Goal: Information Seeking & Learning: Learn about a topic

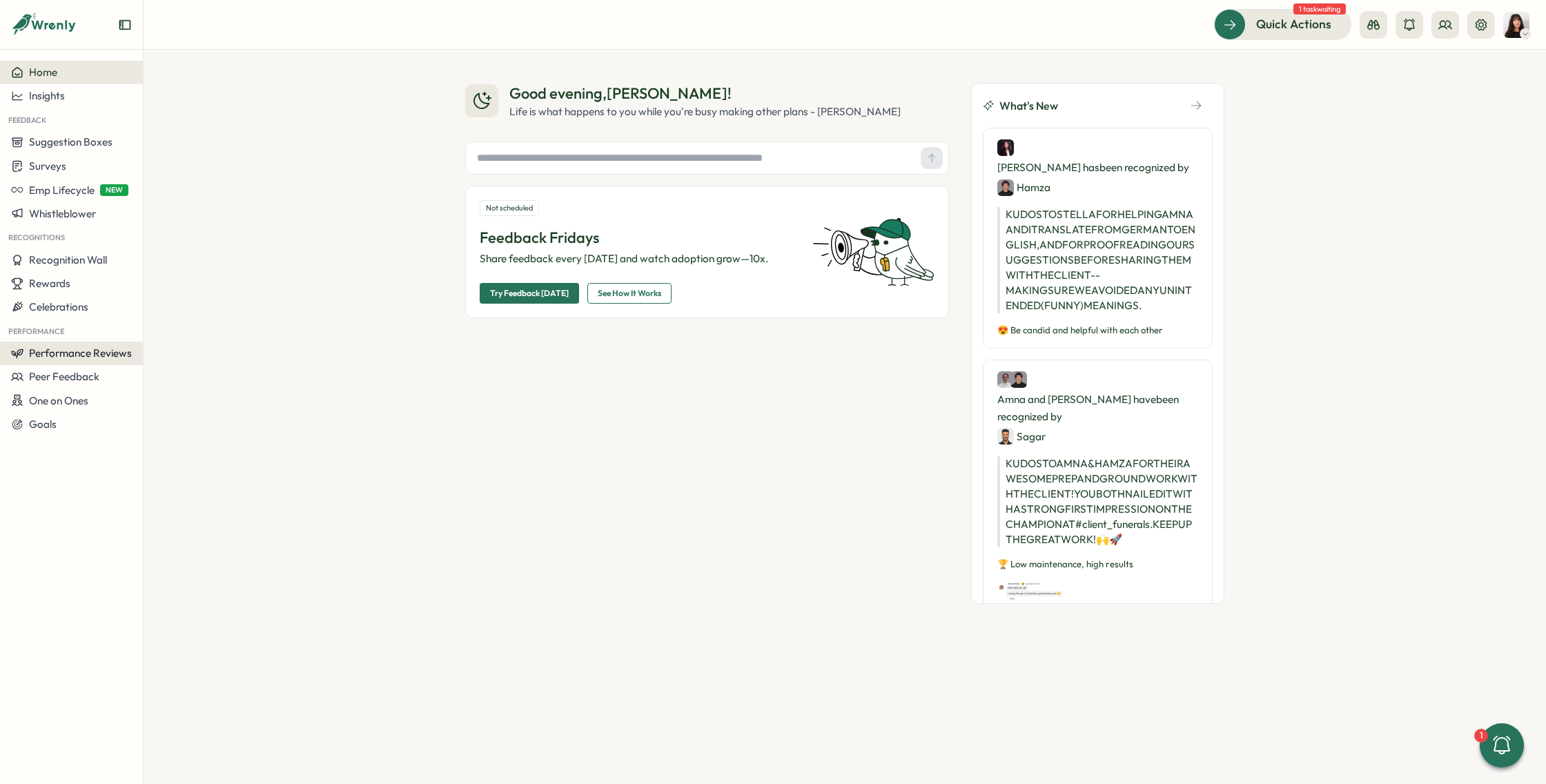
click at [92, 357] on span "Performance Reviews" at bounding box center [80, 353] width 103 height 13
click at [184, 329] on div "Reviews" at bounding box center [200, 327] width 107 height 15
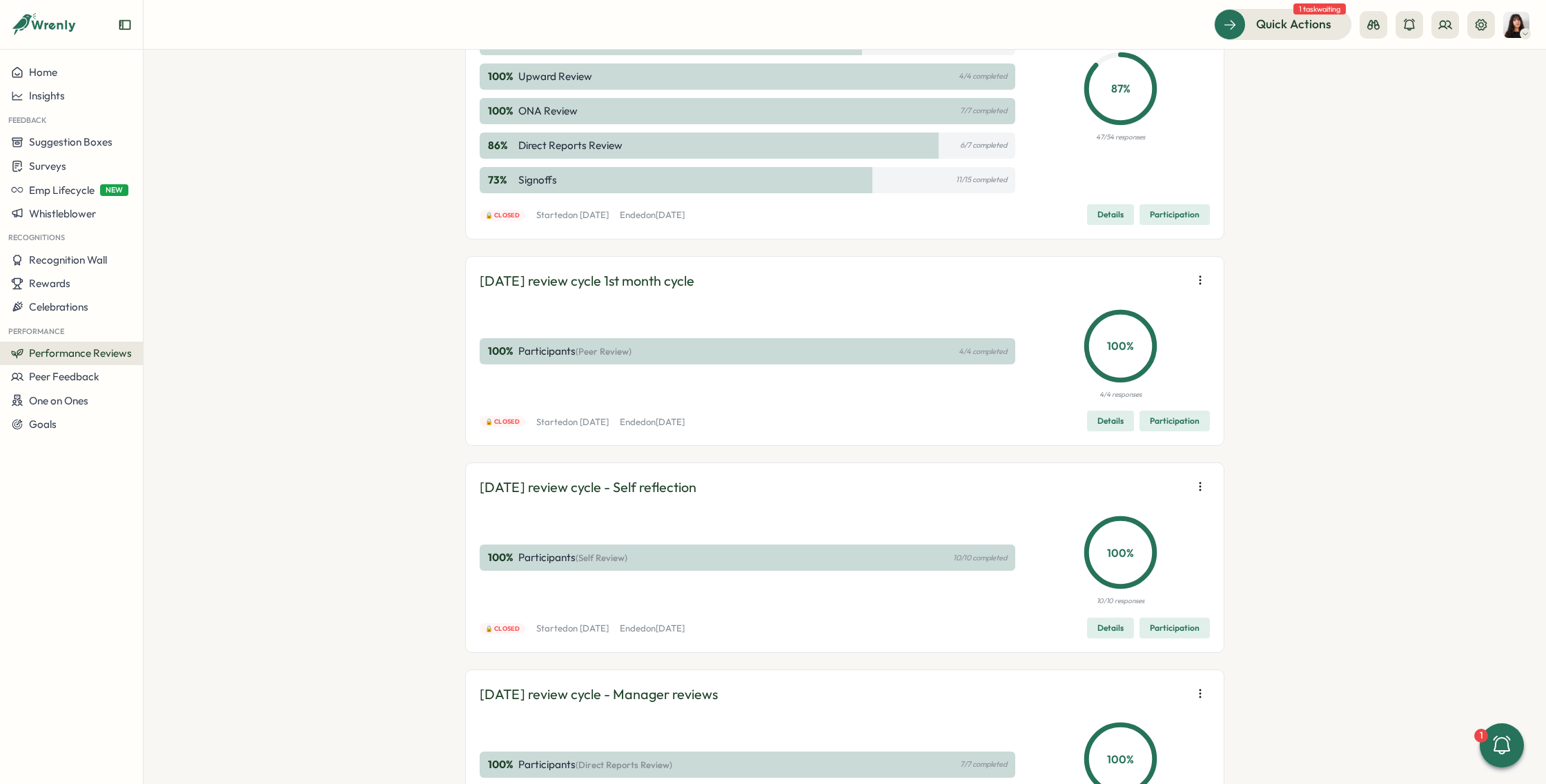
scroll to position [2048, 0]
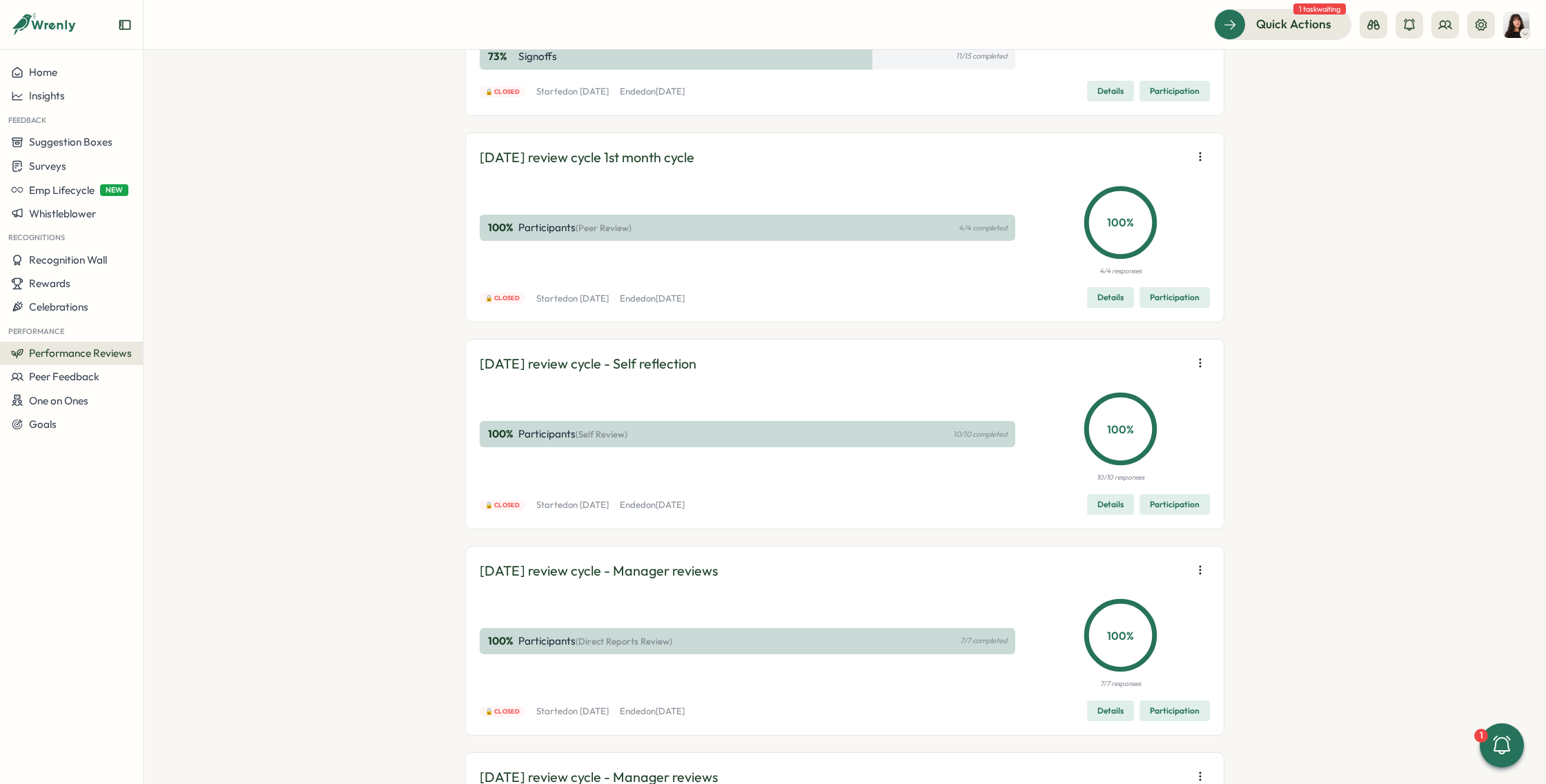
click at [1195, 153] on icon "button" at bounding box center [1200, 156] width 14 height 14
click at [1161, 290] on span "Participation" at bounding box center [1175, 298] width 49 height 19
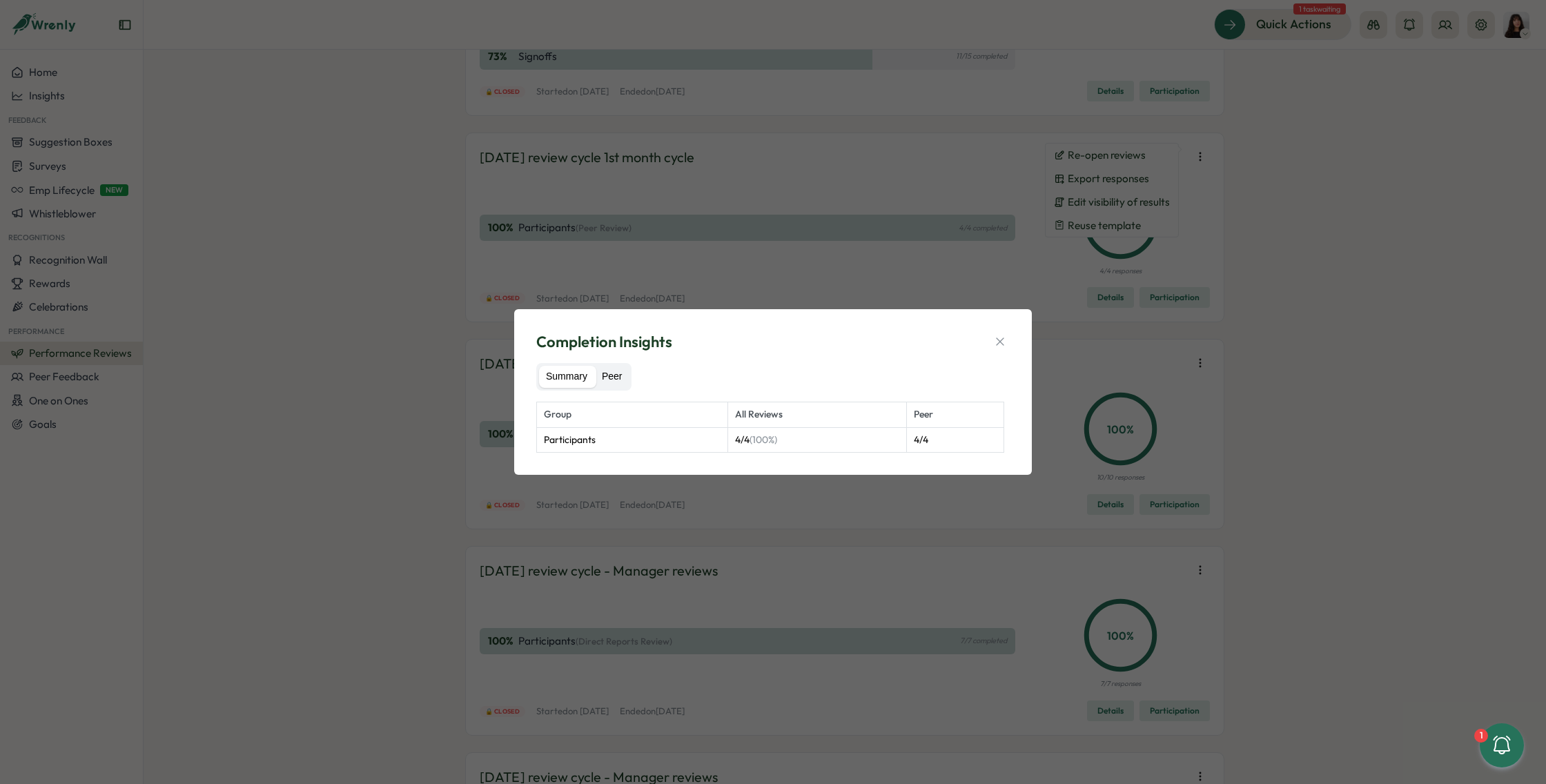
click at [611, 378] on label "Peer" at bounding box center [612, 377] width 35 height 22
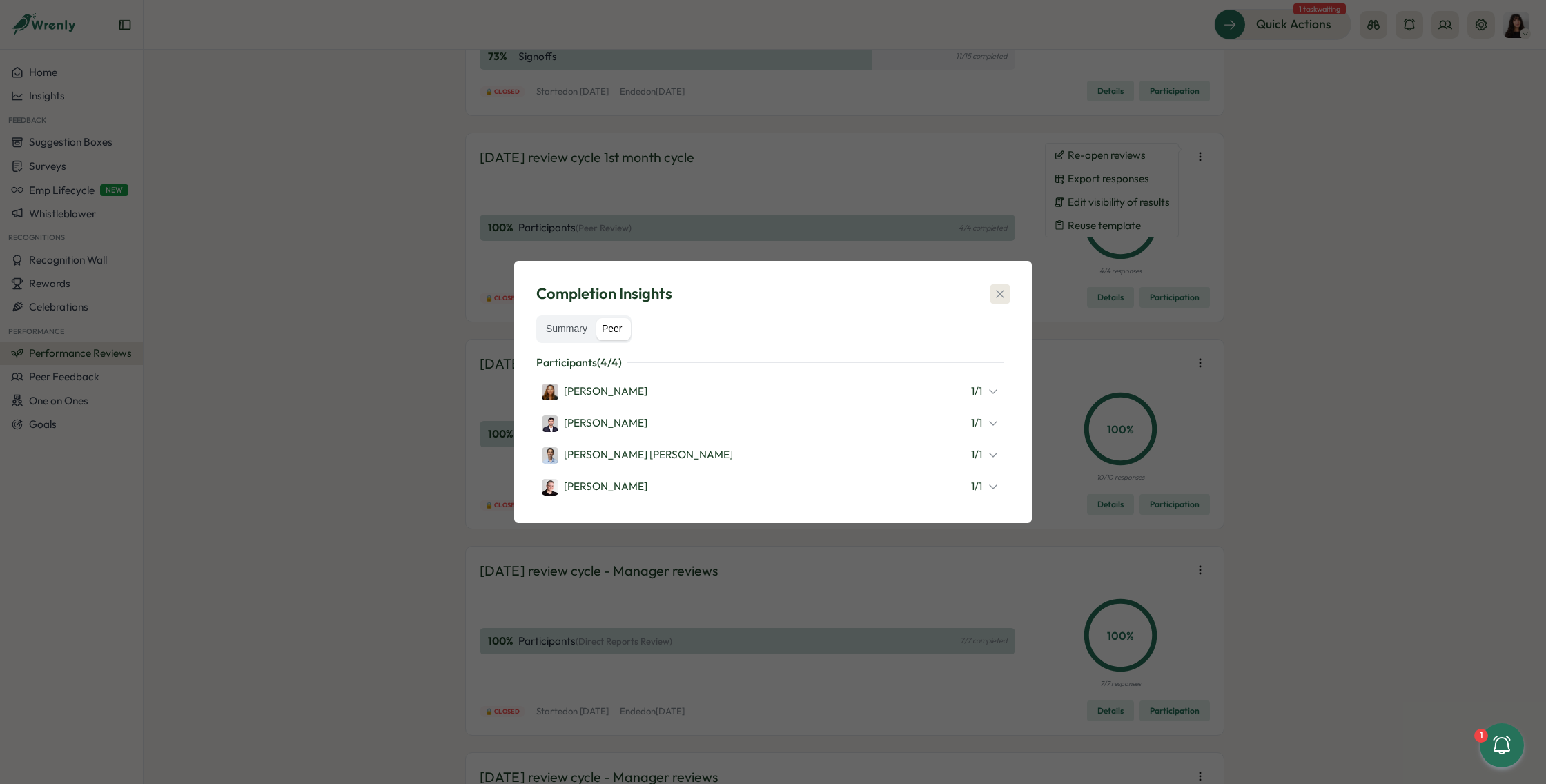
click at [1000, 293] on icon "button" at bounding box center [1000, 294] width 14 height 14
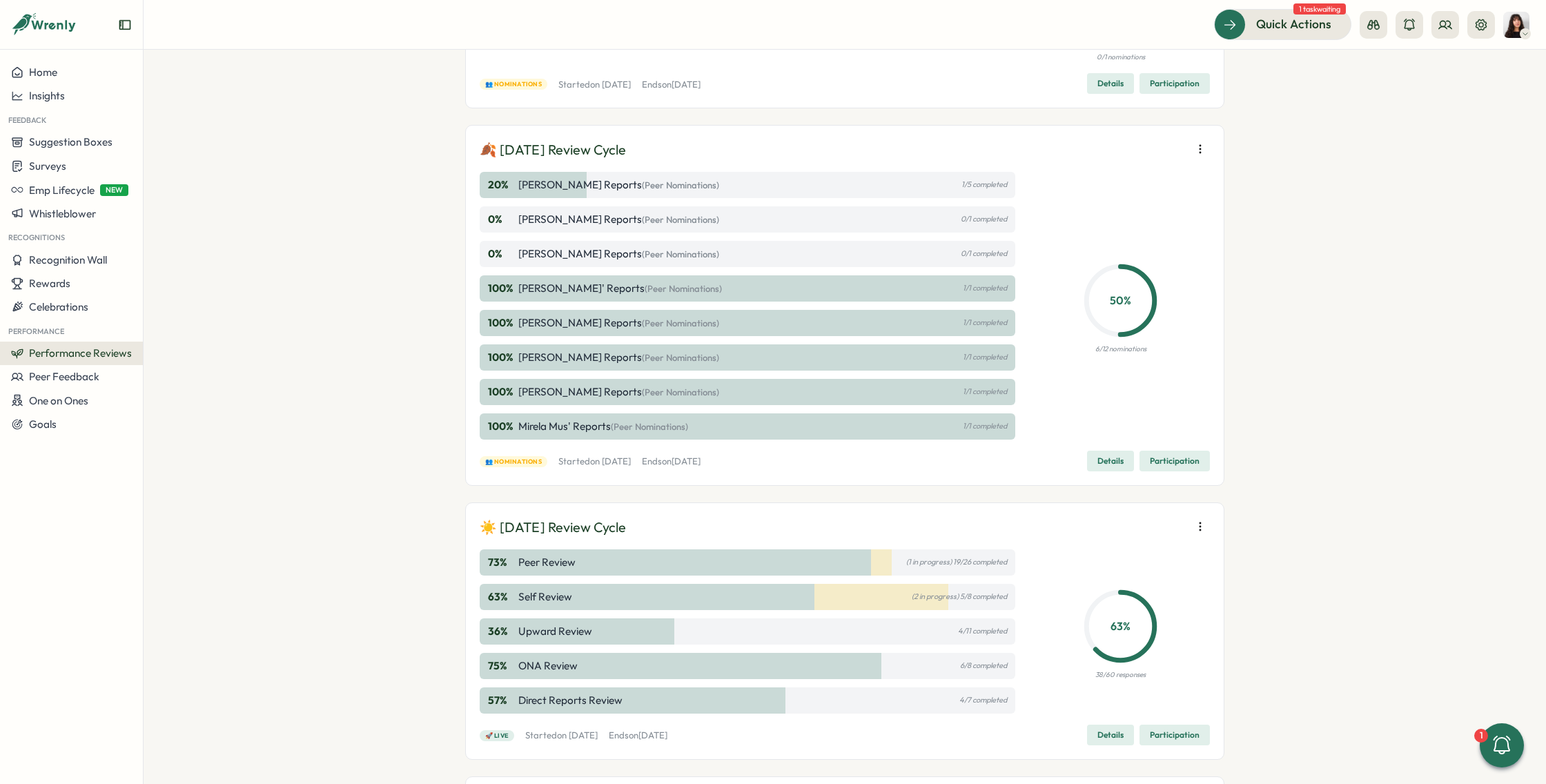
scroll to position [0, 0]
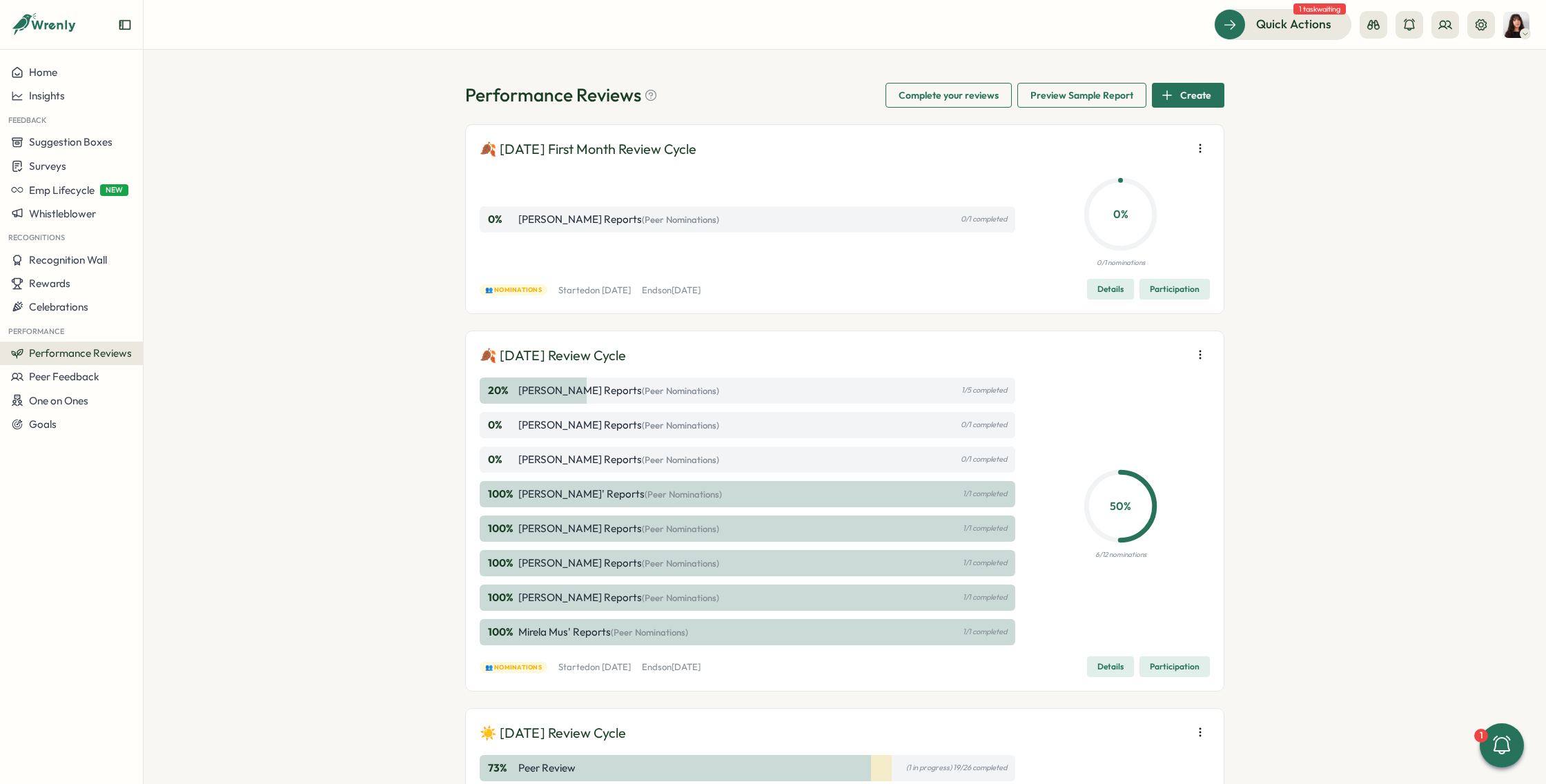
click at [1199, 361] on button "button" at bounding box center [1200, 354] width 19 height 19
click at [1175, 668] on span "Participation" at bounding box center [1175, 667] width 49 height 19
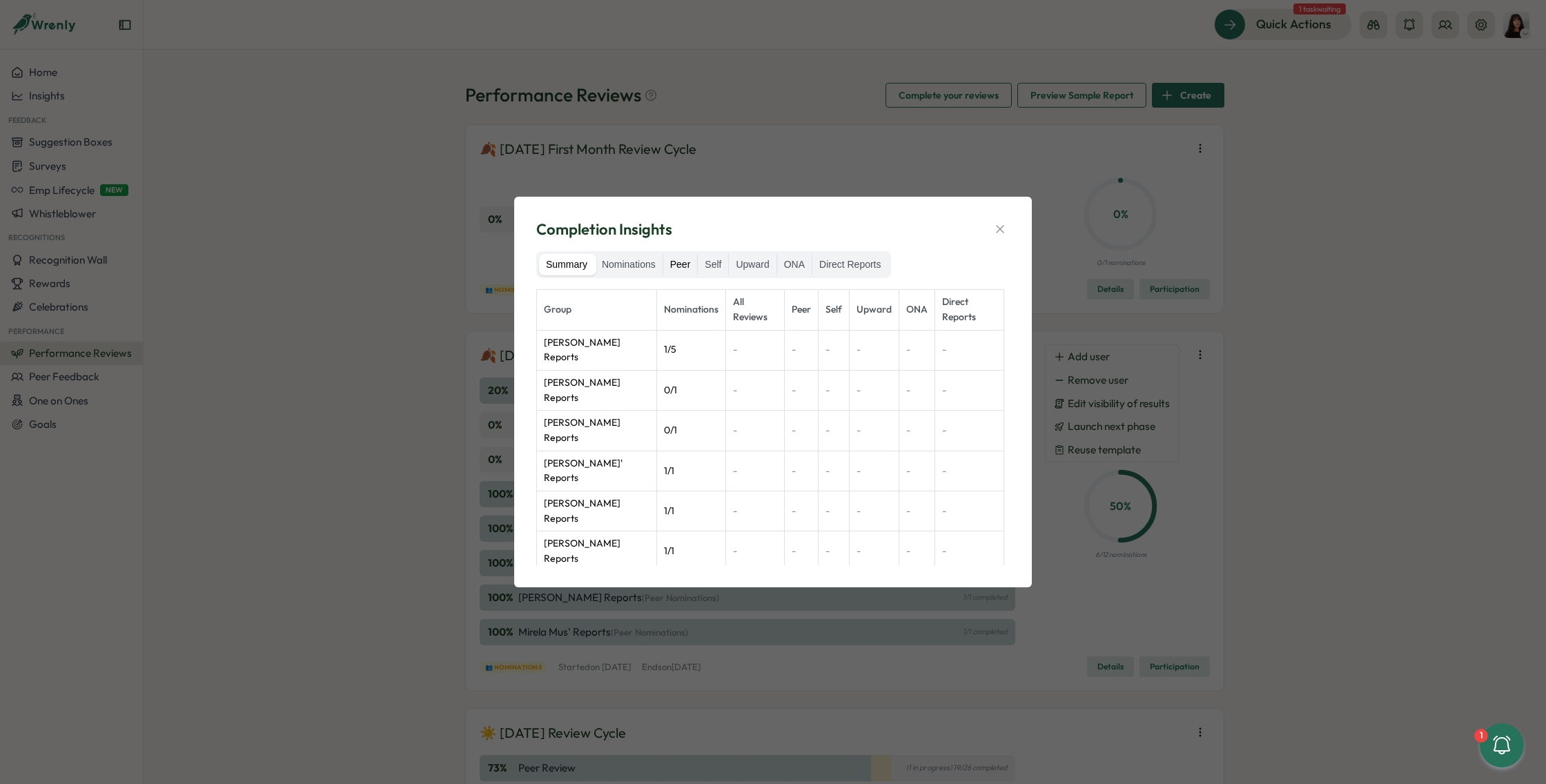
click at [687, 261] on label "Peer" at bounding box center [680, 265] width 35 height 22
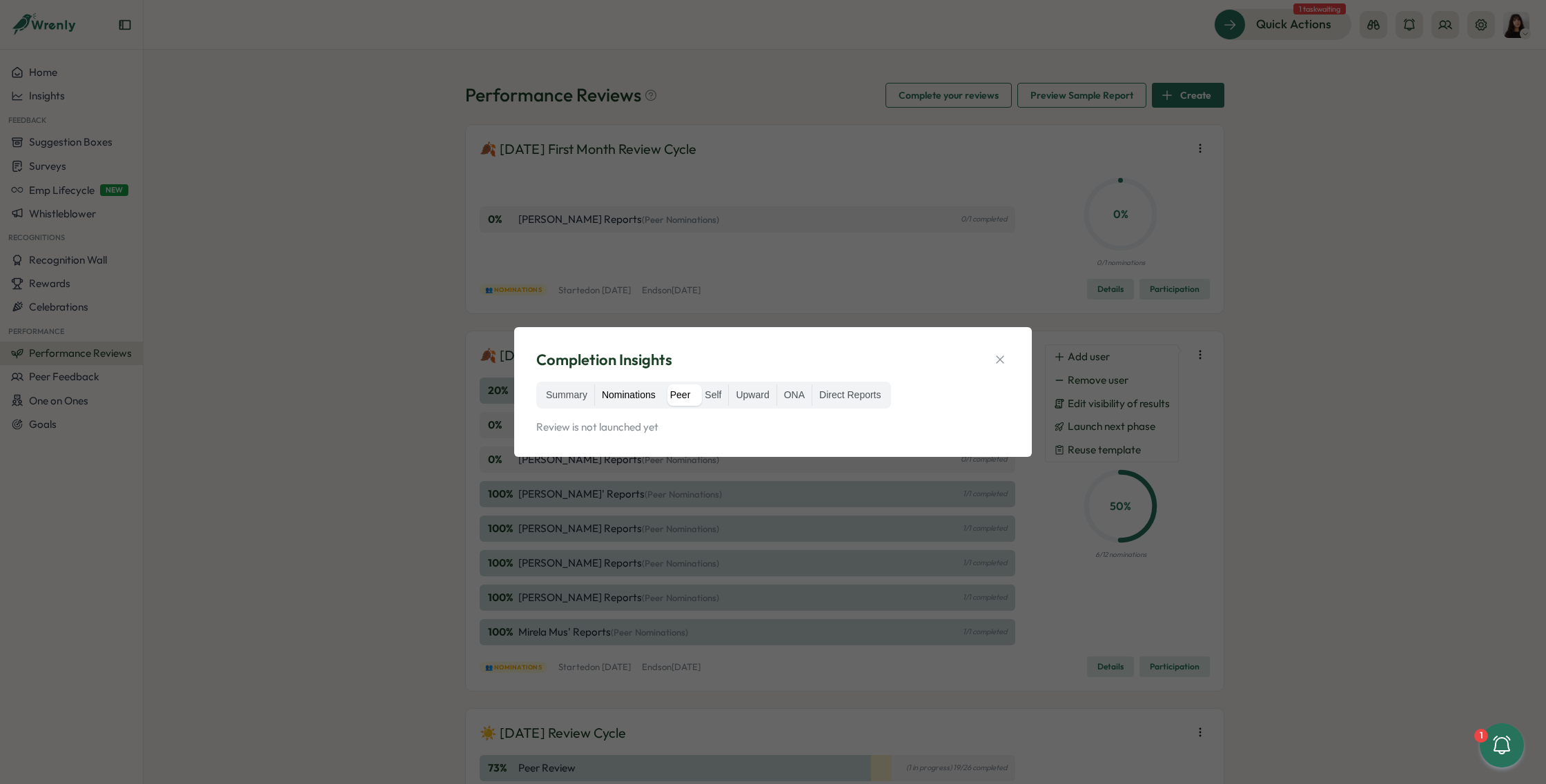
click at [646, 399] on label "Nominations" at bounding box center [629, 396] width 68 height 22
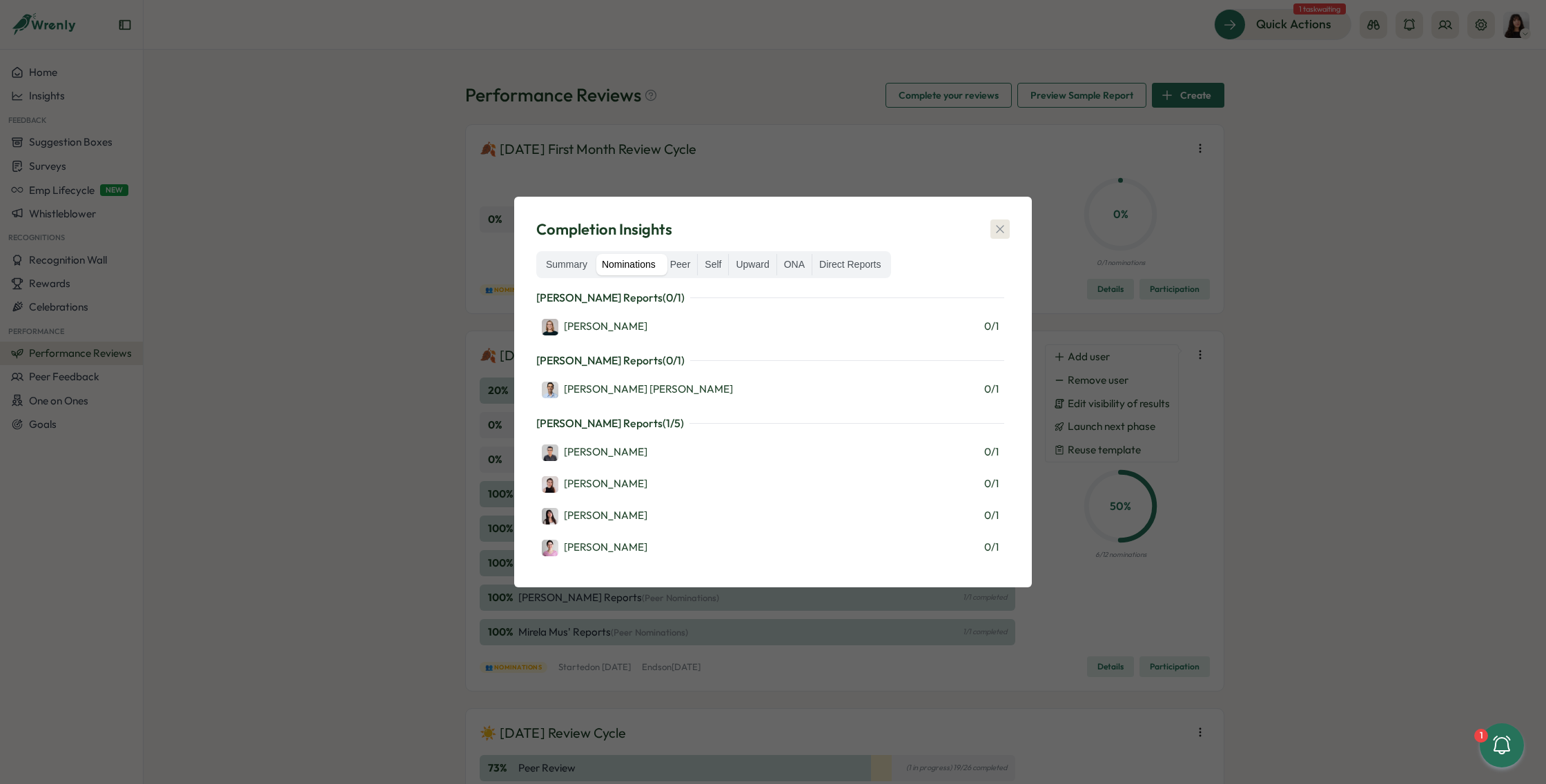
click at [1001, 227] on icon "button" at bounding box center [1000, 229] width 7 height 7
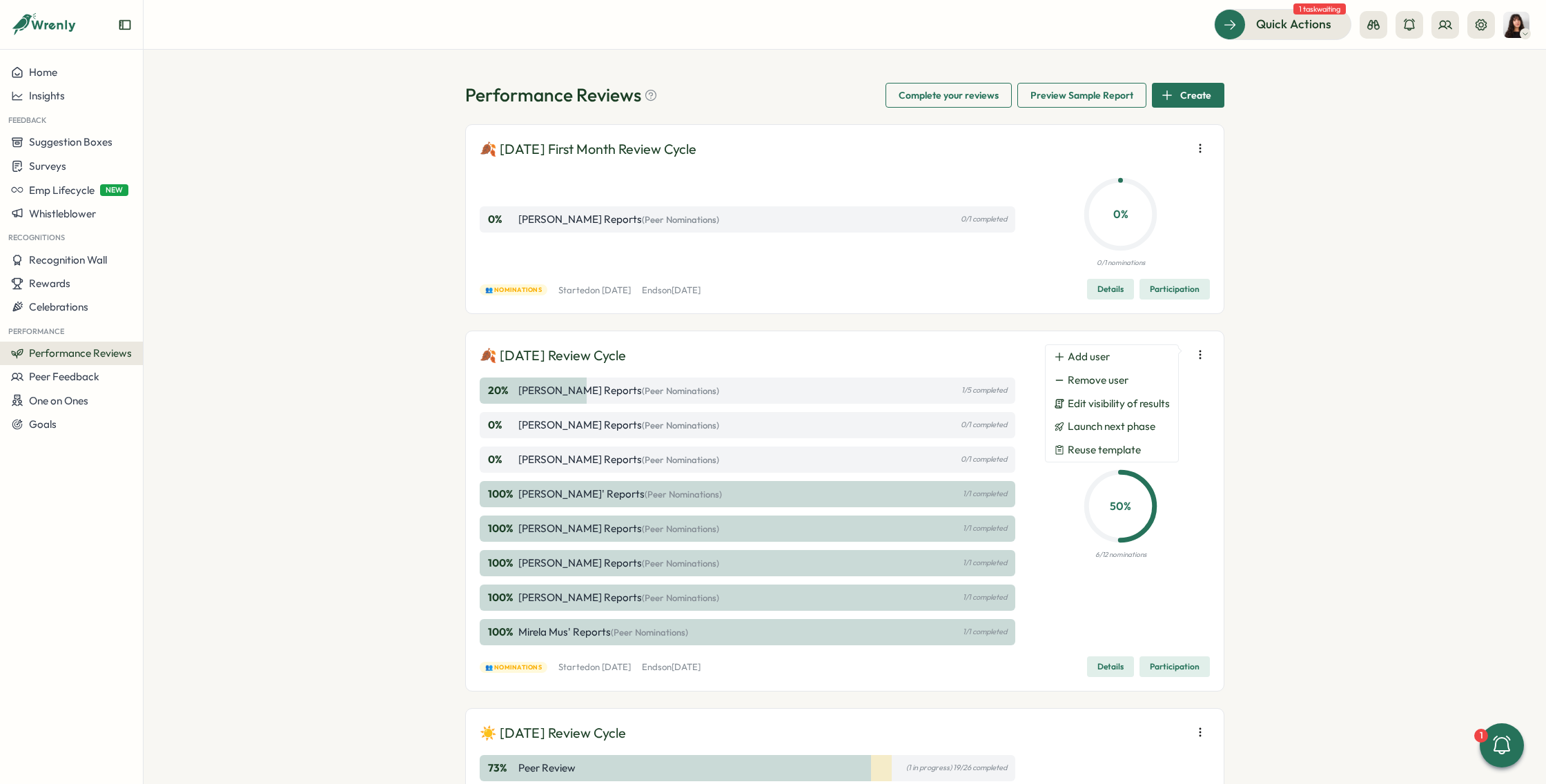
click at [850, 498] on div "100 % Almudena Bernardos' Reports (Peer Nominations) 1/1 completed" at bounding box center [747, 494] width 536 height 27
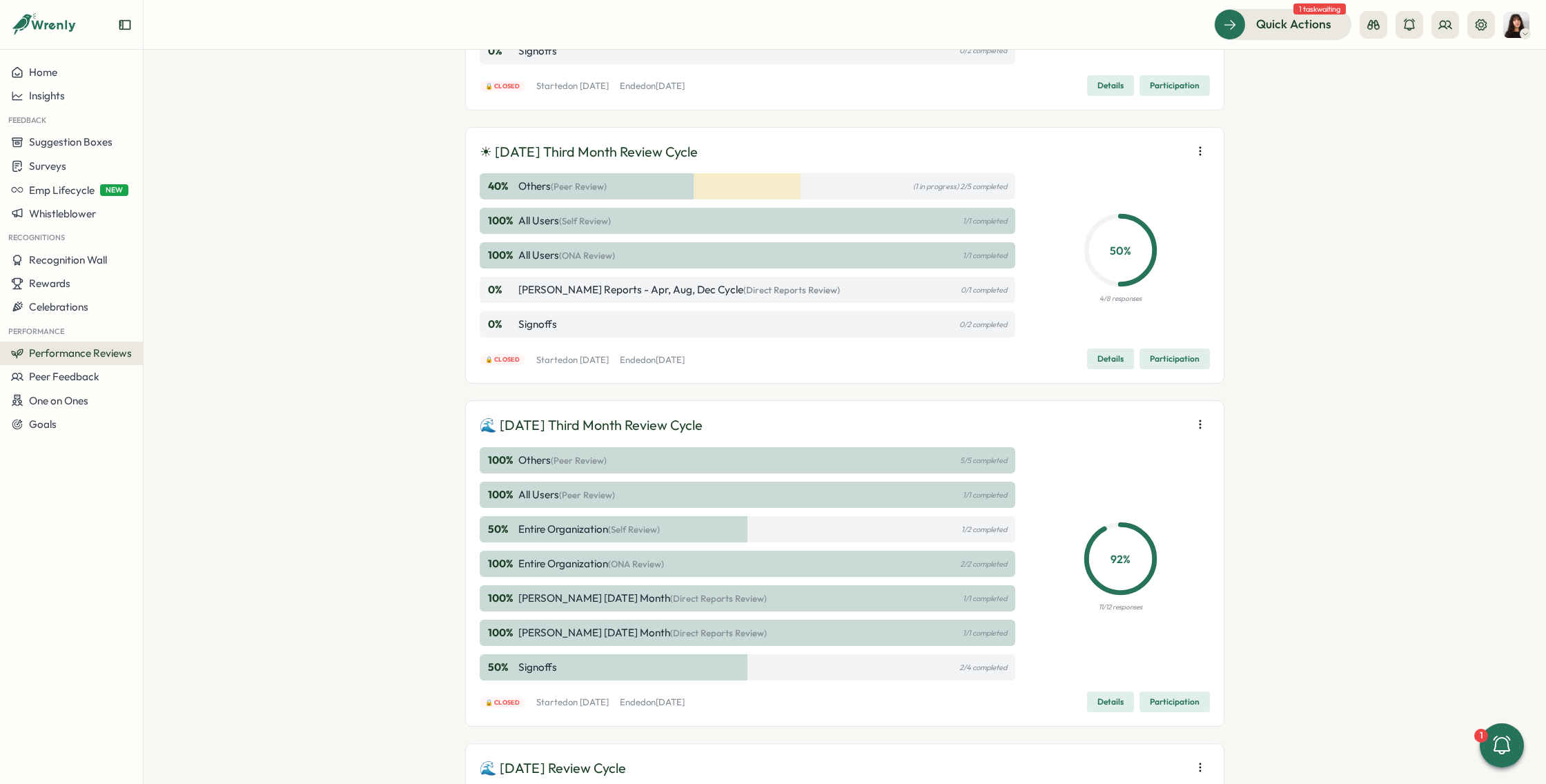
scroll to position [1292, 0]
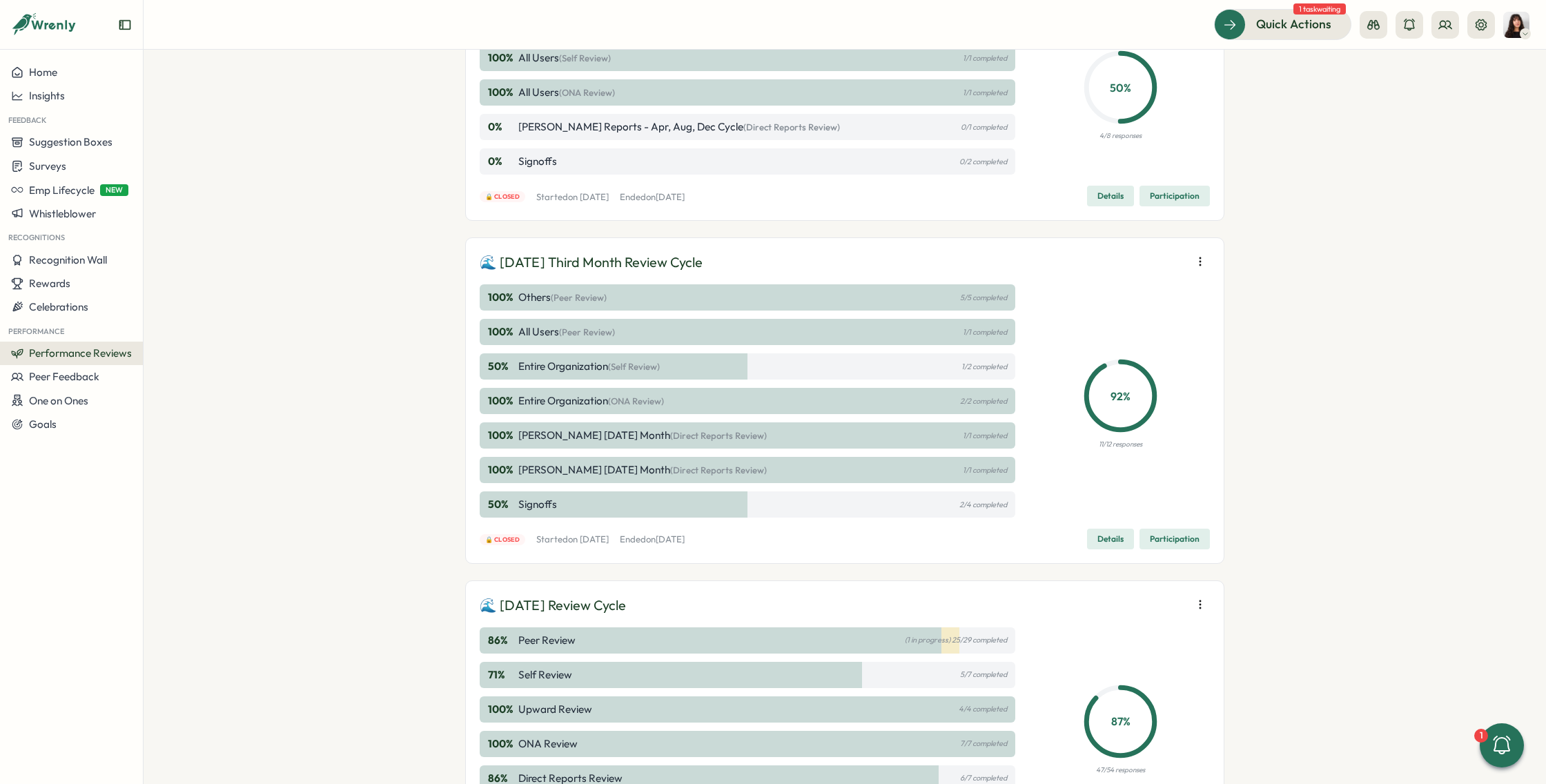
click at [1201, 258] on icon "button" at bounding box center [1200, 262] width 14 height 14
click at [1178, 534] on span "Participation" at bounding box center [1175, 539] width 49 height 19
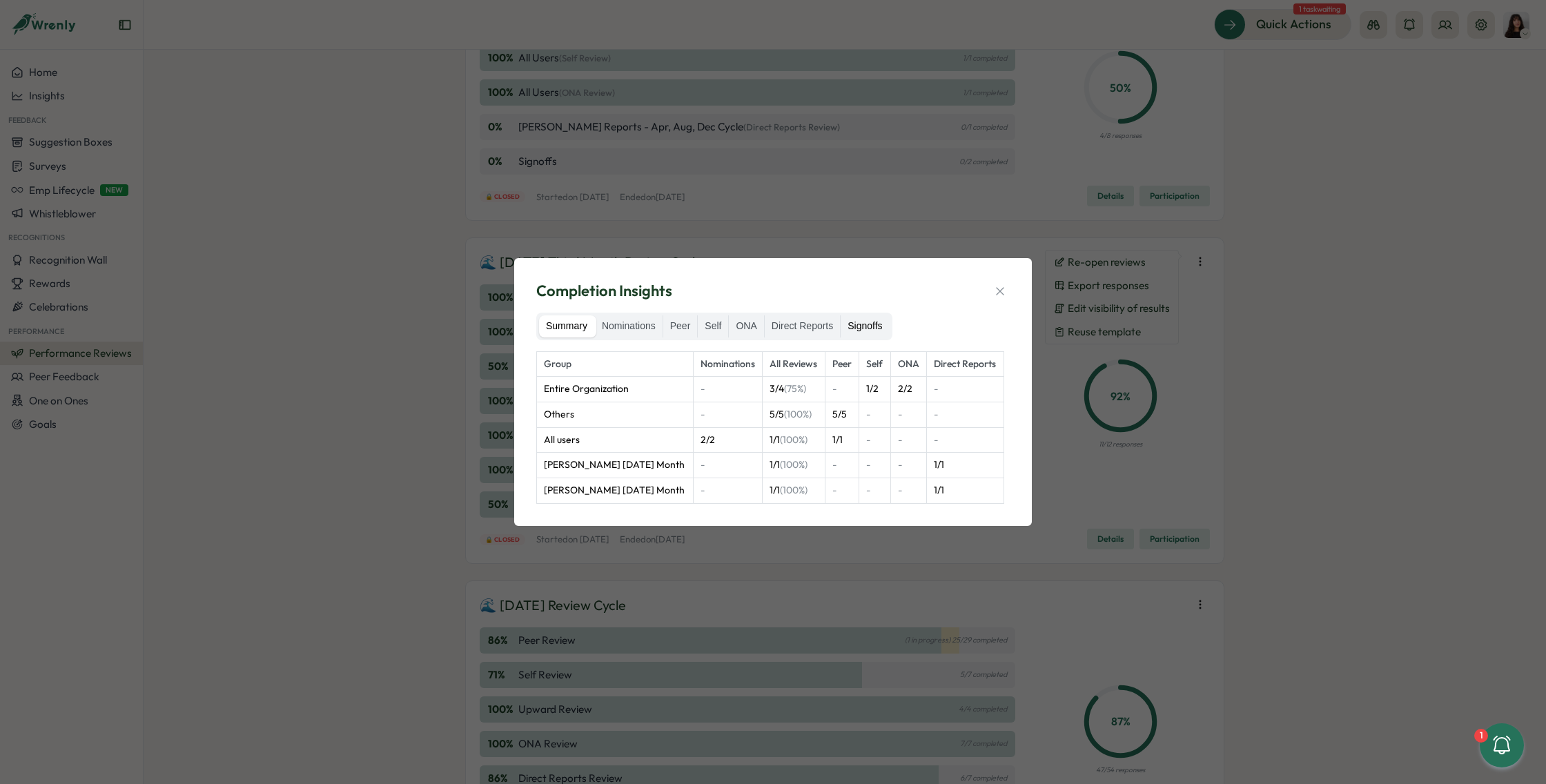
click at [861, 320] on label "Signoffs" at bounding box center [865, 326] width 49 height 22
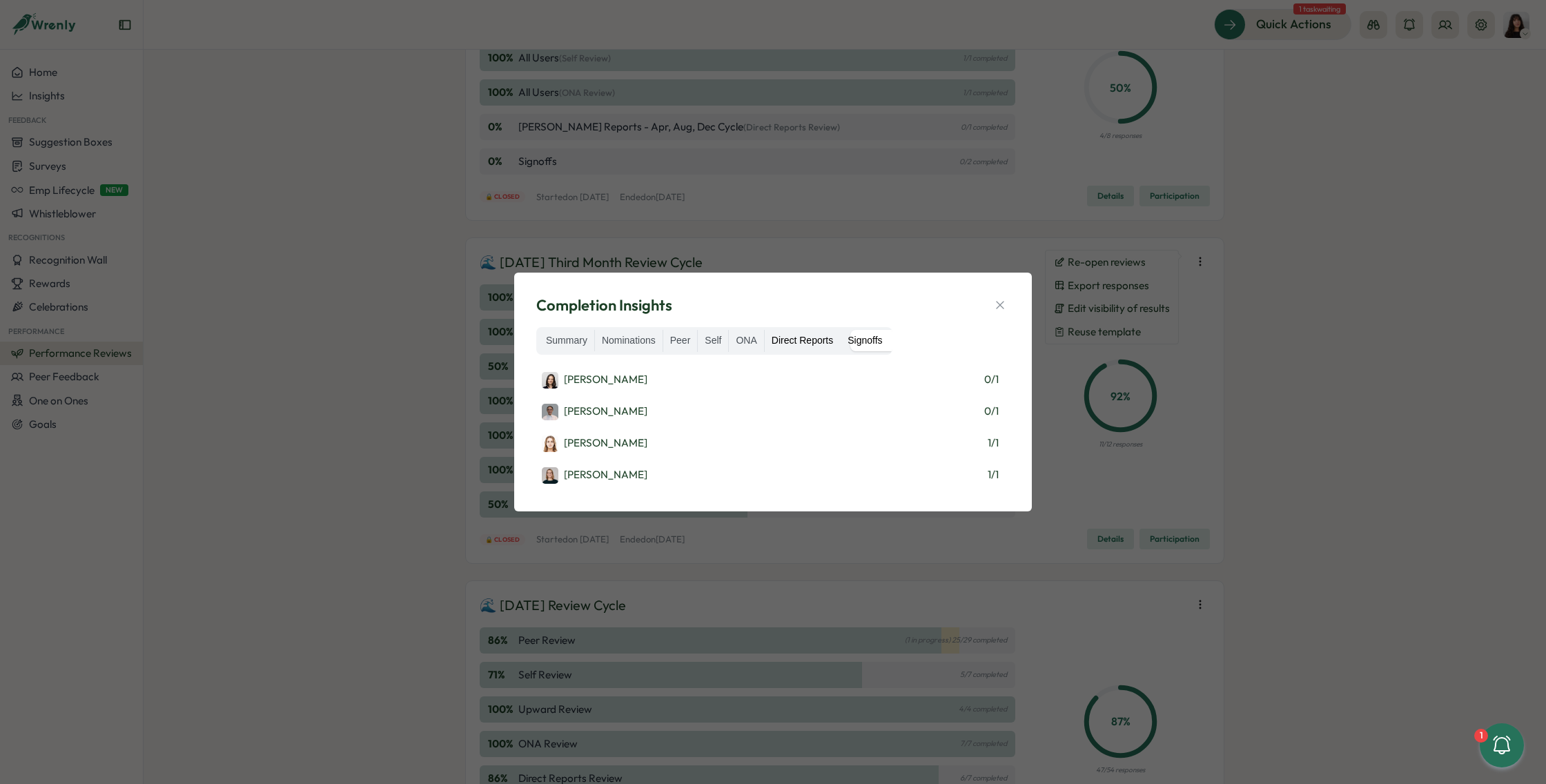
click at [811, 349] on label "Direct Reports" at bounding box center [802, 341] width 75 height 22
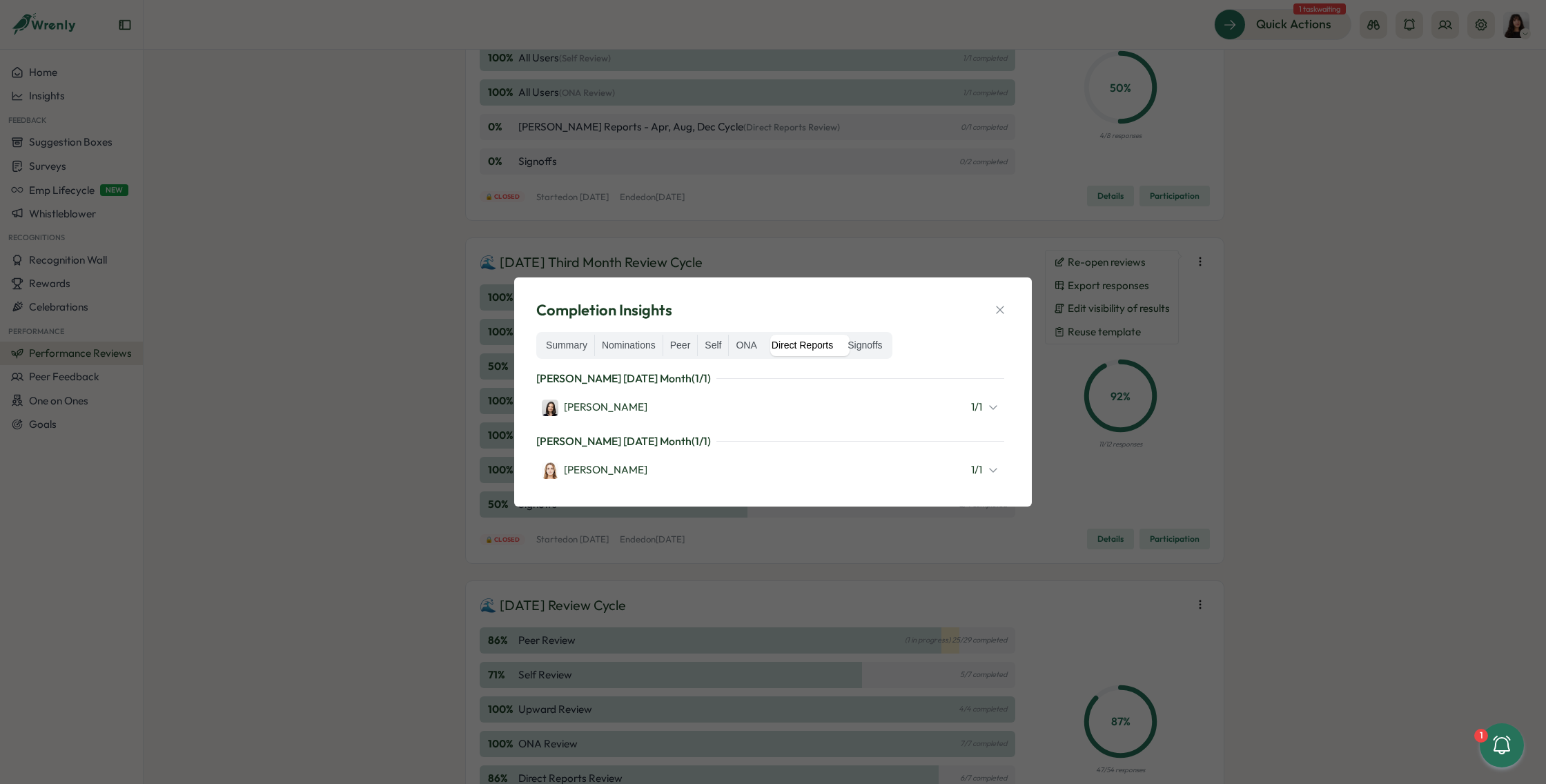
click at [803, 402] on div "Elisabetta ​Casagrande 1 / 1" at bounding box center [770, 407] width 457 height 18
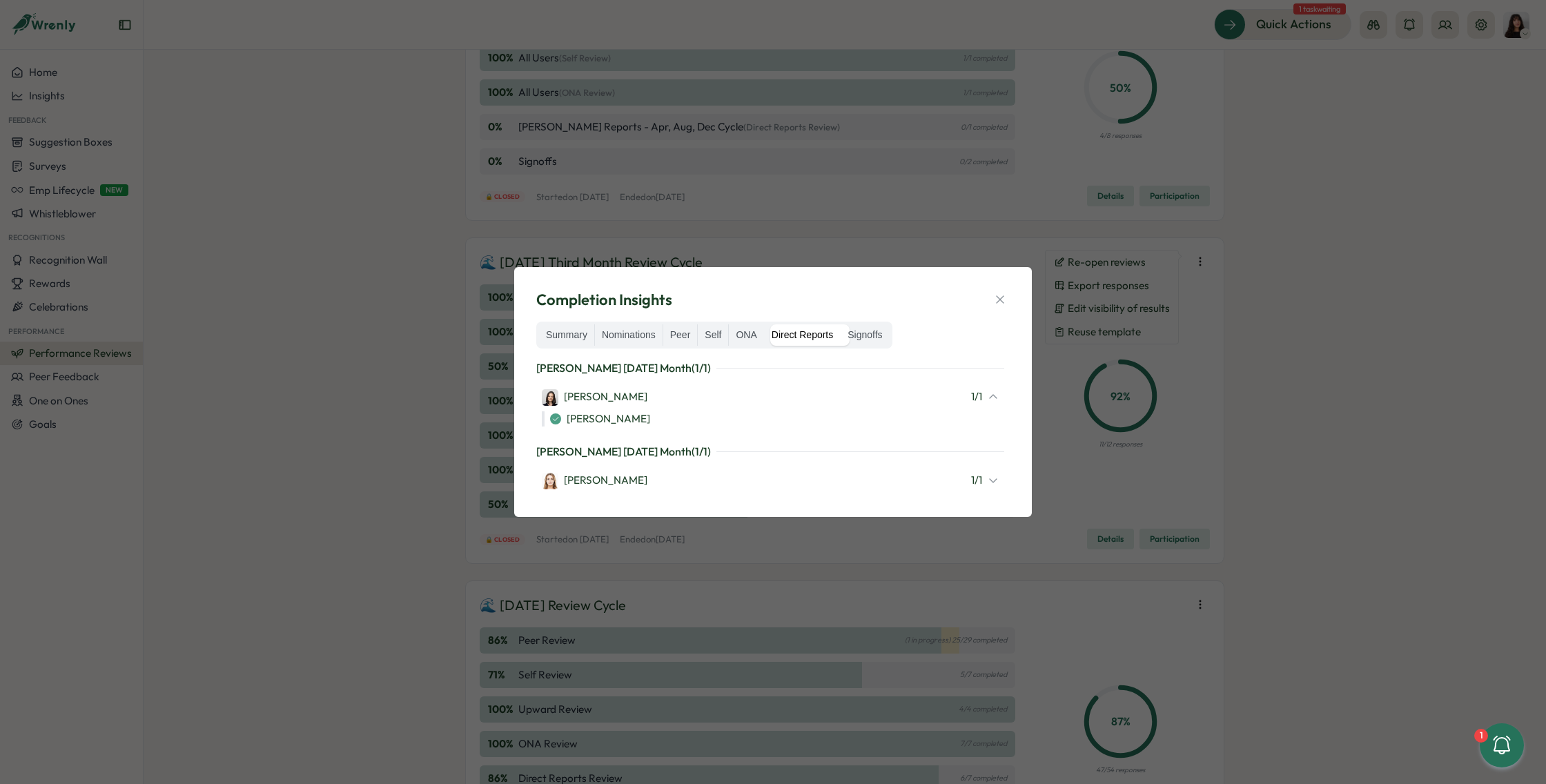
click at [803, 402] on div "Elisabetta ​Casagrande 1 / 1" at bounding box center [770, 396] width 457 height 18
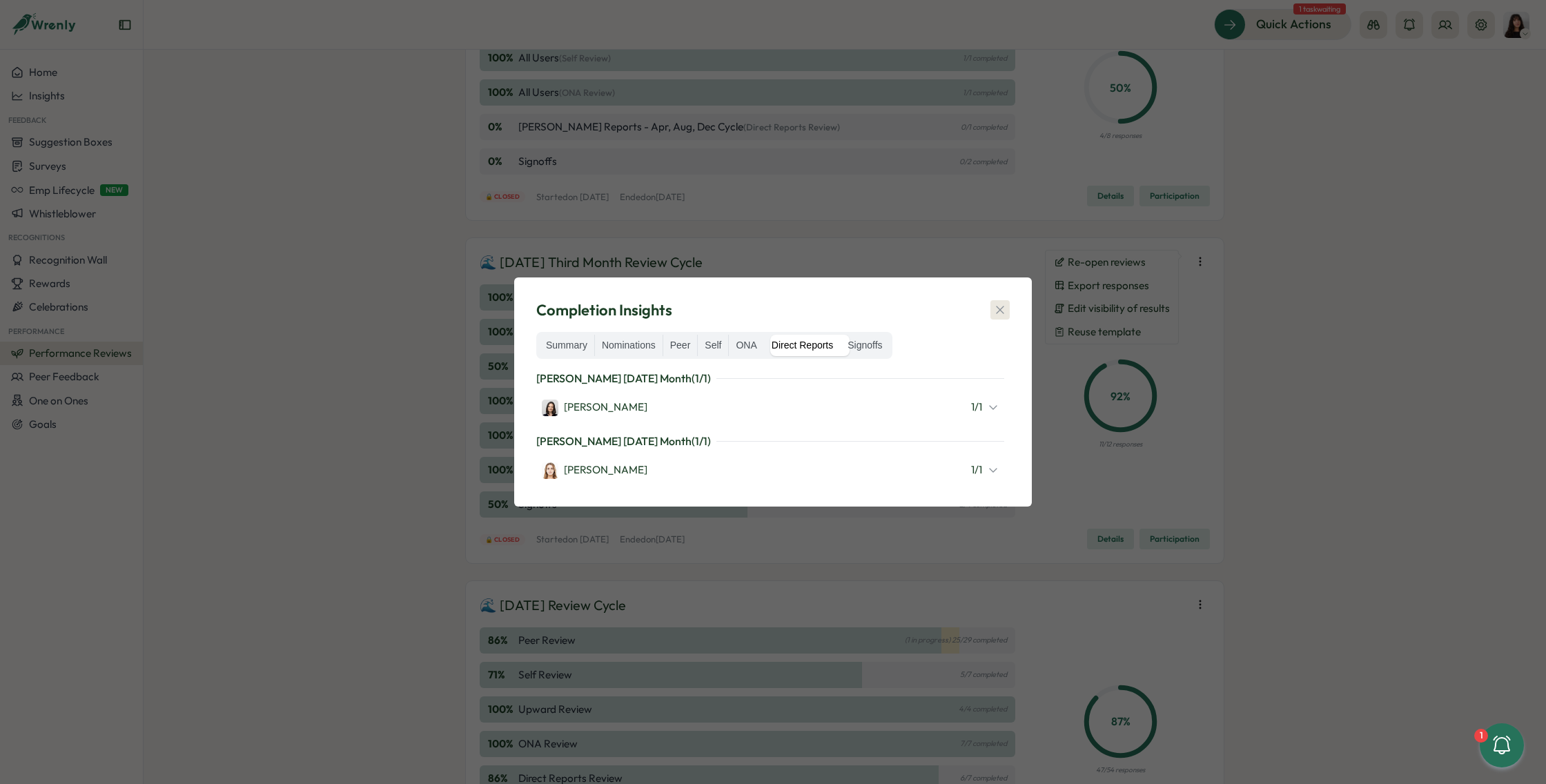
click at [997, 313] on icon "button" at bounding box center [1000, 310] width 7 height 7
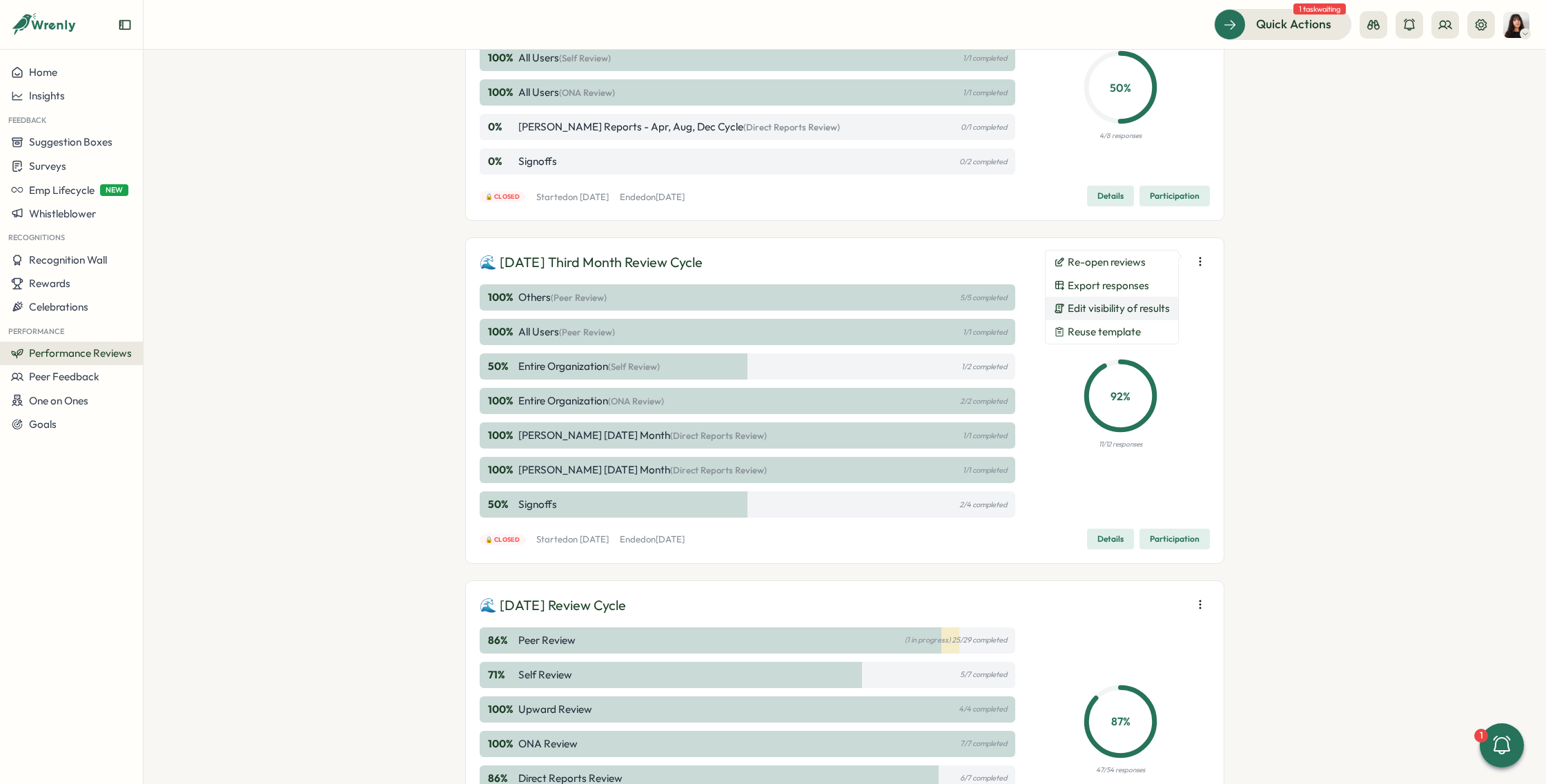
click at [1141, 300] on button "Edit visibility of results" at bounding box center [1112, 309] width 133 height 24
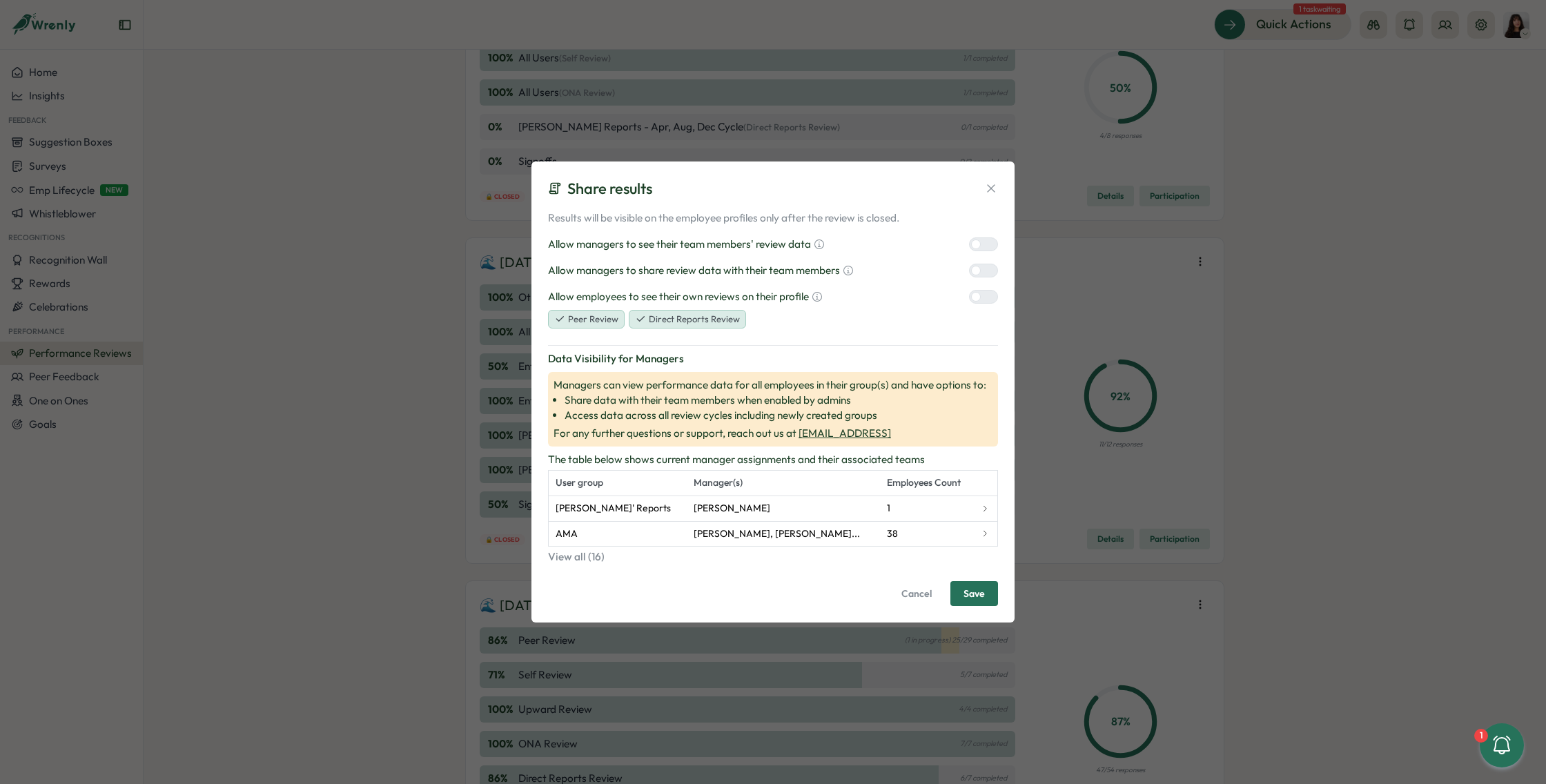
click at [322, 326] on div "Share results Results will be visible on the employee profiles only after the r…" at bounding box center [773, 392] width 1546 height 784
click at [378, 315] on div "Share results Results will be visible on the employee profiles only after the r…" at bounding box center [773, 392] width 1546 height 784
click at [914, 588] on span "Cancel" at bounding box center [916, 594] width 30 height 24
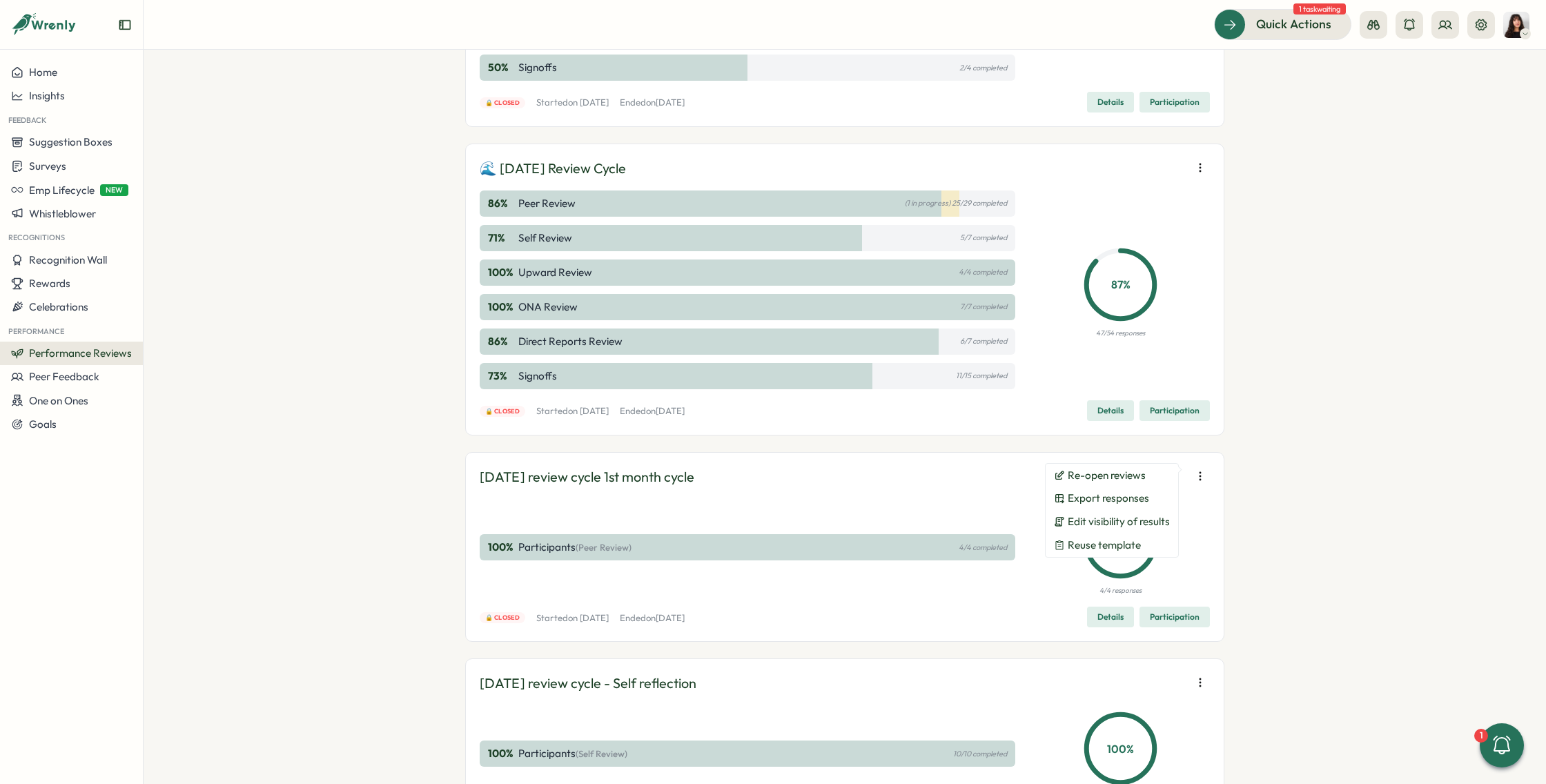
scroll to position [1720, 0]
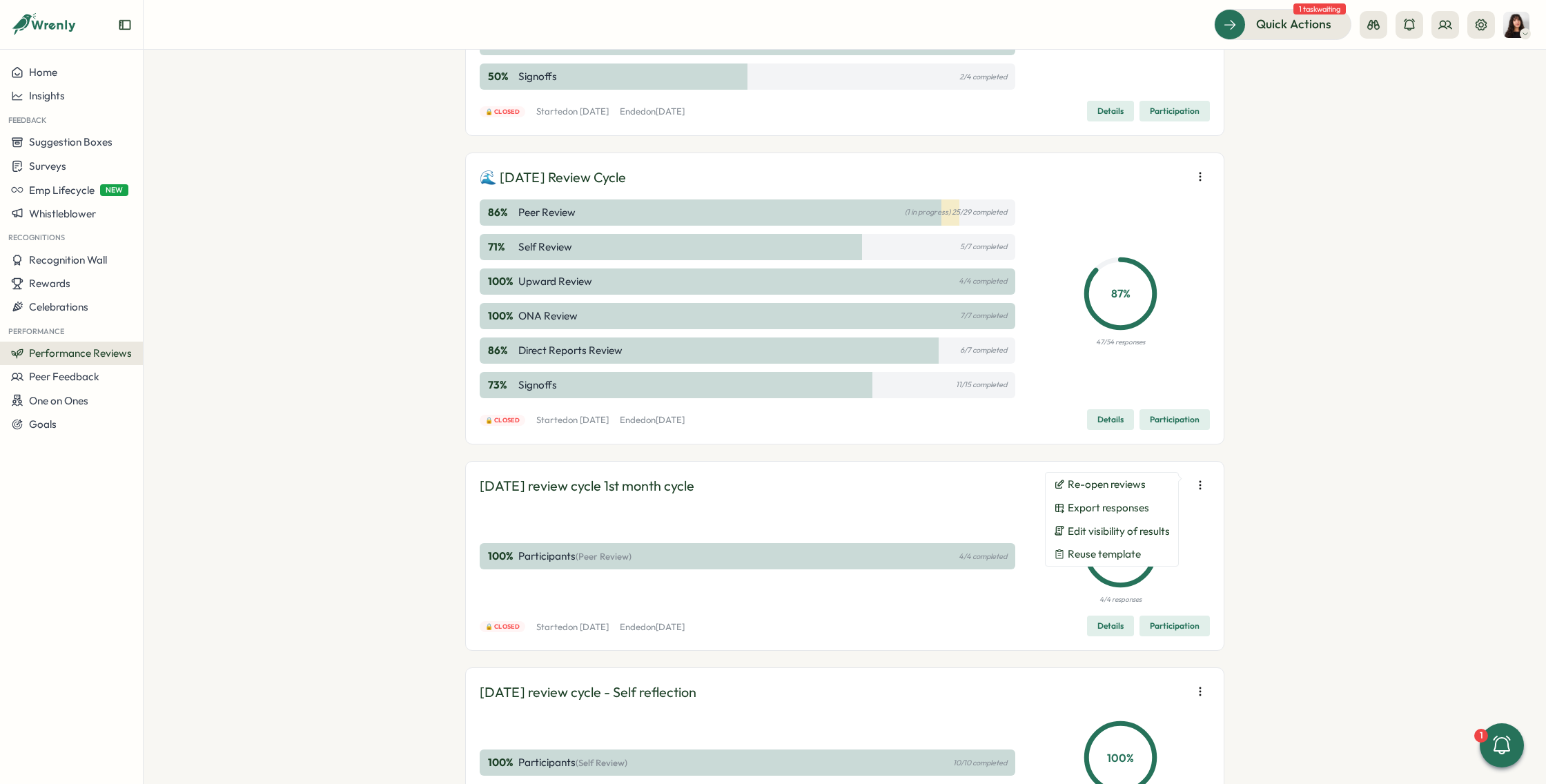
click at [1370, 506] on div "Performance Reviews Complete your reviews Preview Sample Report Create 🍂 Septem…" at bounding box center [844, 416] width 1402 height 735
click at [1196, 480] on icon "button" at bounding box center [1200, 485] width 14 height 14
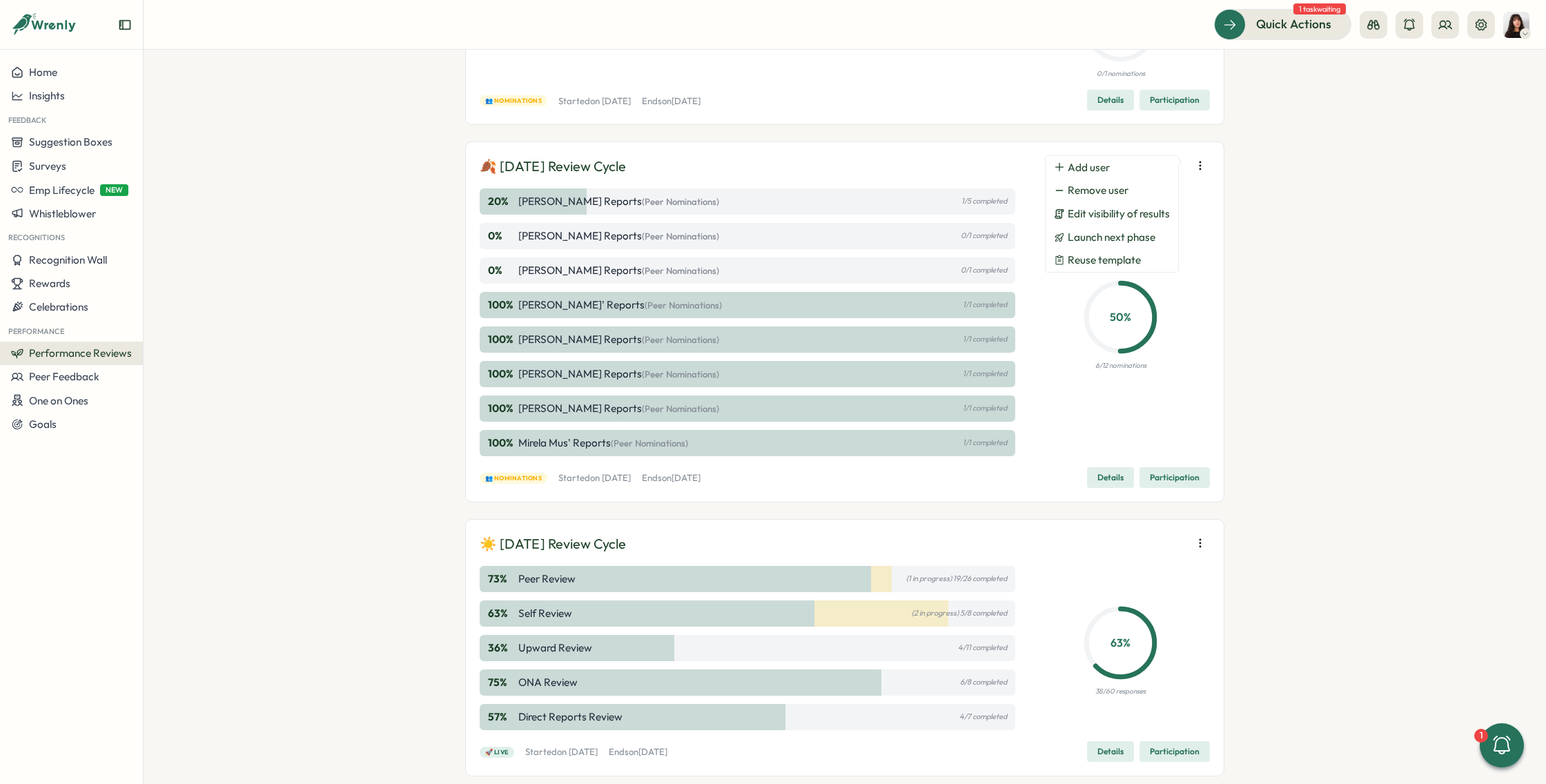
scroll to position [0, 0]
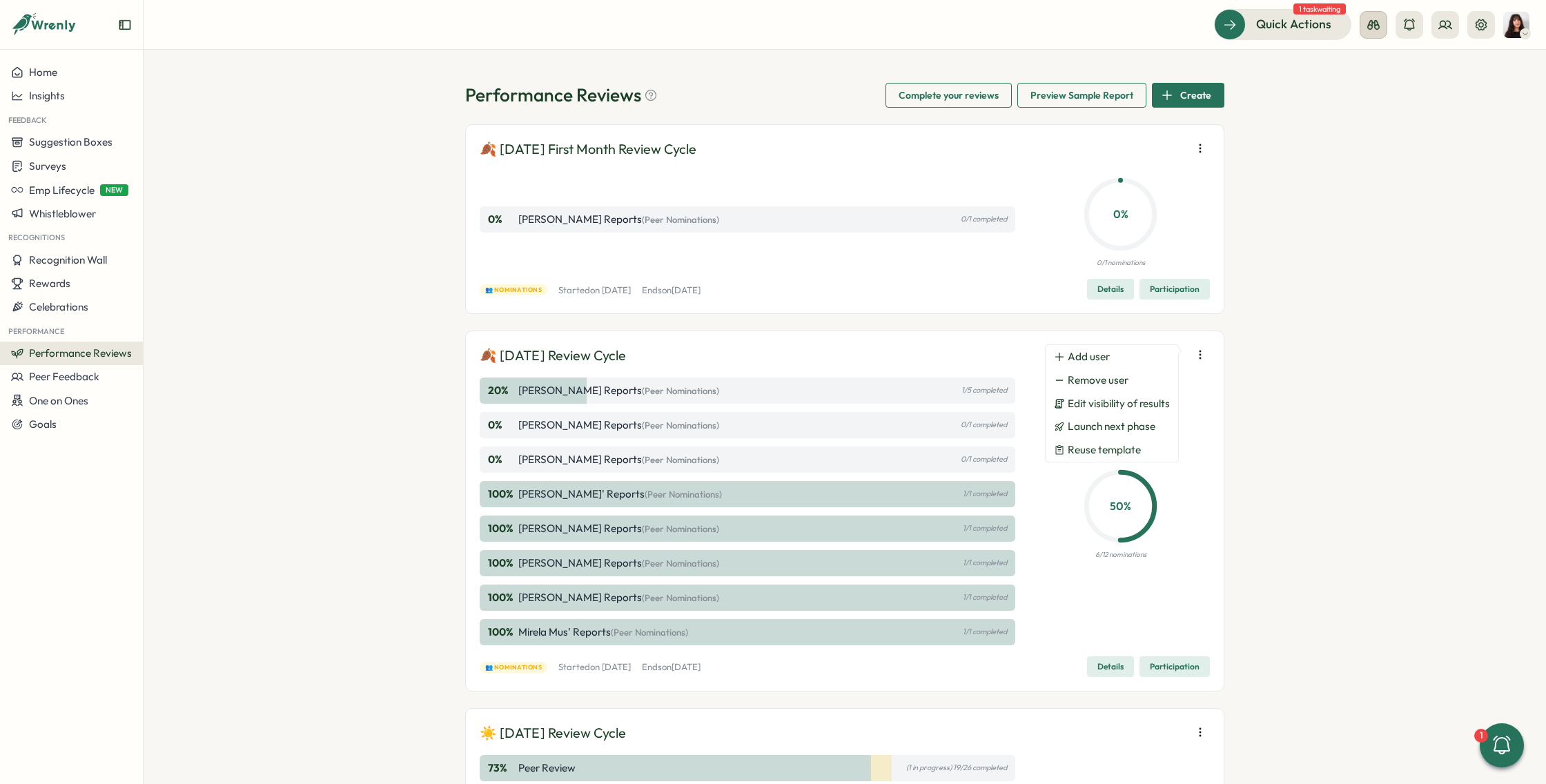
click at [1375, 29] on icon at bounding box center [1374, 24] width 14 height 14
click at [1357, 245] on div "Performance Reviews Complete your reviews Preview Sample Report Create 🍂 Septem…" at bounding box center [844, 416] width 1402 height 735
click at [1304, 452] on div "Performance Reviews Complete your reviews Preview Sample Report Create 🍂 Septem…" at bounding box center [844, 416] width 1402 height 735
click at [1501, 741] on icon at bounding box center [1502, 746] width 24 height 24
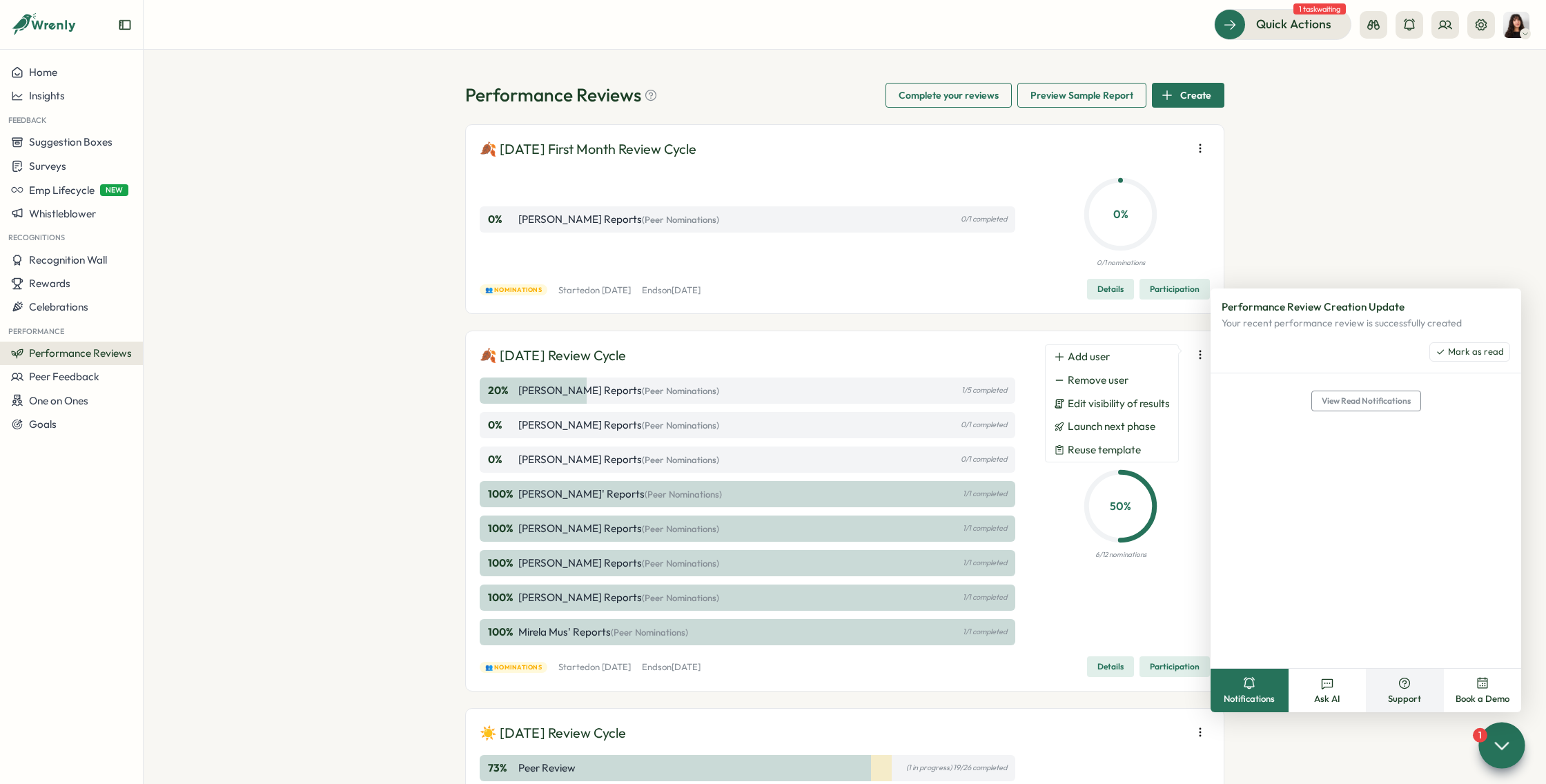
click at [1412, 691] on button "Support" at bounding box center [1405, 690] width 78 height 43
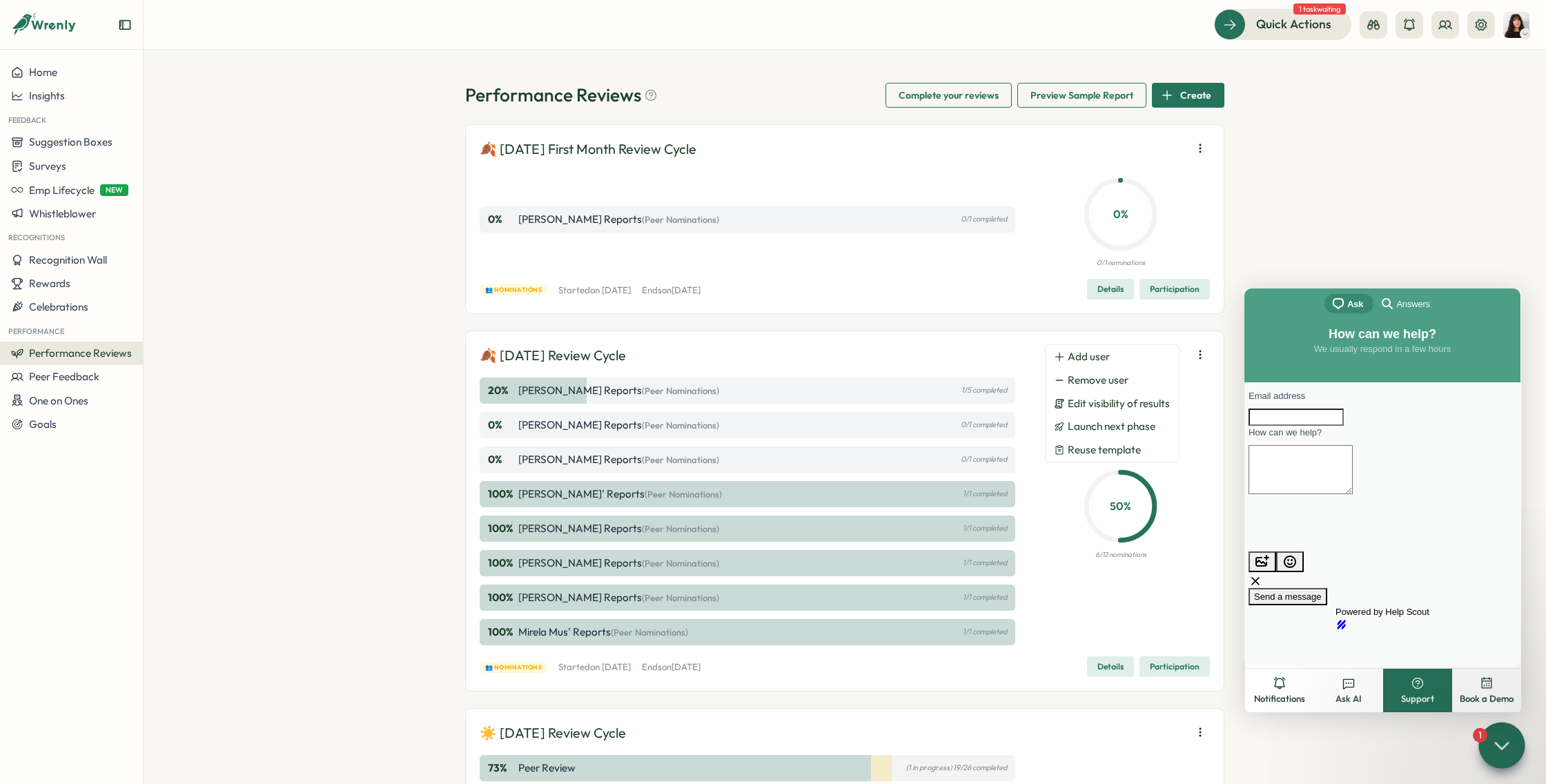
click at [1417, 304] on span "Answers" at bounding box center [1413, 304] width 33 height 14
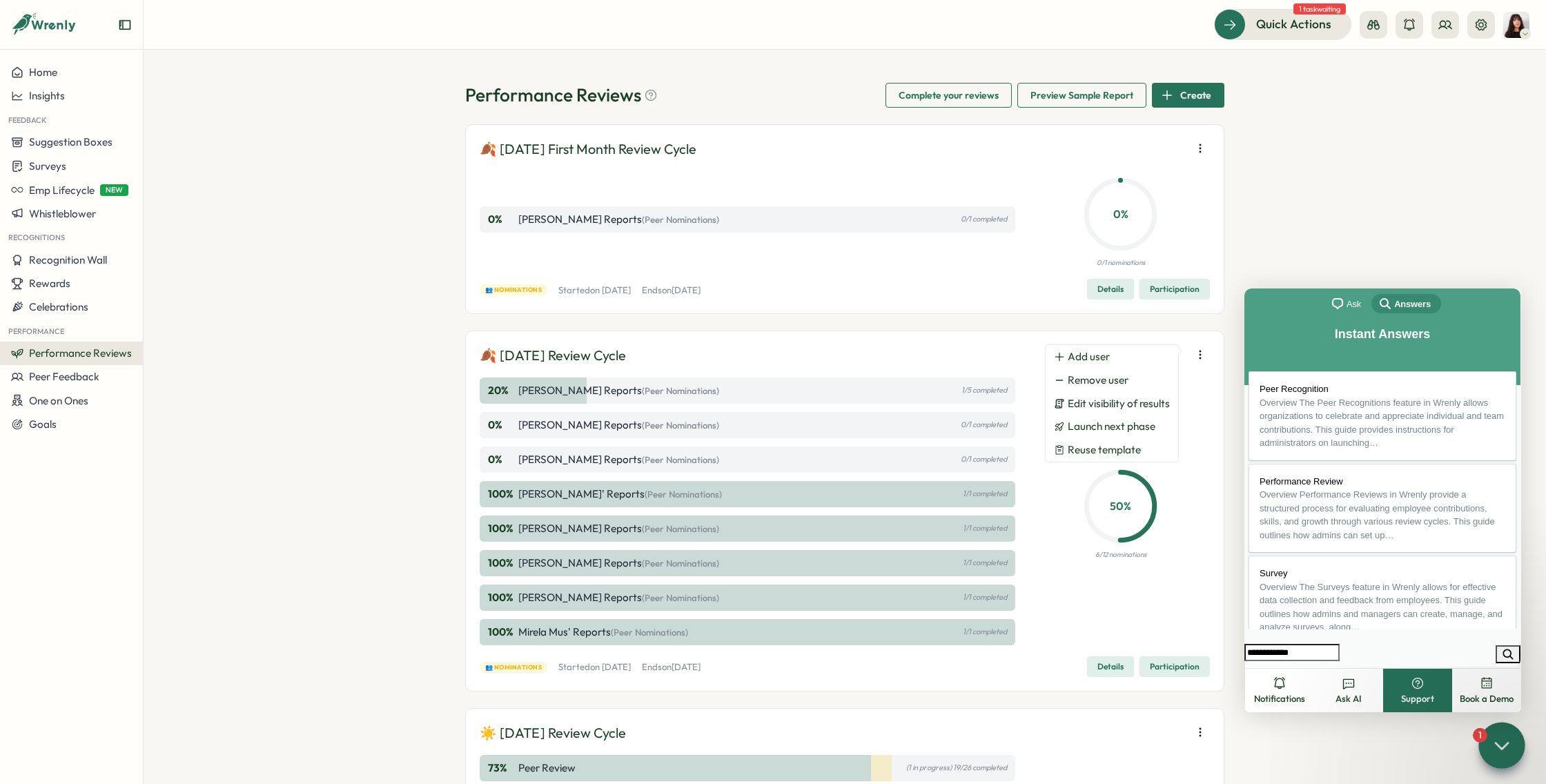
type input "**********"
click button "search" at bounding box center [1508, 654] width 25 height 18
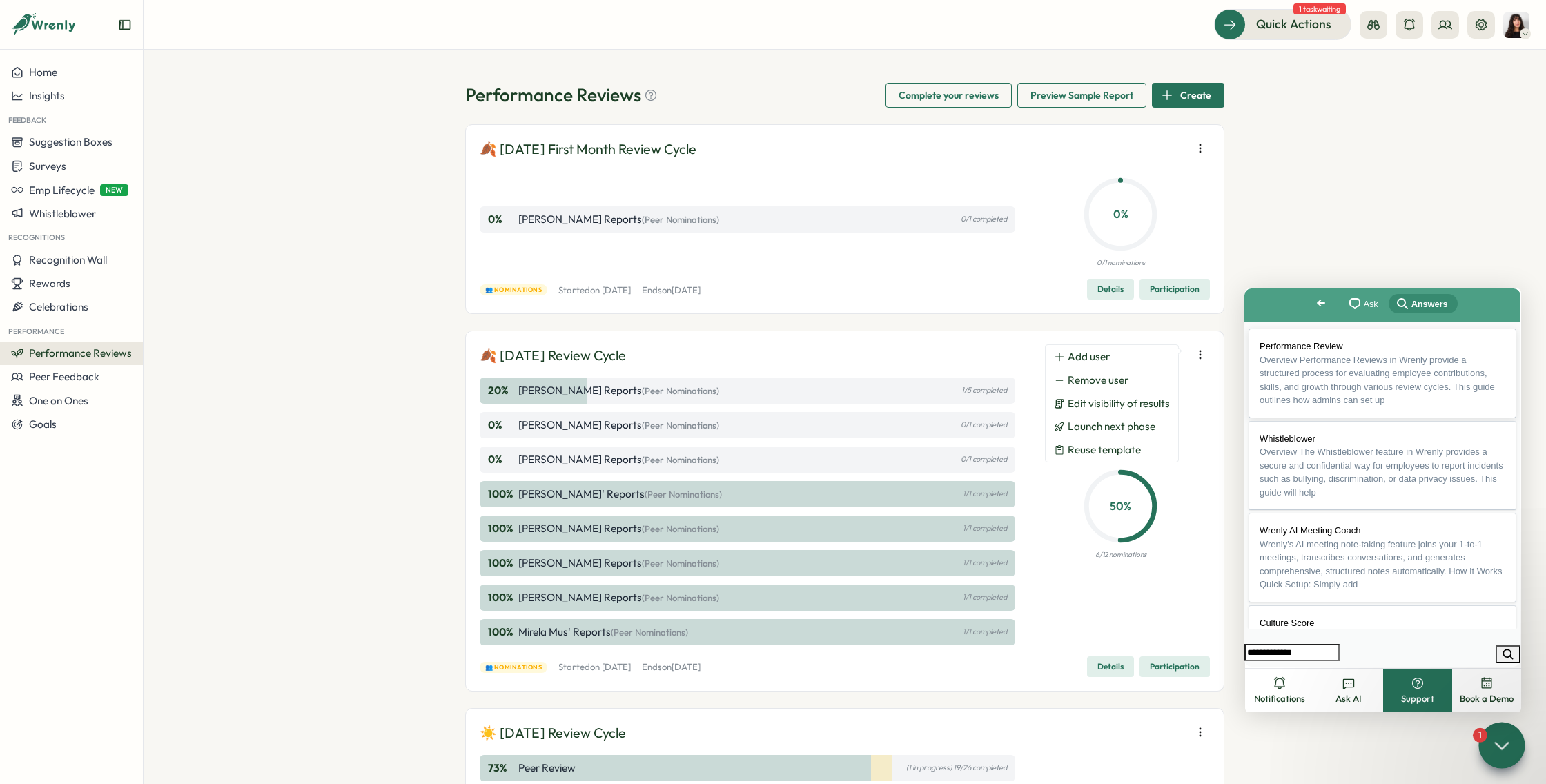
click at [1332, 351] on span "Performance Review" at bounding box center [1301, 346] width 83 height 10
click at [1348, 710] on h1 "Performance Review" at bounding box center [1382, 724] width 275 height 30
click at [1270, 668] on button "Close" at bounding box center [1258, 676] width 25 height 18
click at [756, 99] on div "Performance Reviews Complete your reviews Preview Sample Report Create" at bounding box center [844, 95] width 759 height 25
click at [1313, 310] on span "Go back" at bounding box center [1321, 303] width 16 height 16
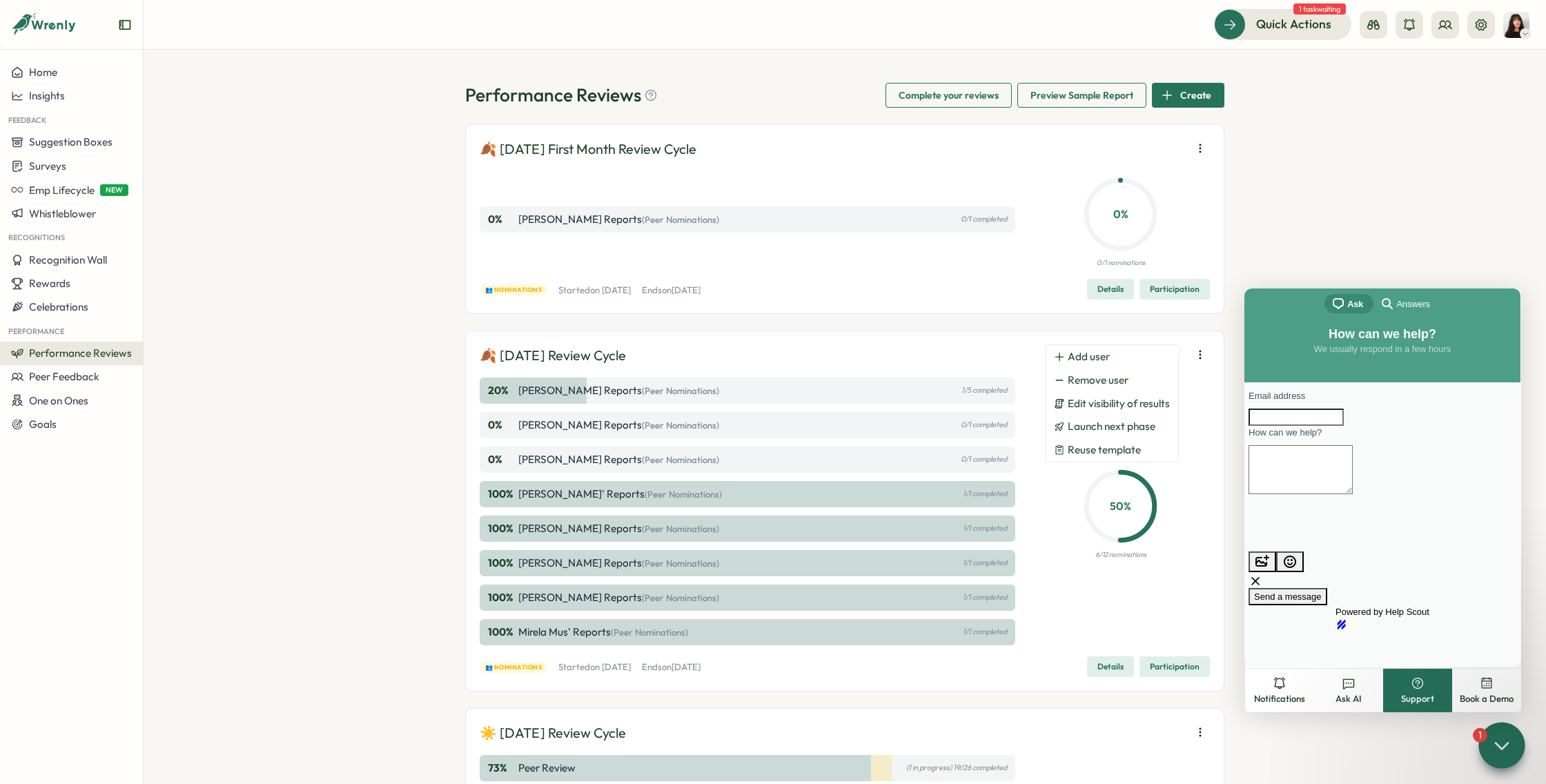
click at [1508, 746] on icon at bounding box center [1501, 745] width 20 height 20
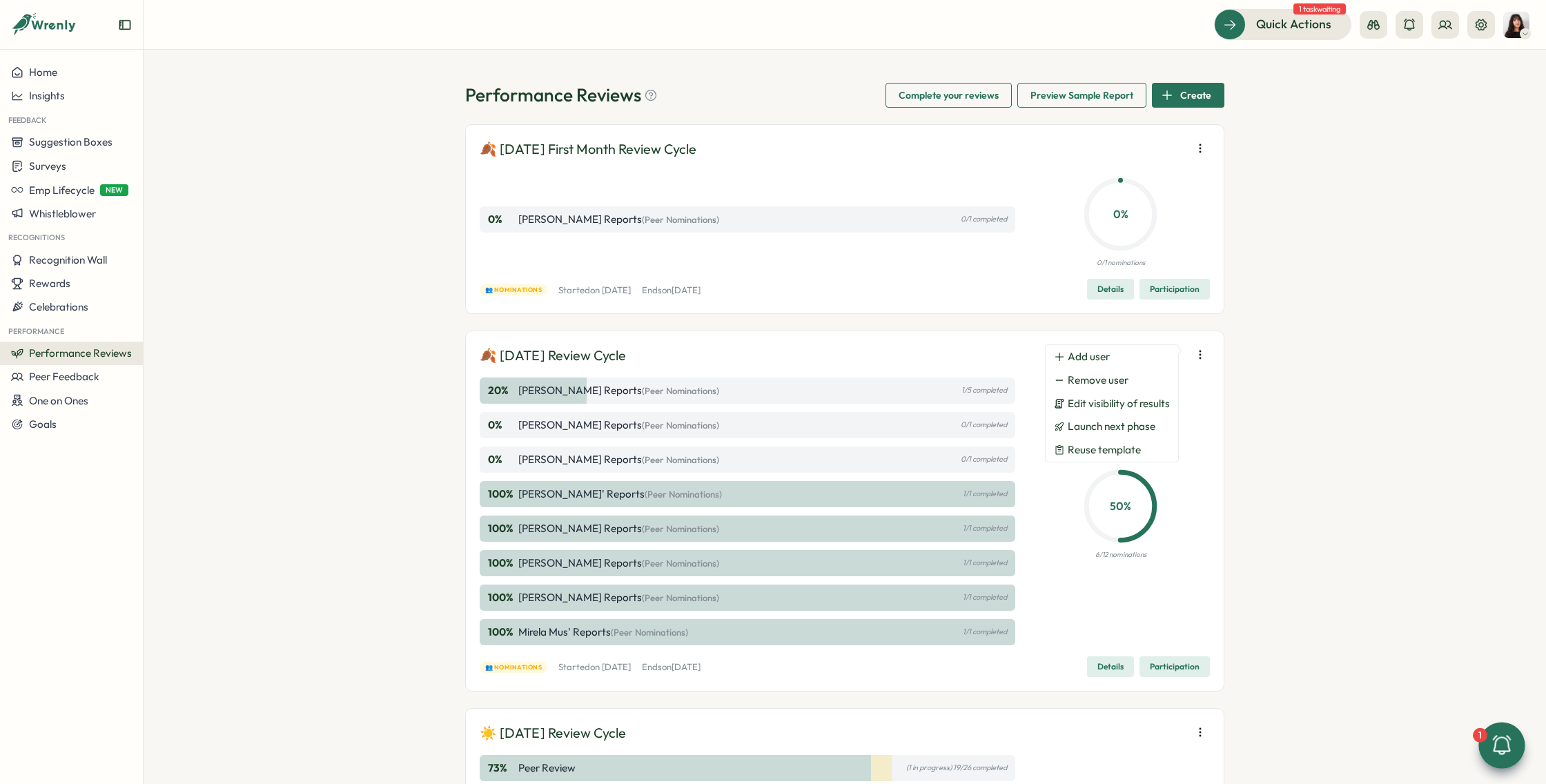
click at [1188, 477] on div "50 % 6/12 nominations" at bounding box center [1121, 511] width 179 height 267
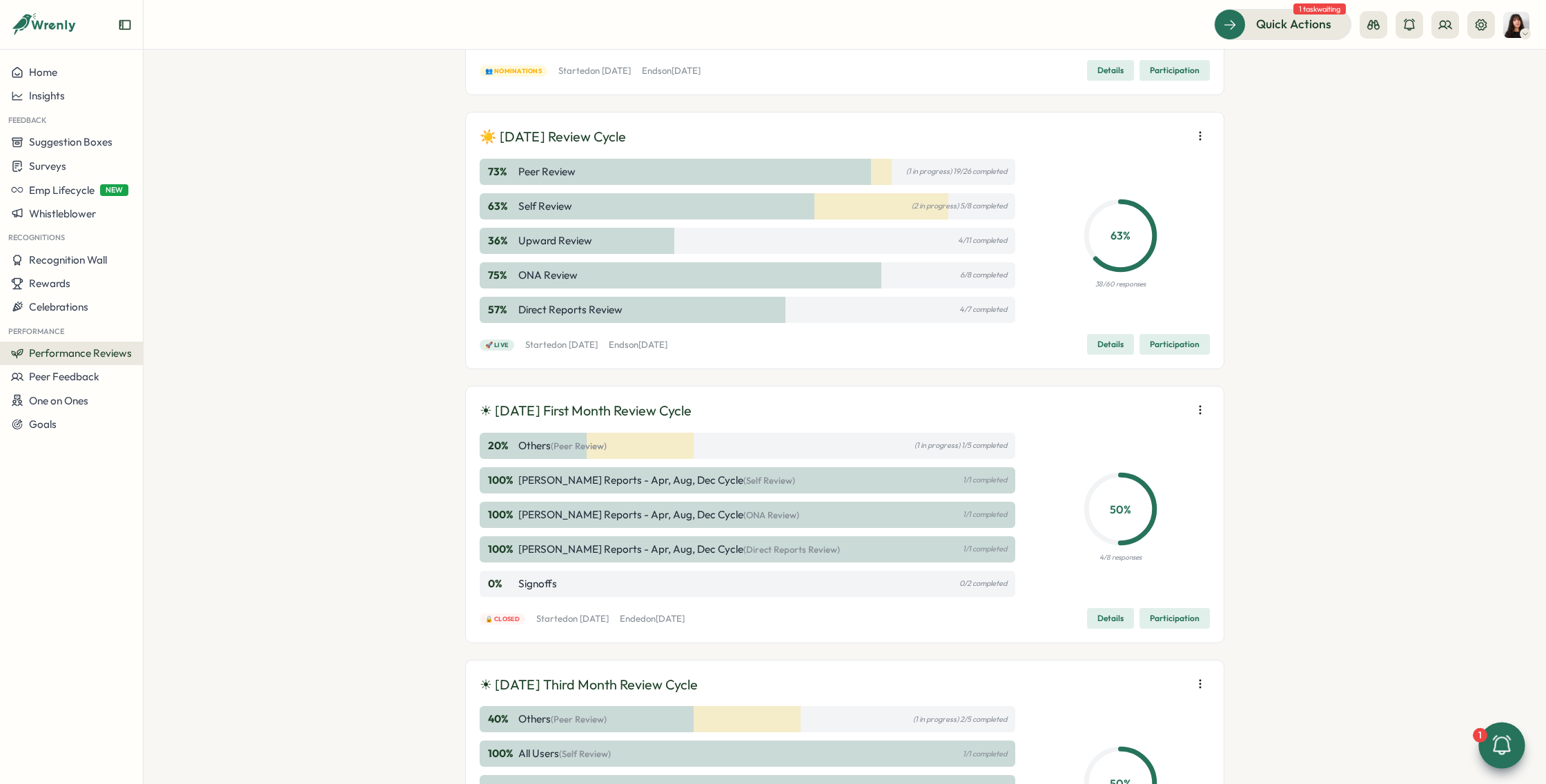
scroll to position [600, 0]
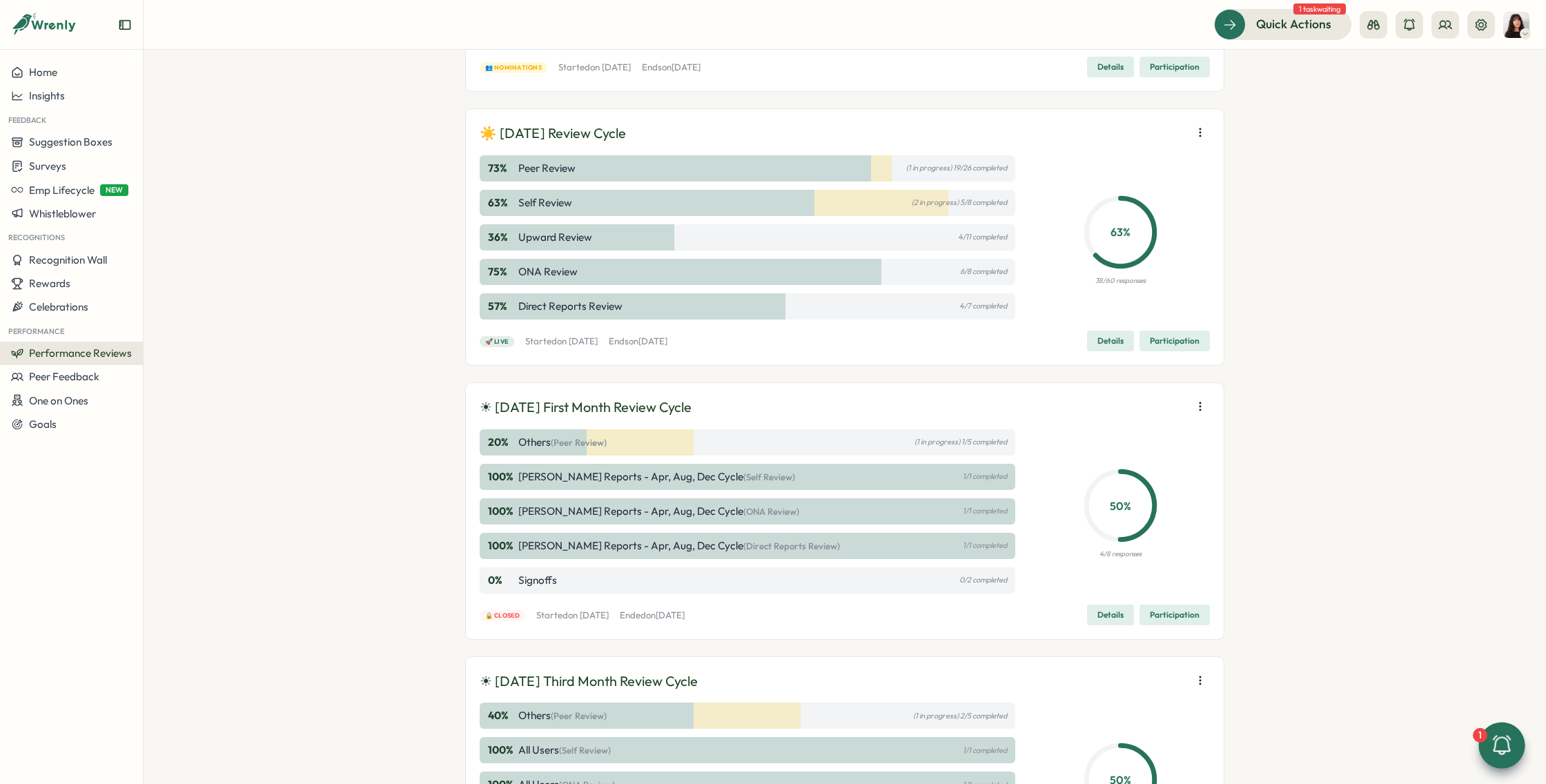
click at [1199, 125] on button "button" at bounding box center [1200, 133] width 19 height 19
click at [1136, 229] on span "Edit visibility of results" at bounding box center [1119, 227] width 102 height 13
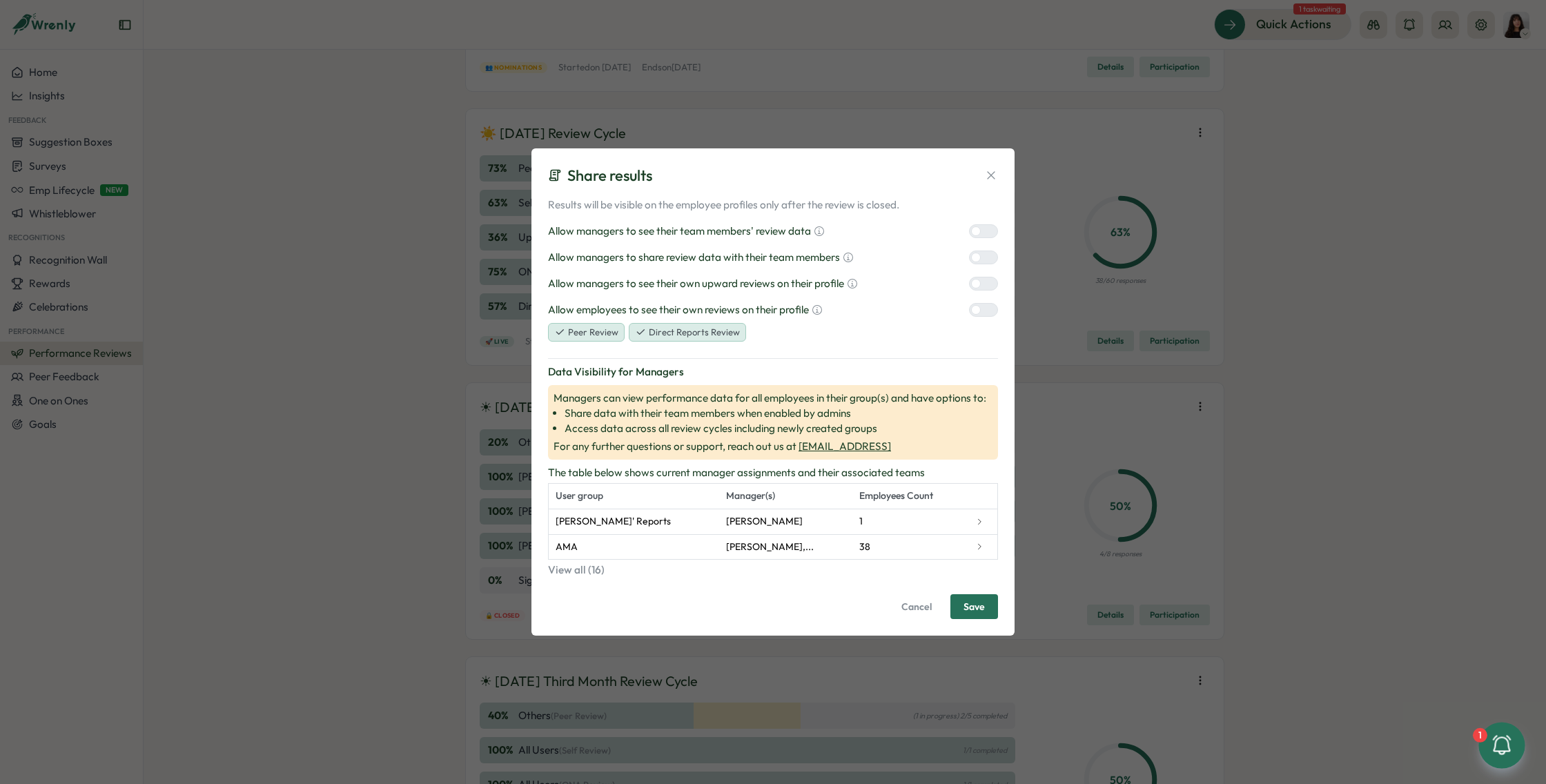
click at [724, 337] on button "Direct Reports Review" at bounding box center [687, 332] width 117 height 19
click at [724, 337] on button "Direct Reports Review" at bounding box center [685, 332] width 114 height 19
click at [572, 333] on button "Peer Review" at bounding box center [587, 332] width 77 height 19
click at [572, 333] on button "Peer Review" at bounding box center [585, 332] width 74 height 19
click at [997, 176] on icon at bounding box center [991, 175] width 14 height 14
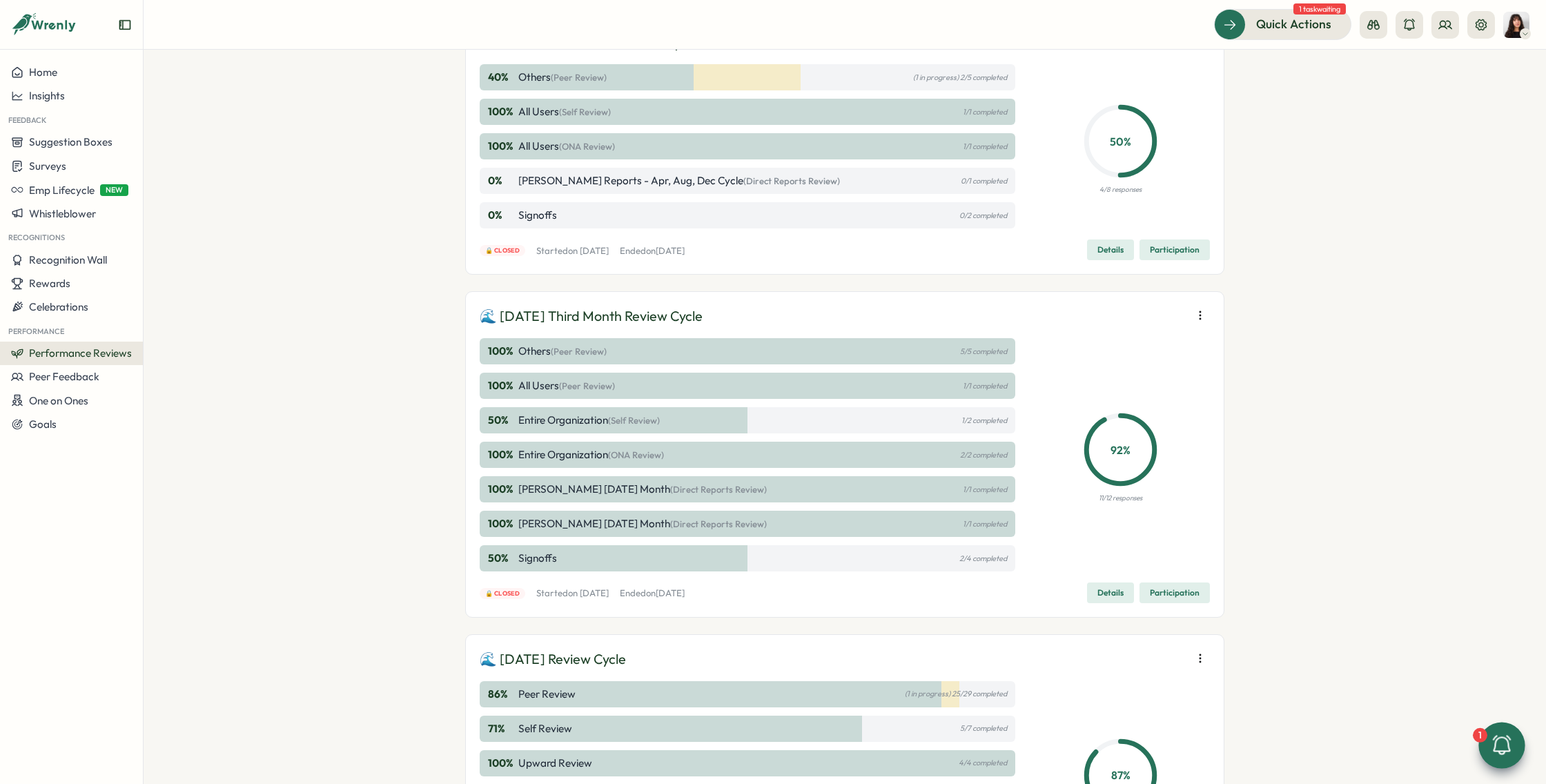
scroll to position [1601, 0]
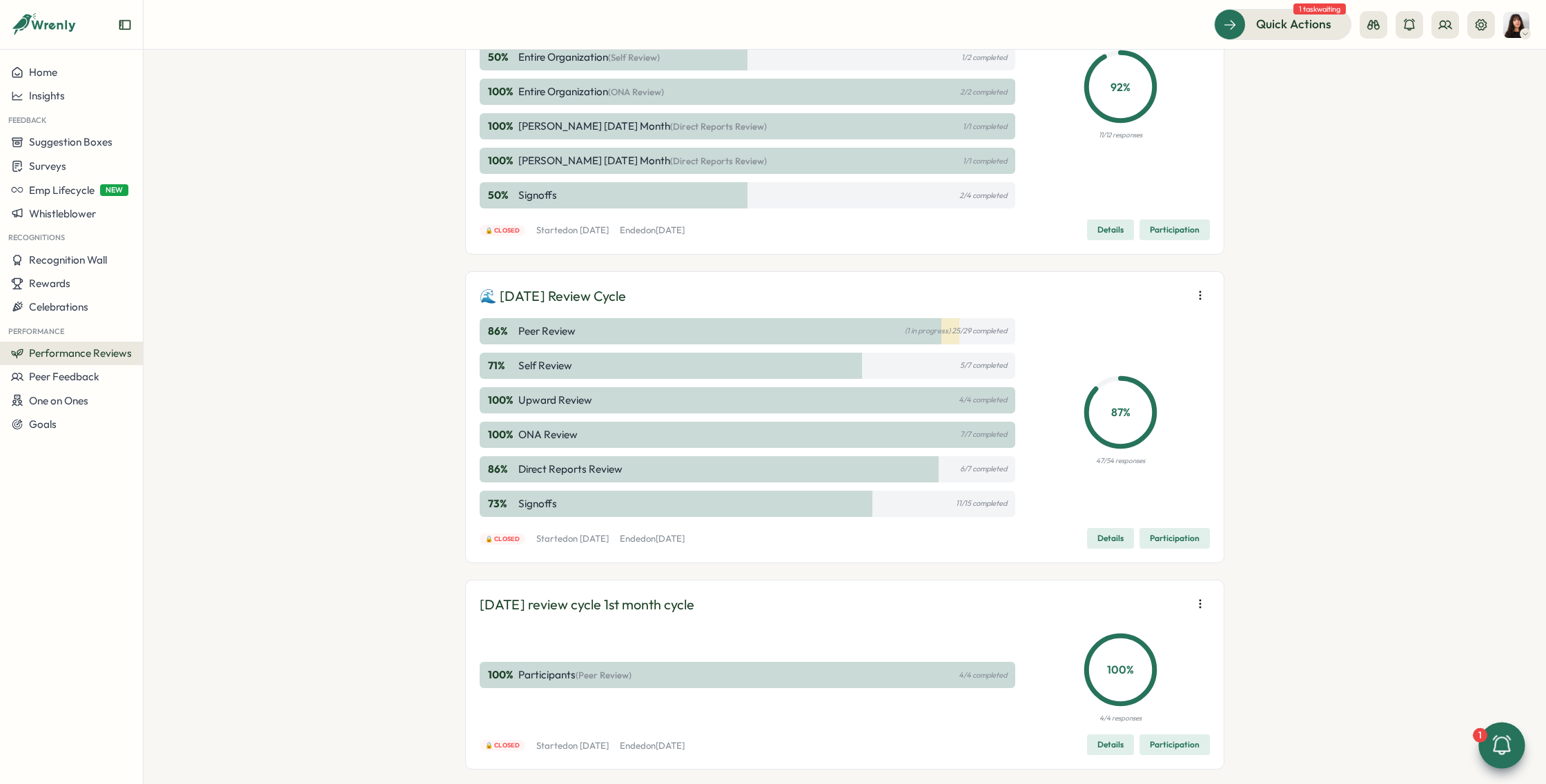
click at [1197, 294] on icon "button" at bounding box center [1200, 295] width 14 height 14
click at [1124, 343] on span "Edit visibility of results" at bounding box center [1119, 341] width 102 height 13
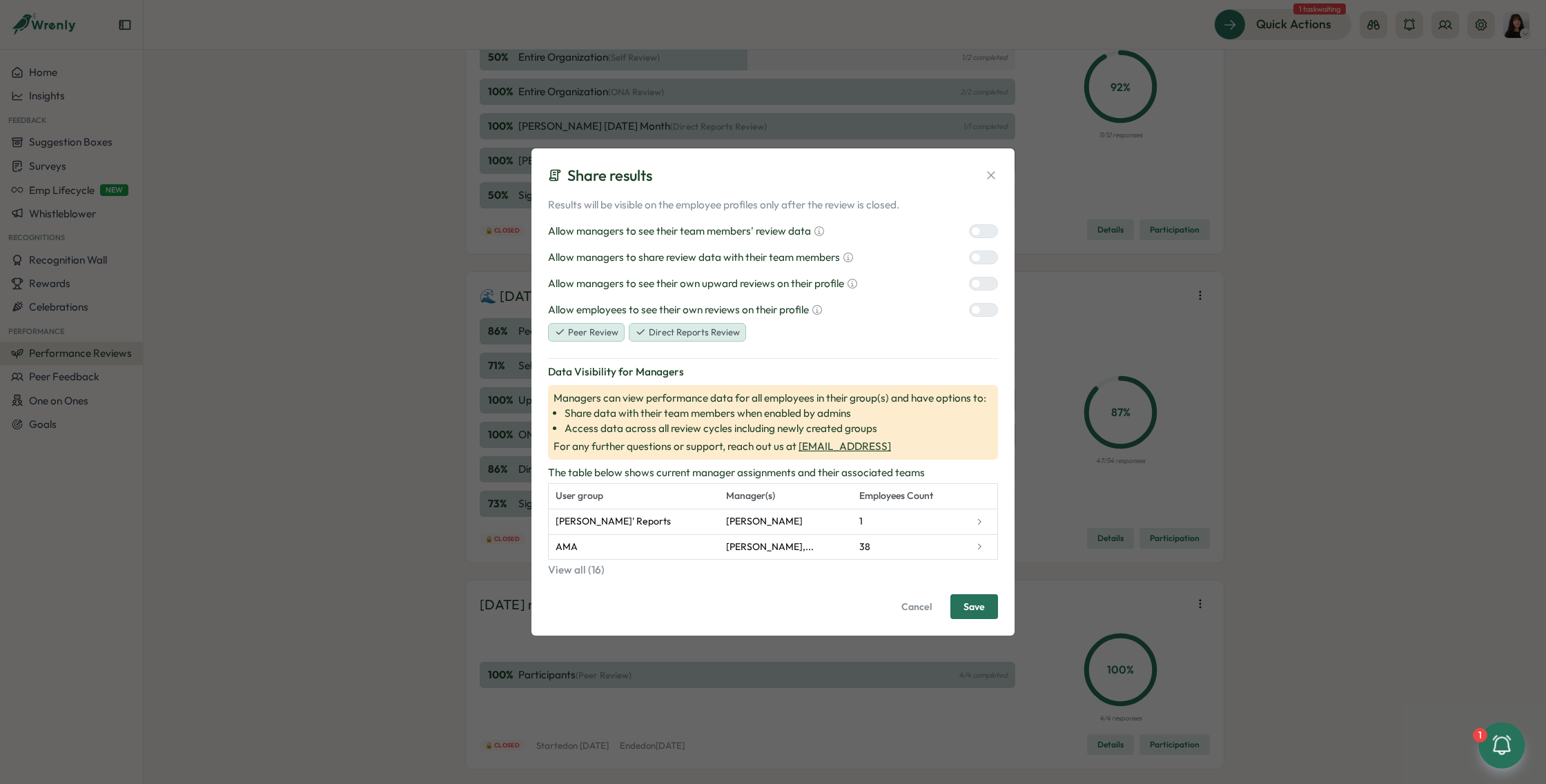
click at [654, 332] on button "Direct Reports Review" at bounding box center [687, 332] width 117 height 19
click at [684, 332] on button "Direct Reports Review" at bounding box center [685, 332] width 114 height 19
click at [1405, 312] on div "Share results Results will be visible on the employee profiles only after the r…" at bounding box center [773, 392] width 1546 height 784
click at [999, 179] on div "Share results Results will be visible on the employee profiles only after the r…" at bounding box center [773, 391] width 483 height 487
click at [988, 179] on icon at bounding box center [991, 175] width 14 height 14
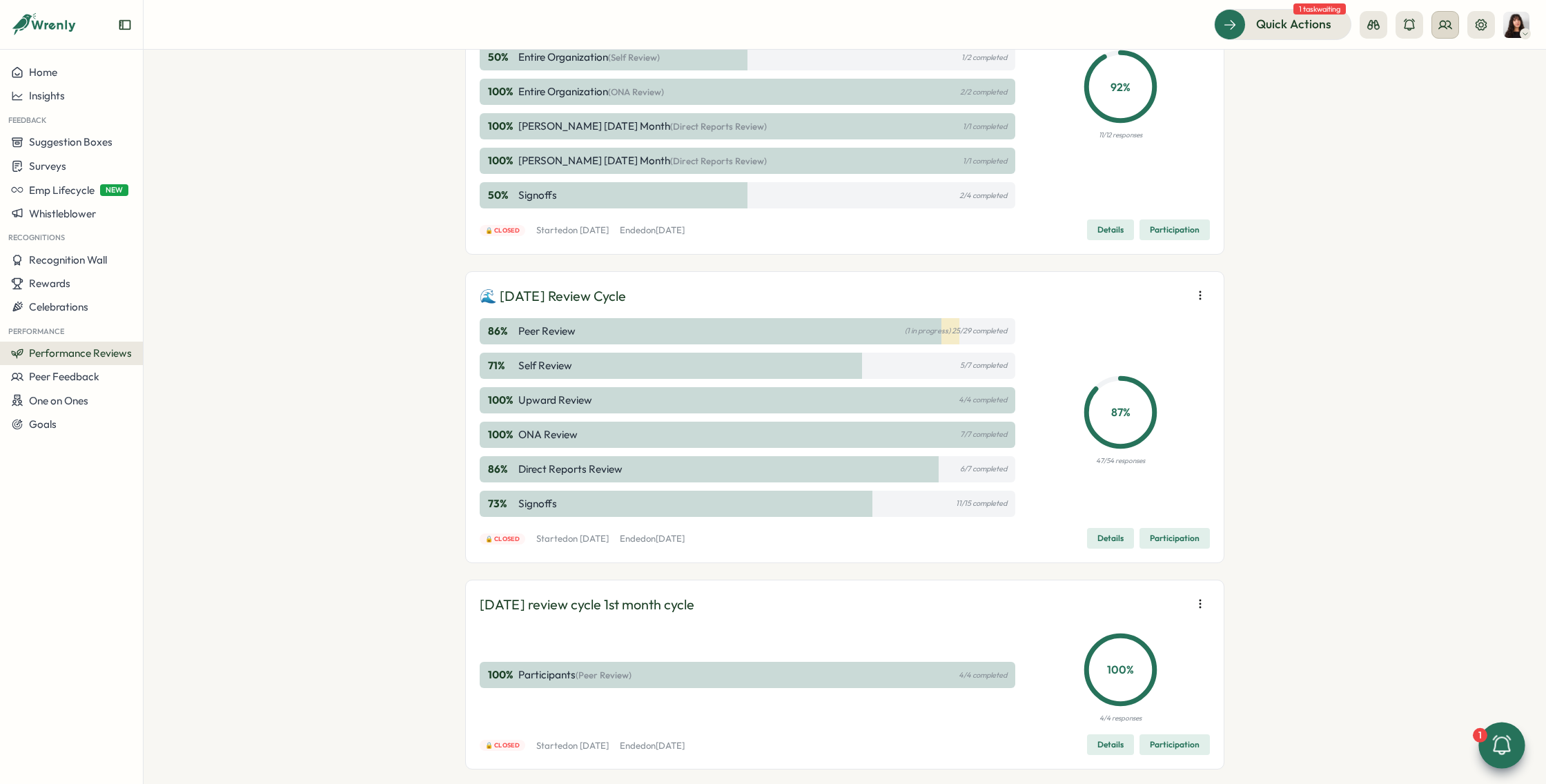
click at [1441, 27] on icon at bounding box center [1445, 24] width 13 height 7
click at [1458, 119] on div "User Activities" at bounding box center [1446, 121] width 87 height 15
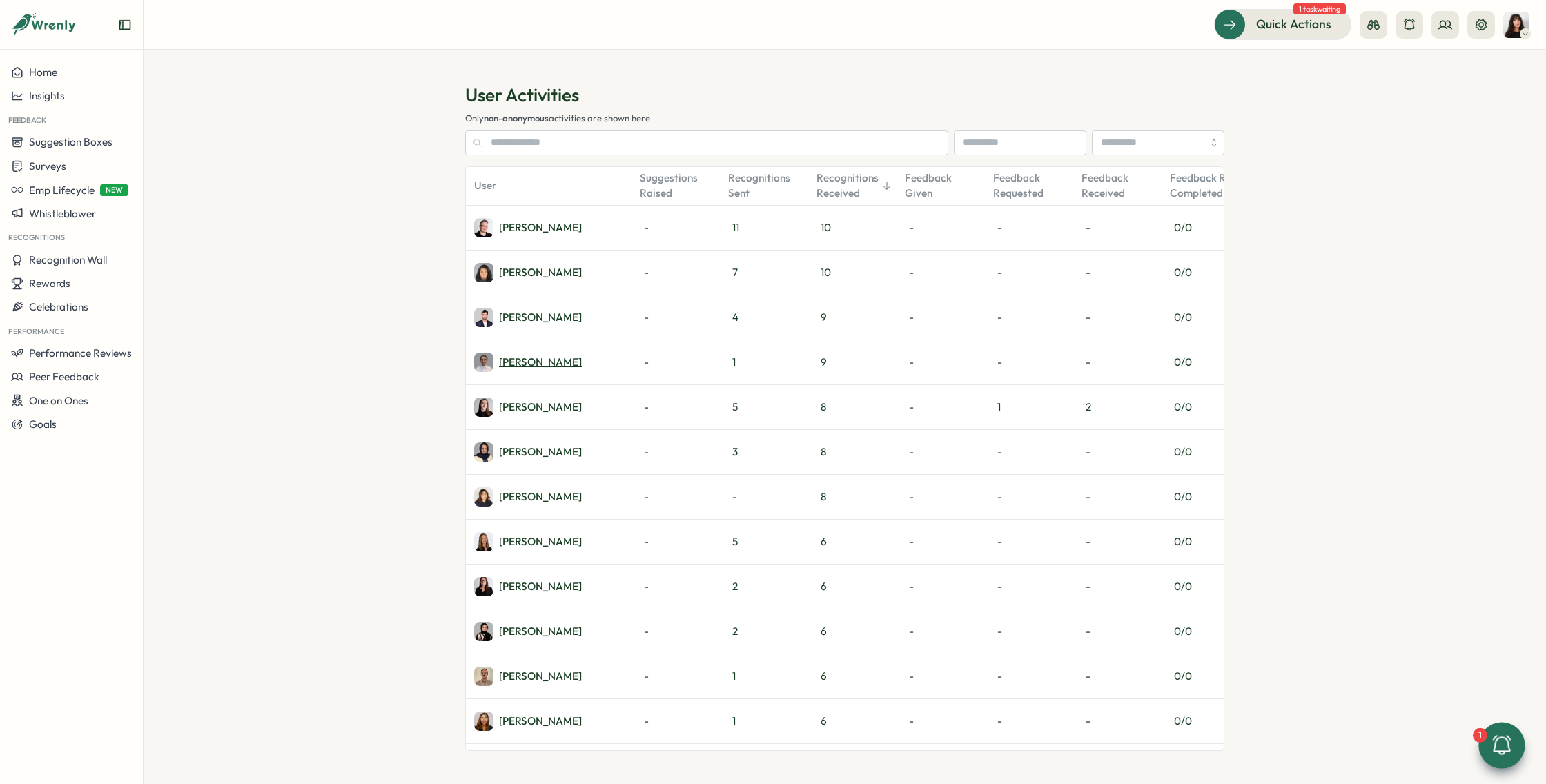
click at [543, 358] on div "[PERSON_NAME]" at bounding box center [540, 362] width 83 height 10
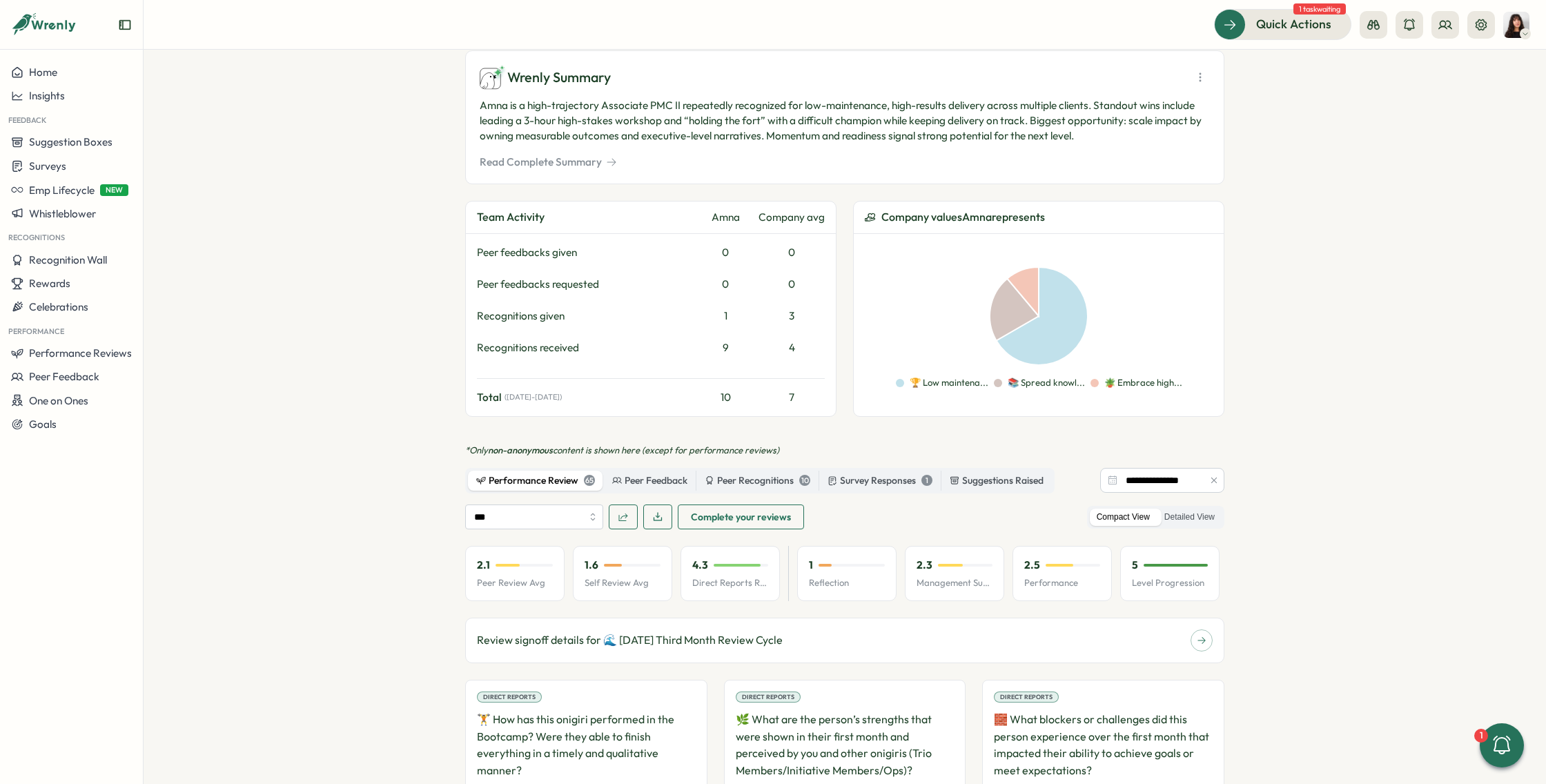
scroll to position [570, 0]
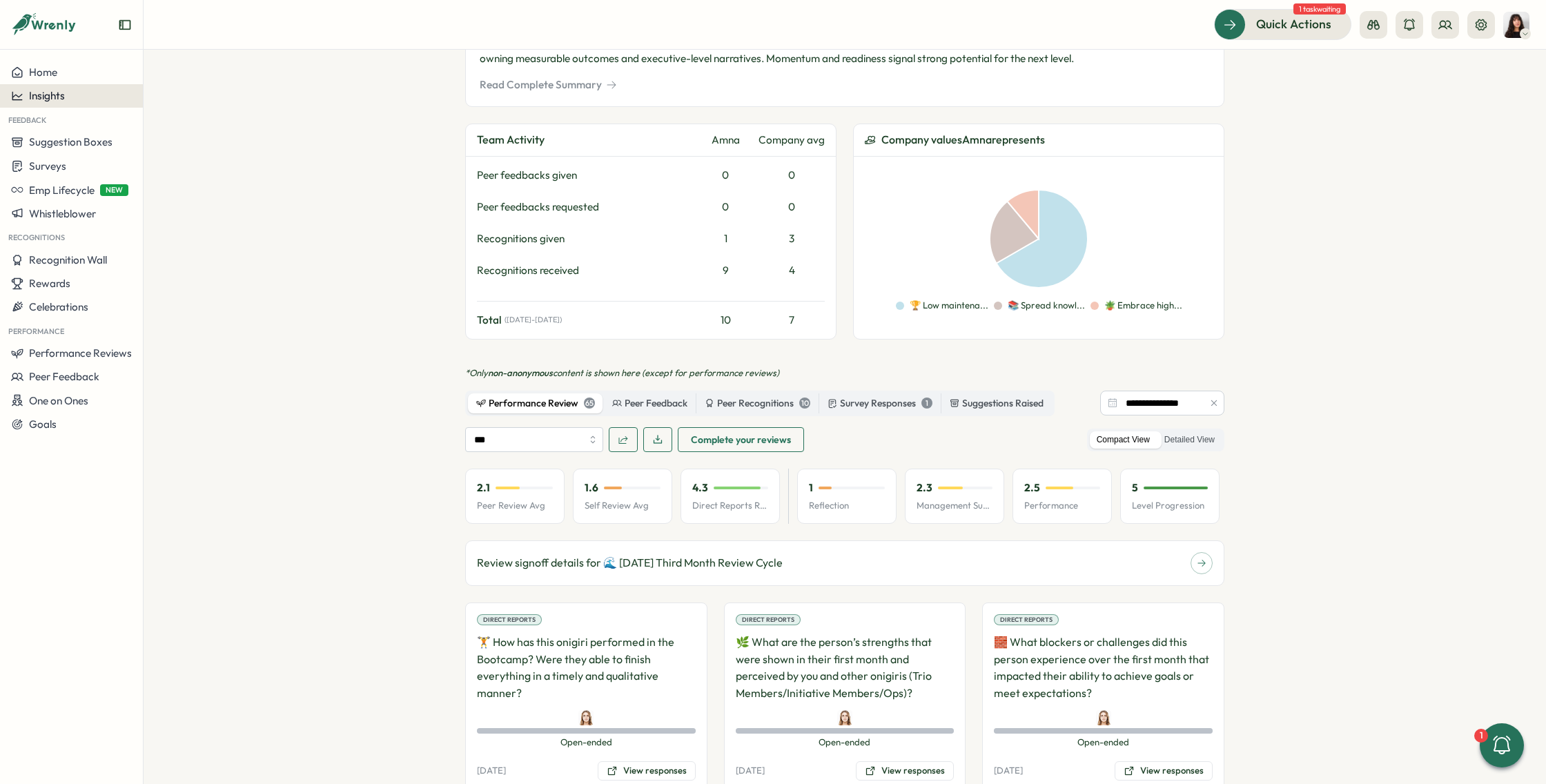
click at [38, 88] on button "Insights" at bounding box center [71, 96] width 143 height 24
click at [54, 71] on span "Home" at bounding box center [43, 72] width 28 height 13
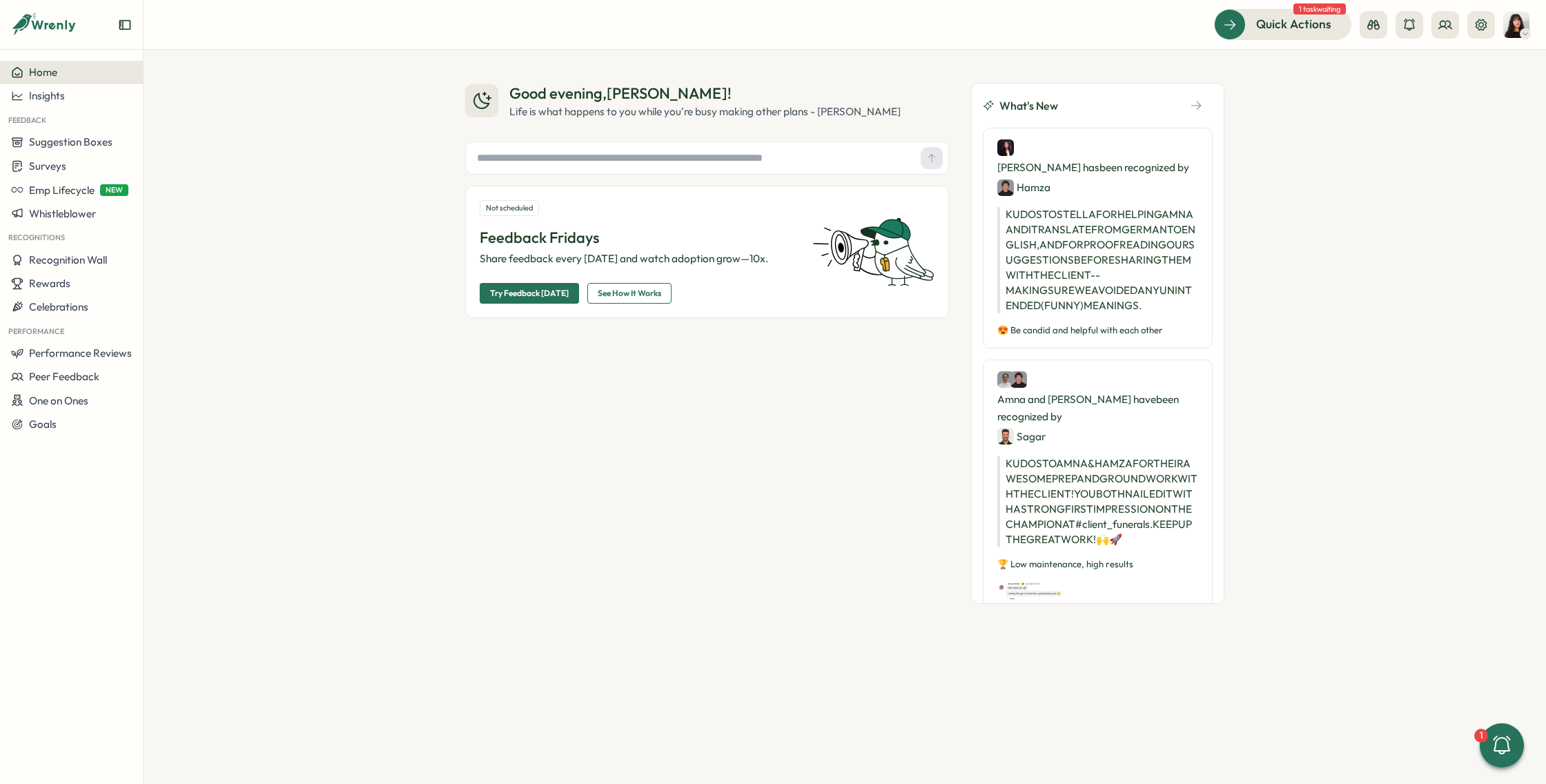
click at [1511, 5] on header "Quick Actions 1 task waiting" at bounding box center [844, 24] width 1402 height 49
click at [1511, 21] on img at bounding box center [1517, 25] width 27 height 27
click at [1485, 90] on div "My Activity" at bounding box center [1493, 94] width 69 height 15
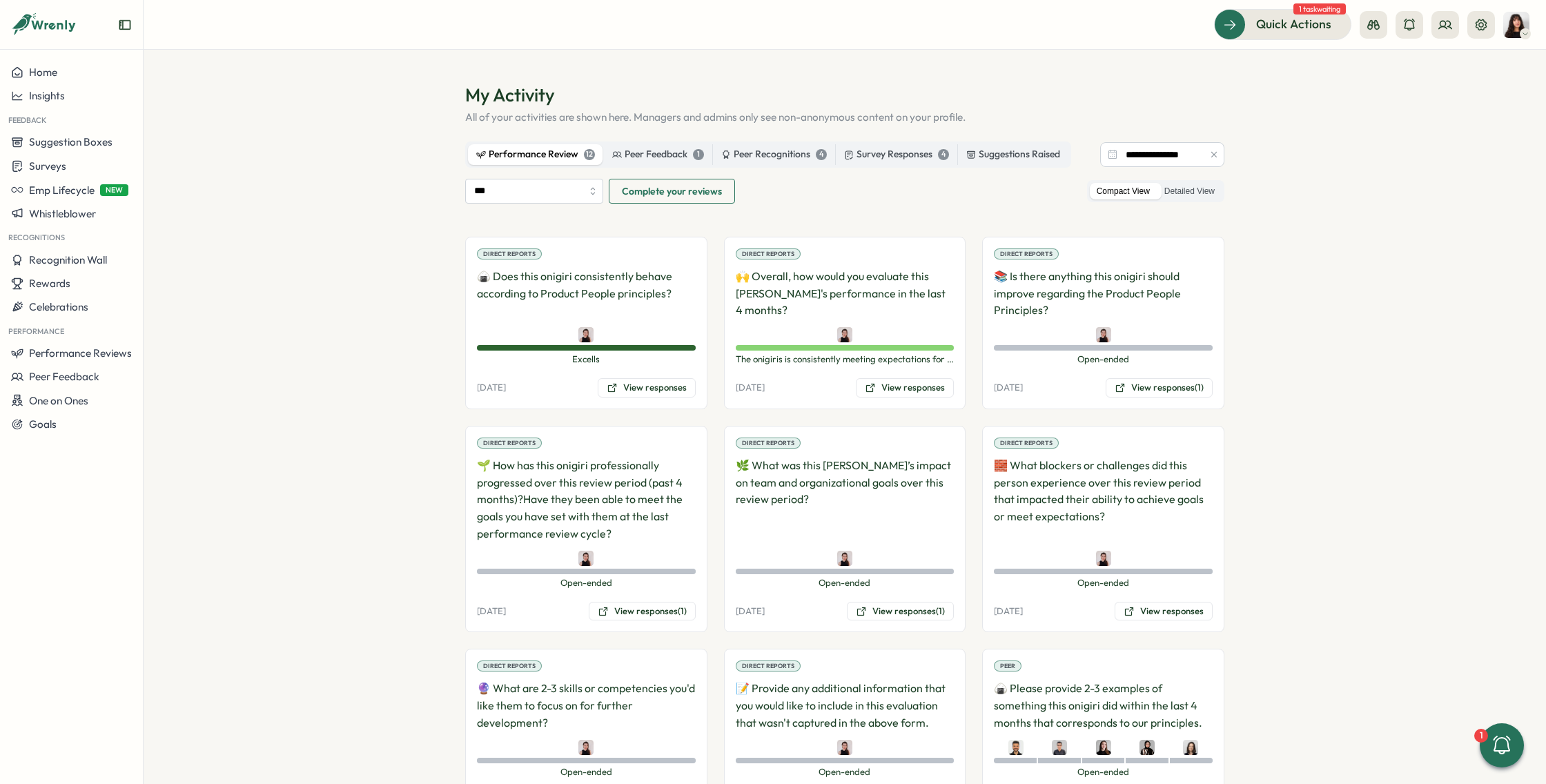
click at [1204, 154] on div at bounding box center [1214, 155] width 21 height 25
click at [1212, 155] on icon "button" at bounding box center [1214, 154] width 10 height 10
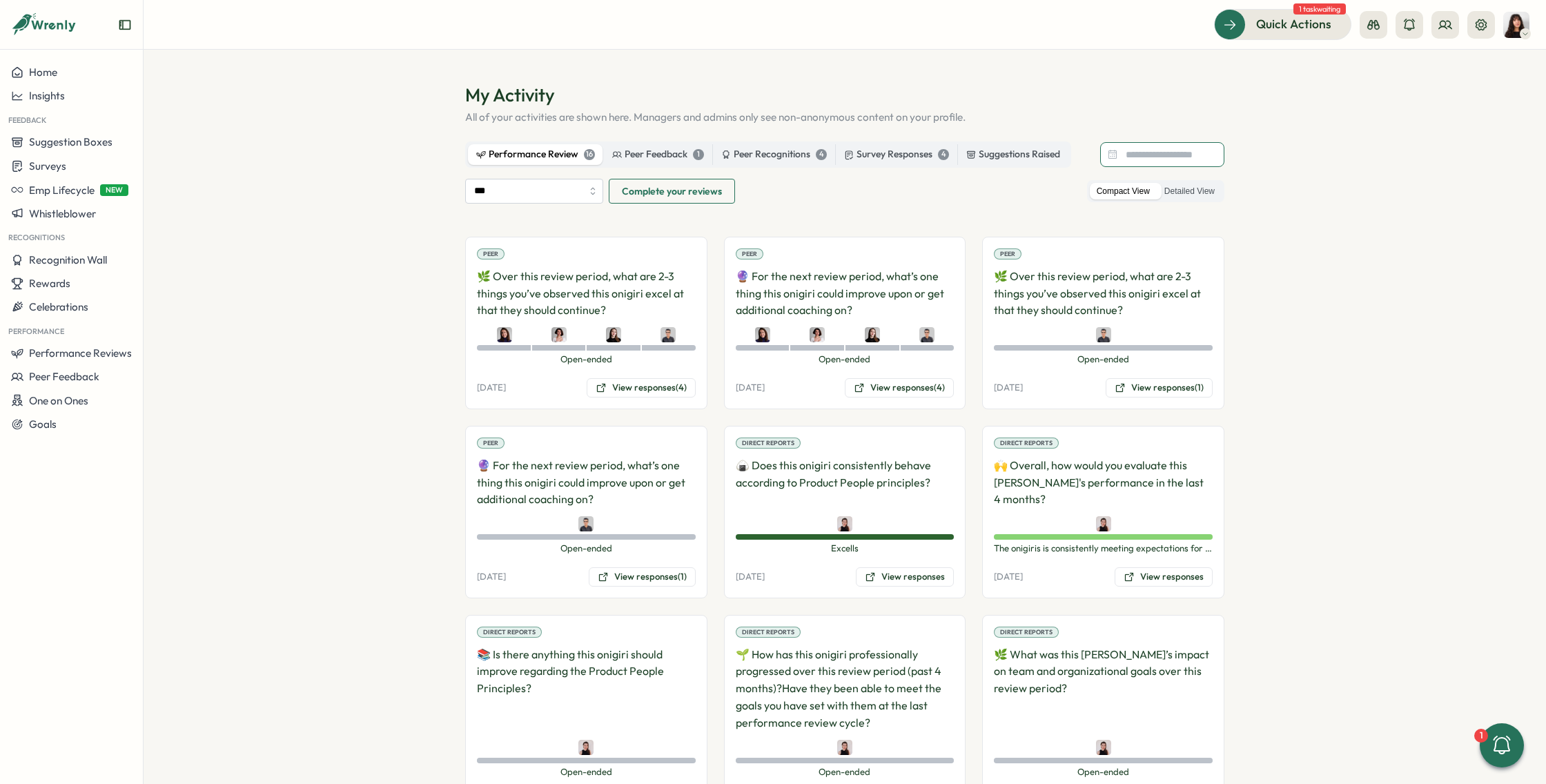
click at [1165, 157] on input at bounding box center [1162, 155] width 125 height 25
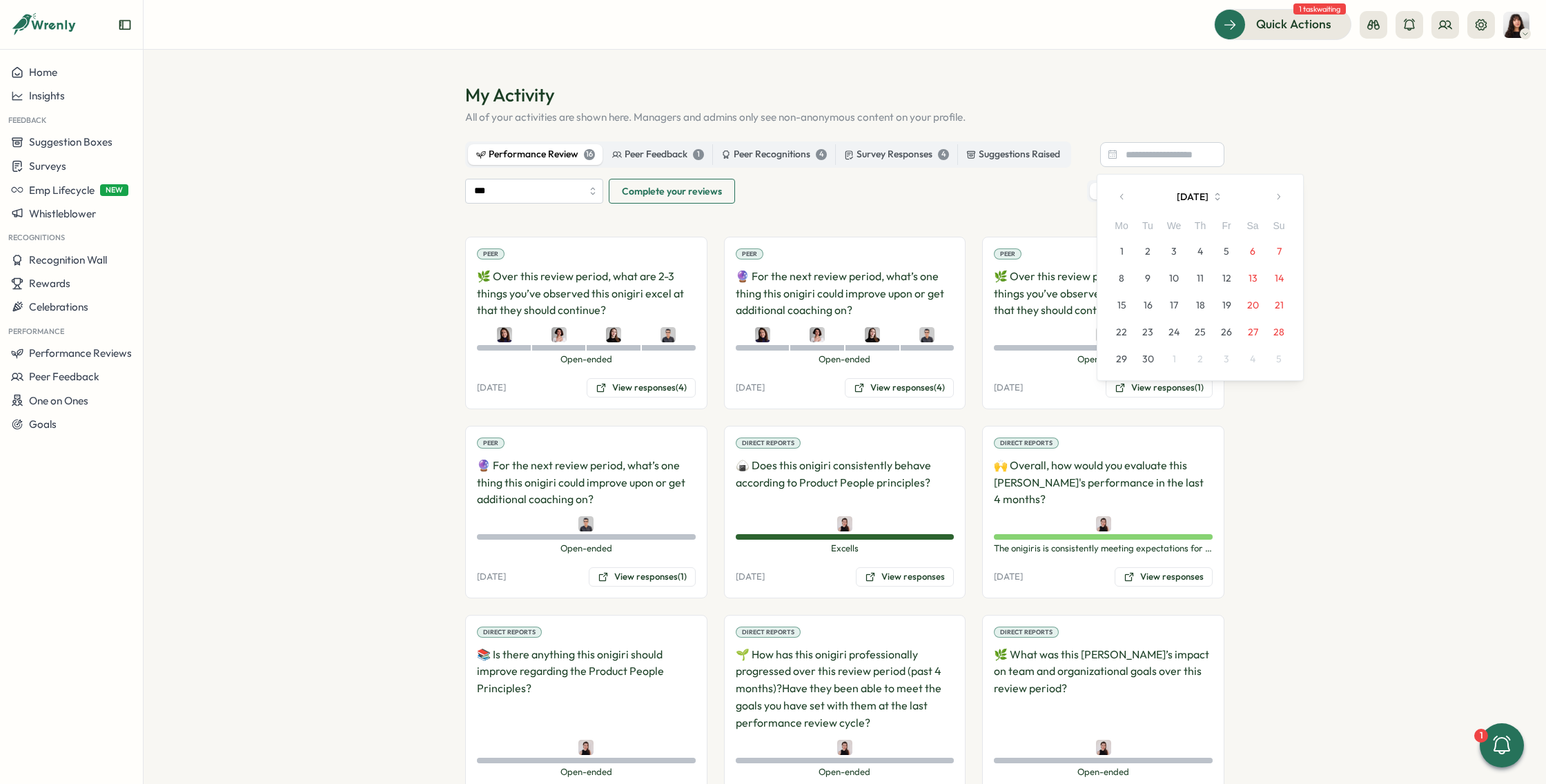
click at [1121, 198] on icon "button" at bounding box center [1122, 196] width 10 height 10
click at [1121, 197] on icon "button" at bounding box center [1122, 196] width 3 height 5
click at [1123, 203] on button "button" at bounding box center [1122, 196] width 27 height 27
click at [1117, 206] on button "button" at bounding box center [1122, 196] width 27 height 27
click at [1201, 253] on button "1" at bounding box center [1200, 251] width 27 height 27
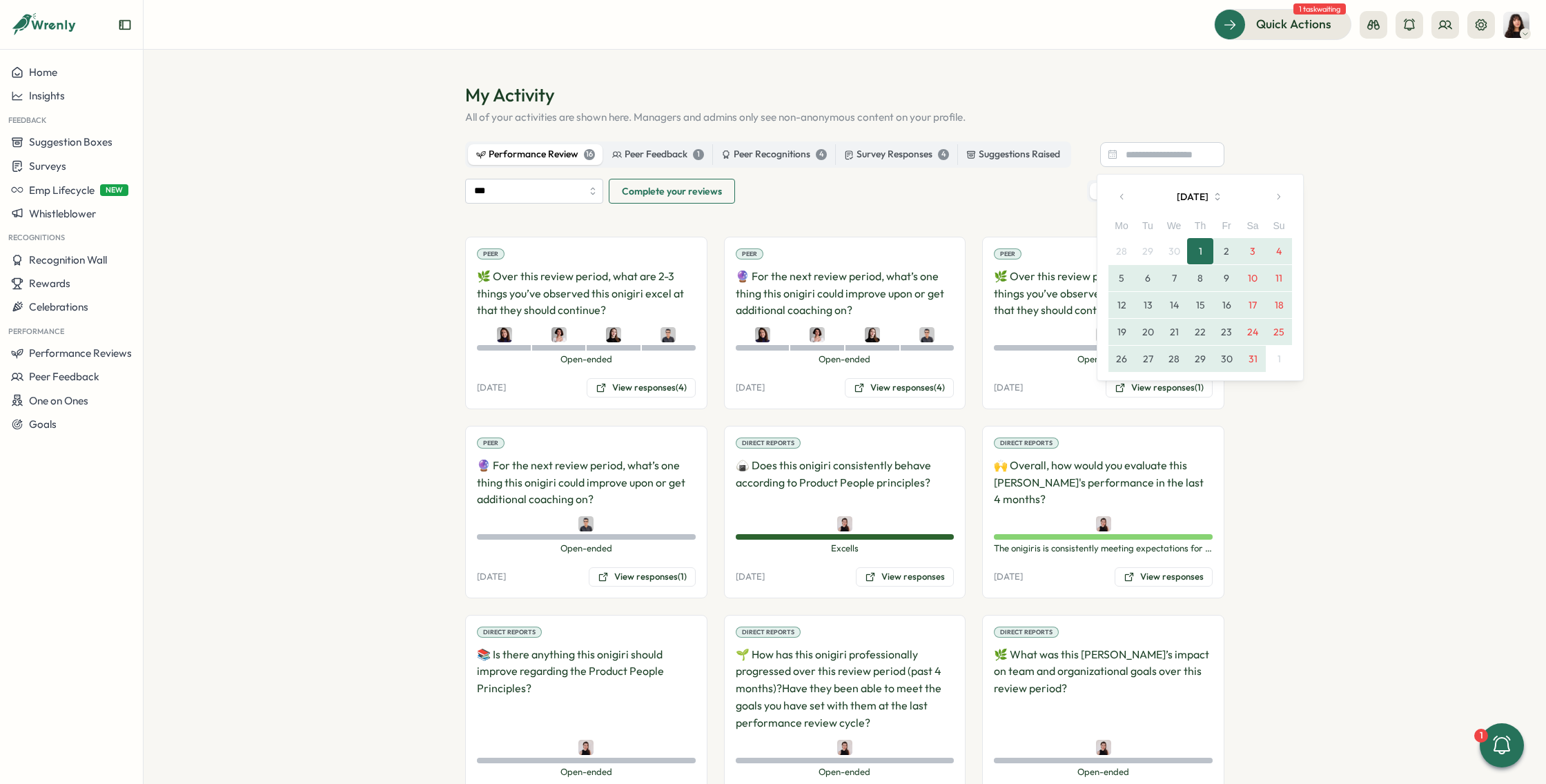
click at [1253, 351] on button "31" at bounding box center [1253, 359] width 27 height 27
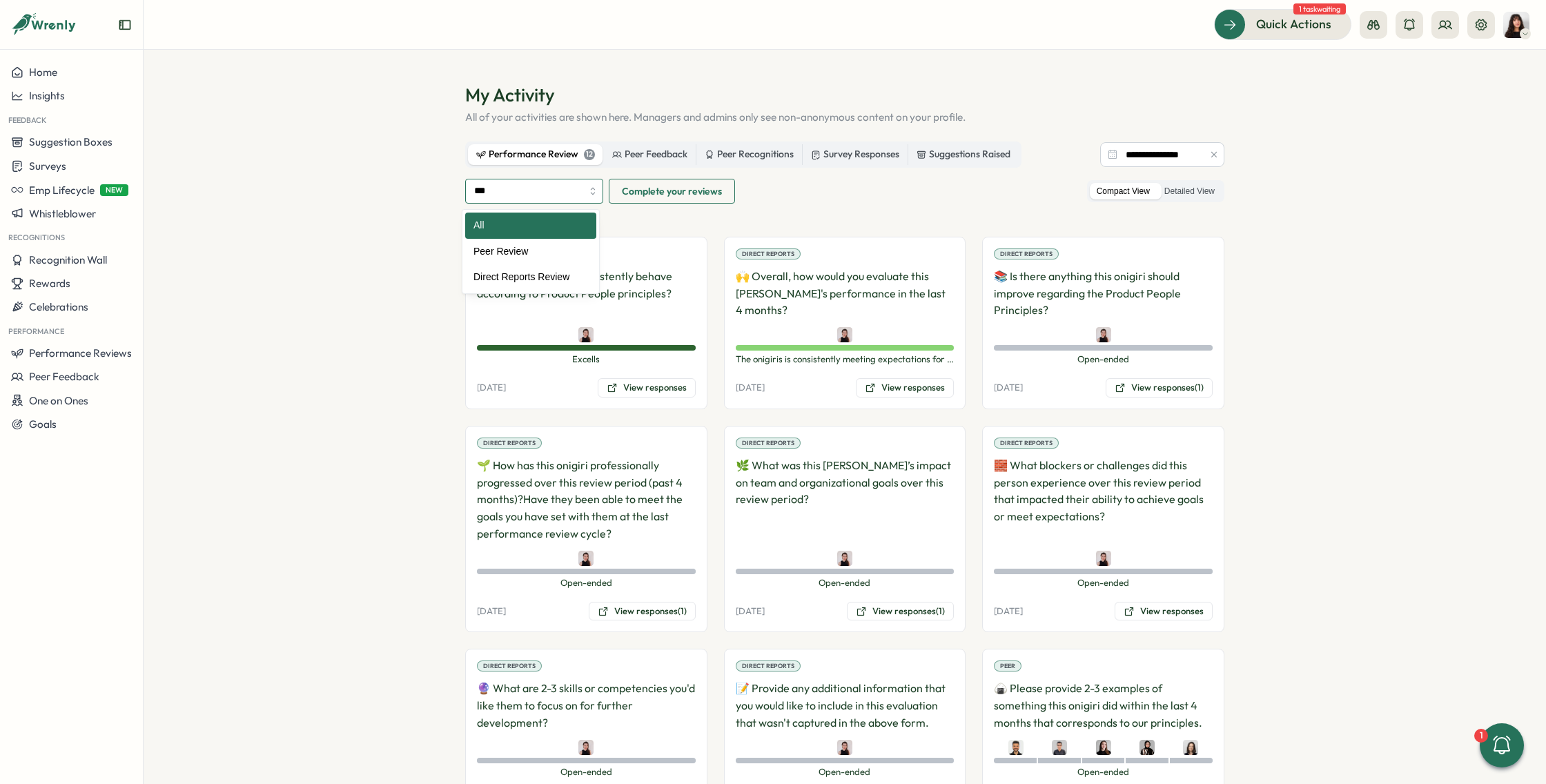
click at [532, 200] on input "***" at bounding box center [534, 192] width 138 height 25
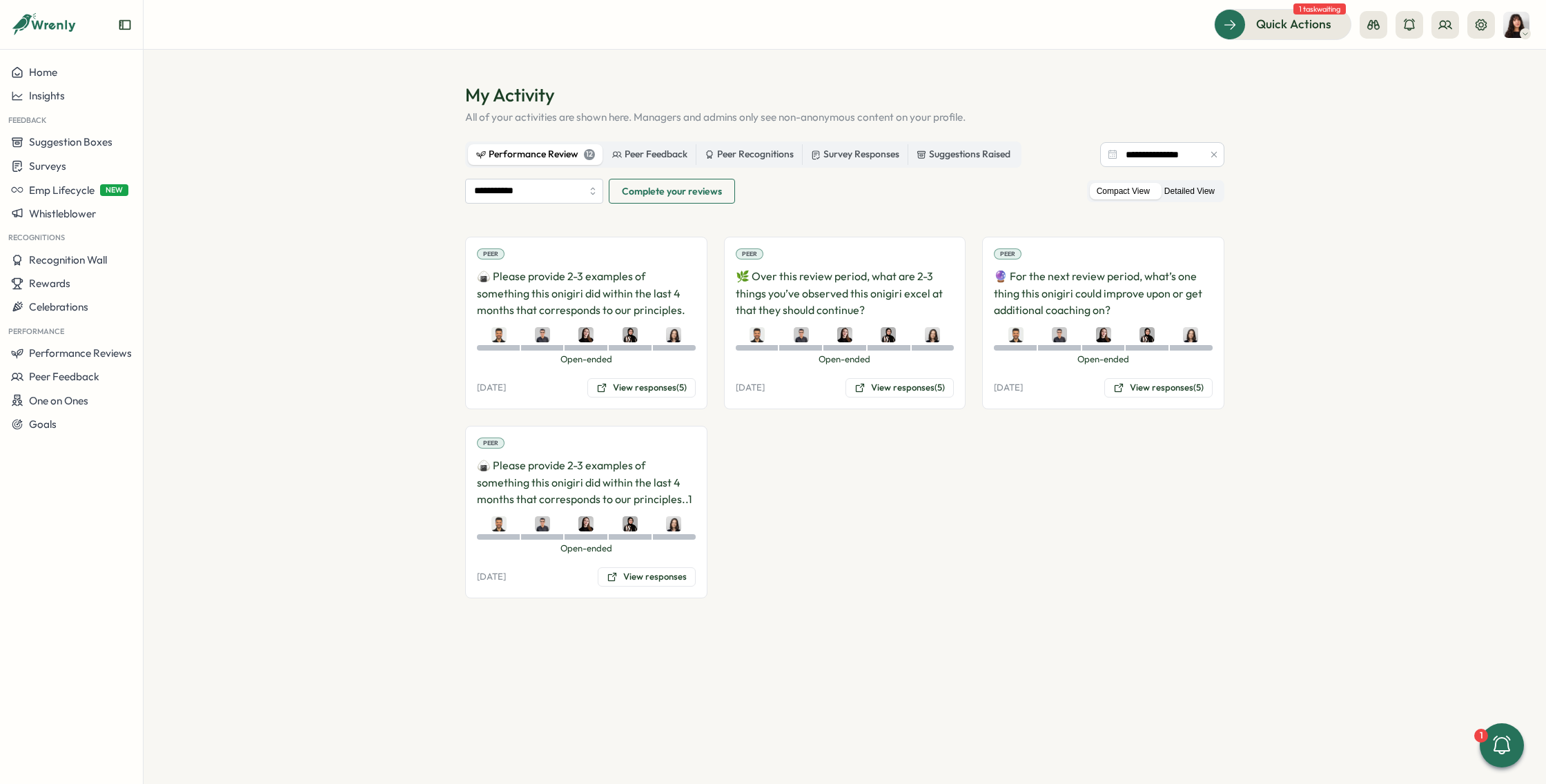
click at [1192, 189] on label "Detailed View" at bounding box center [1189, 191] width 64 height 17
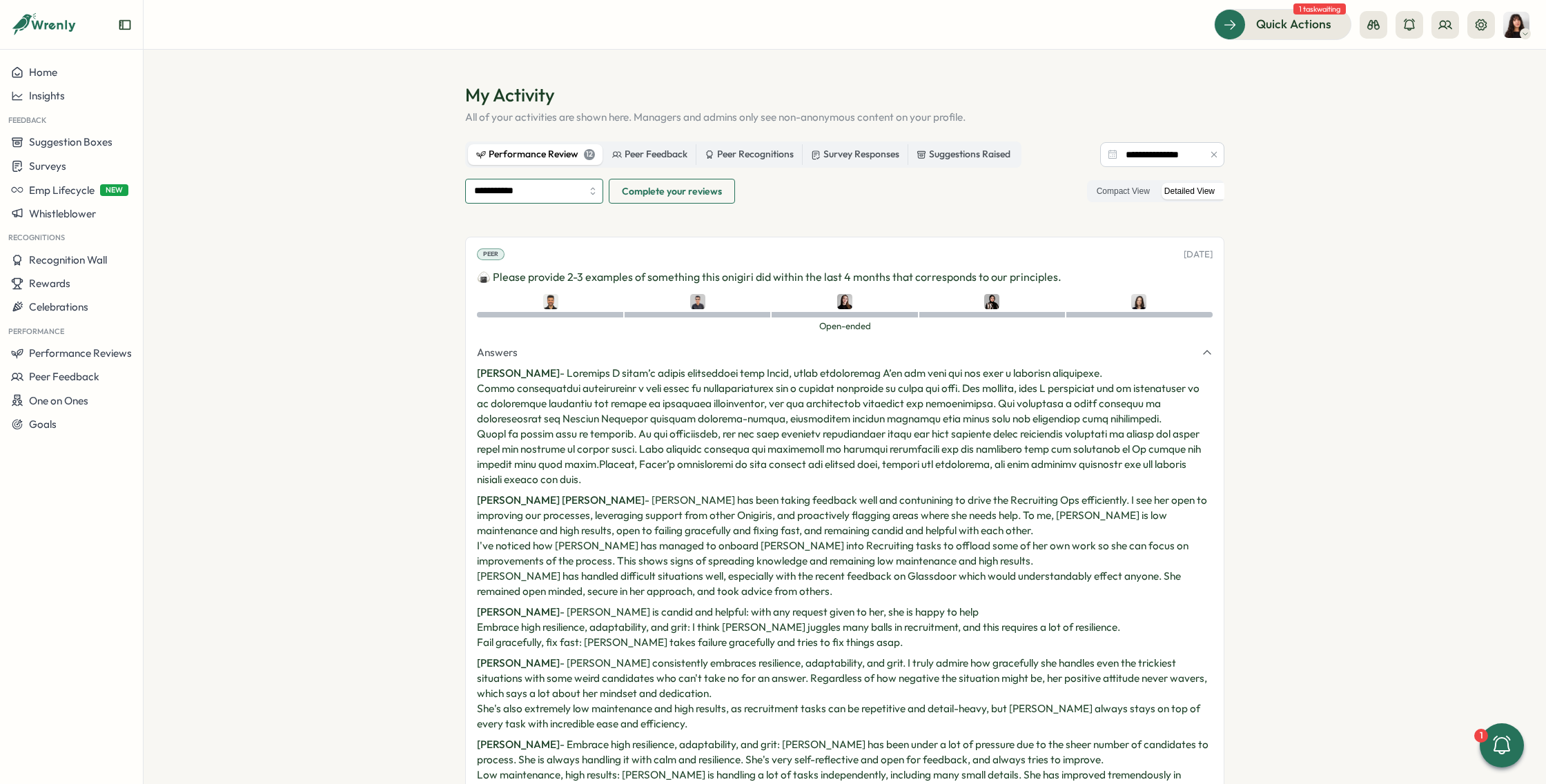
click at [536, 195] on input "**********" at bounding box center [534, 192] width 138 height 25
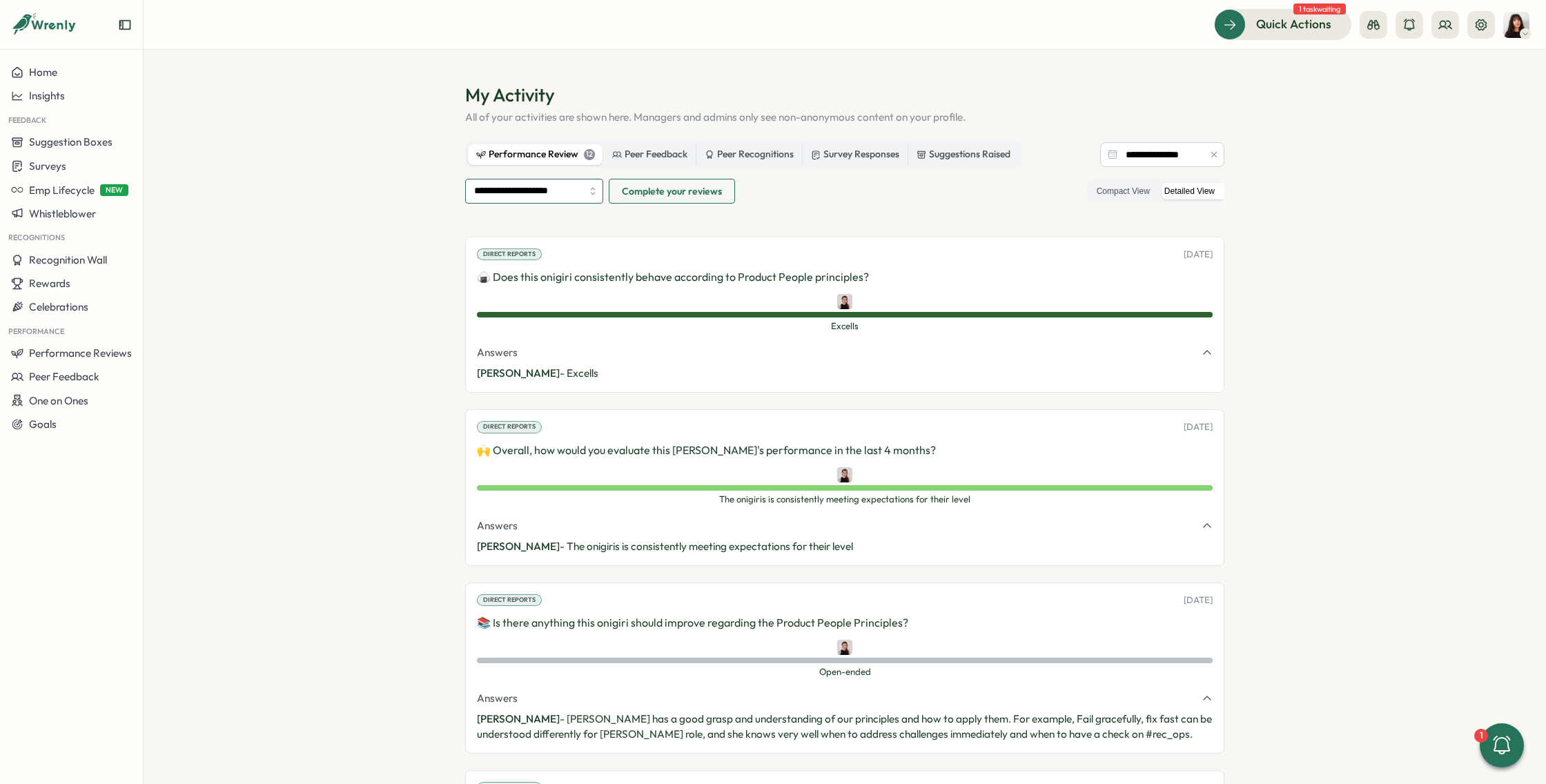
click at [542, 181] on input "**********" at bounding box center [534, 192] width 138 height 25
type input "**********"
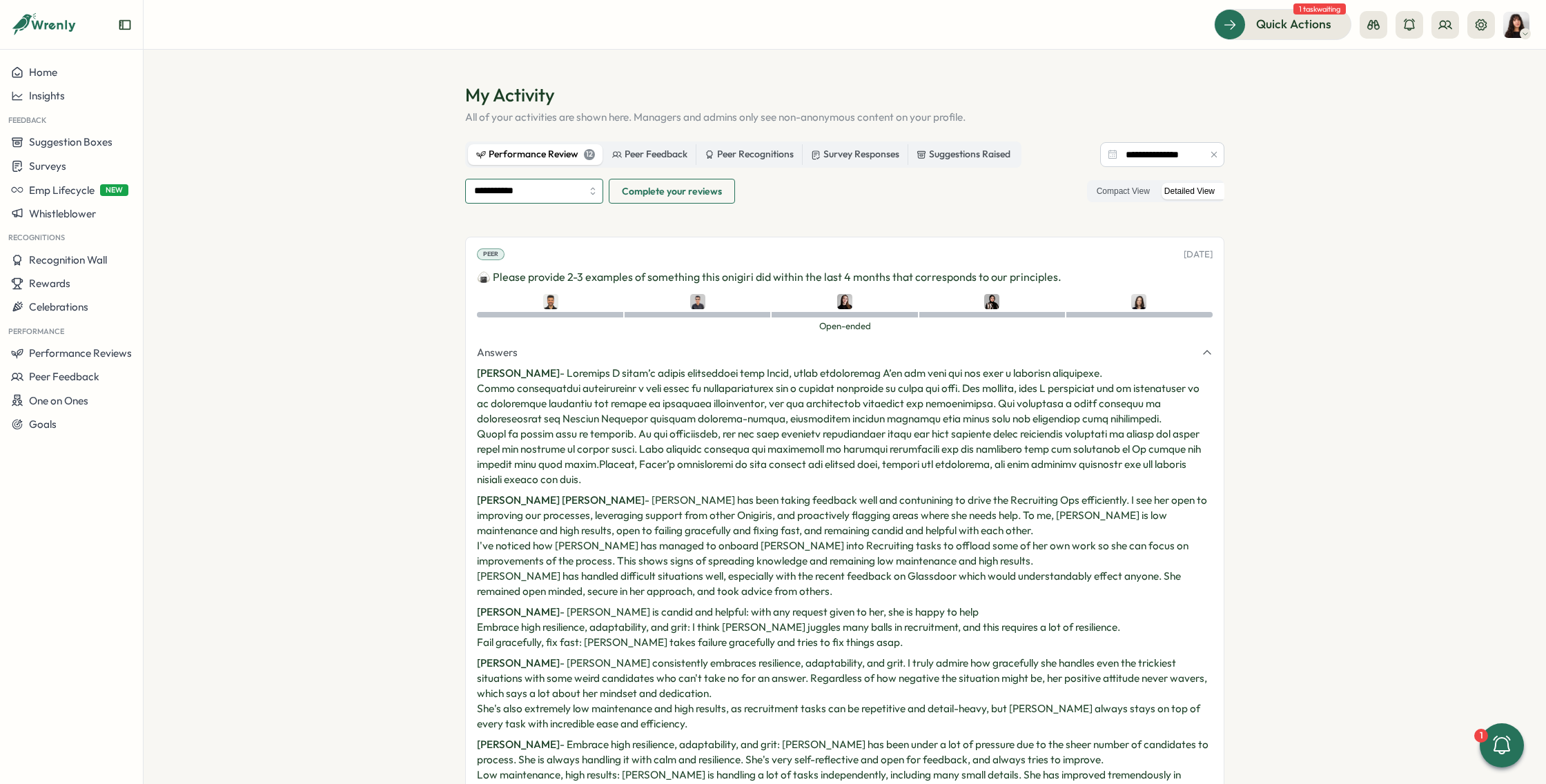
click at [558, 194] on input "**********" at bounding box center [534, 192] width 138 height 25
click at [685, 151] on label "Peer Feedback" at bounding box center [650, 155] width 92 height 21
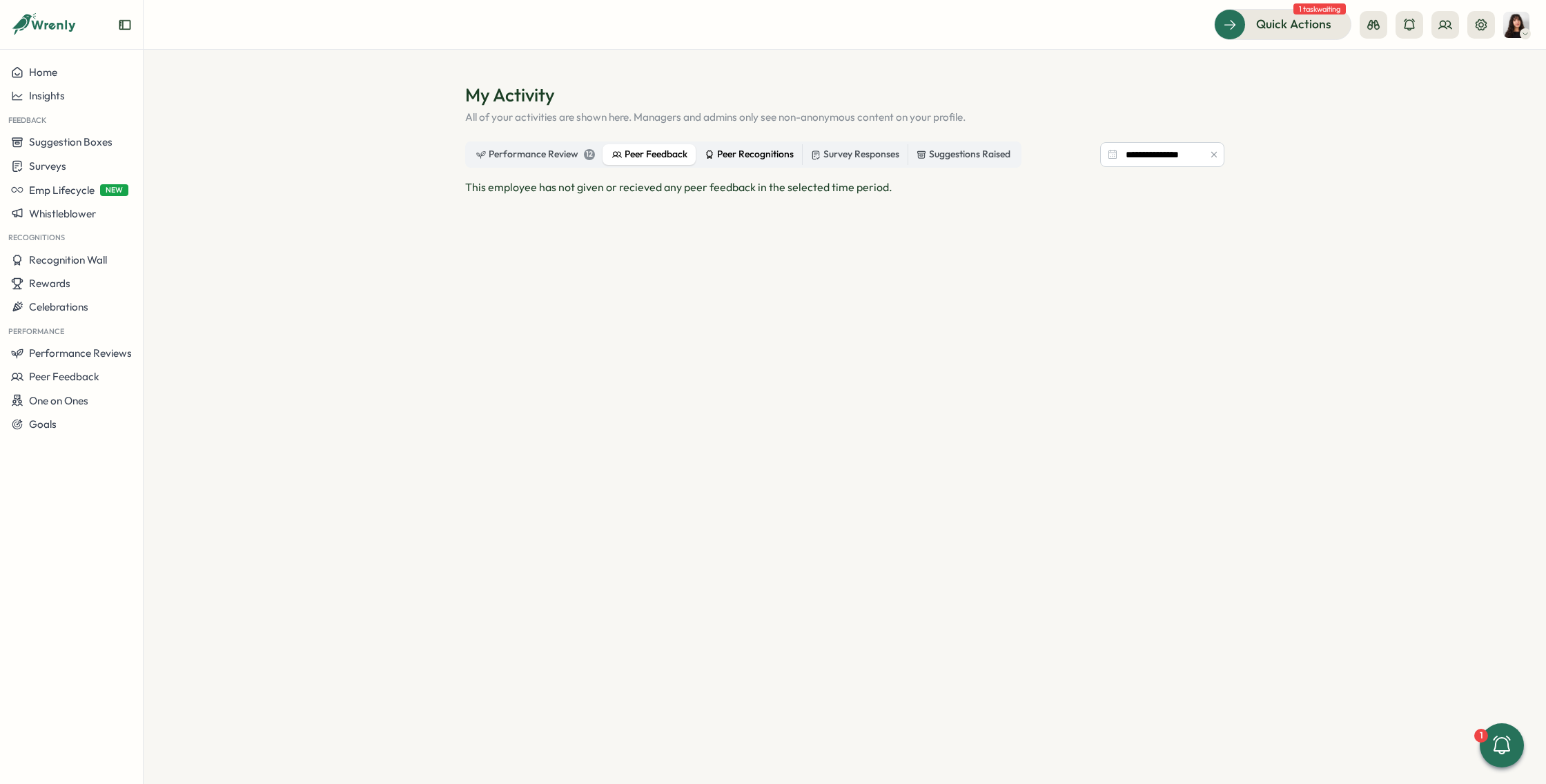
click at [732, 160] on div "Peer Recognitions" at bounding box center [749, 155] width 89 height 15
click at [835, 159] on div "Survey Responses" at bounding box center [856, 155] width 88 height 15
click at [1432, 27] on button at bounding box center [1445, 24] width 27 height 27
click at [1374, 23] on icon at bounding box center [1374, 24] width 13 height 10
click at [1363, 129] on div "Employee View" at bounding box center [1373, 126] width 94 height 15
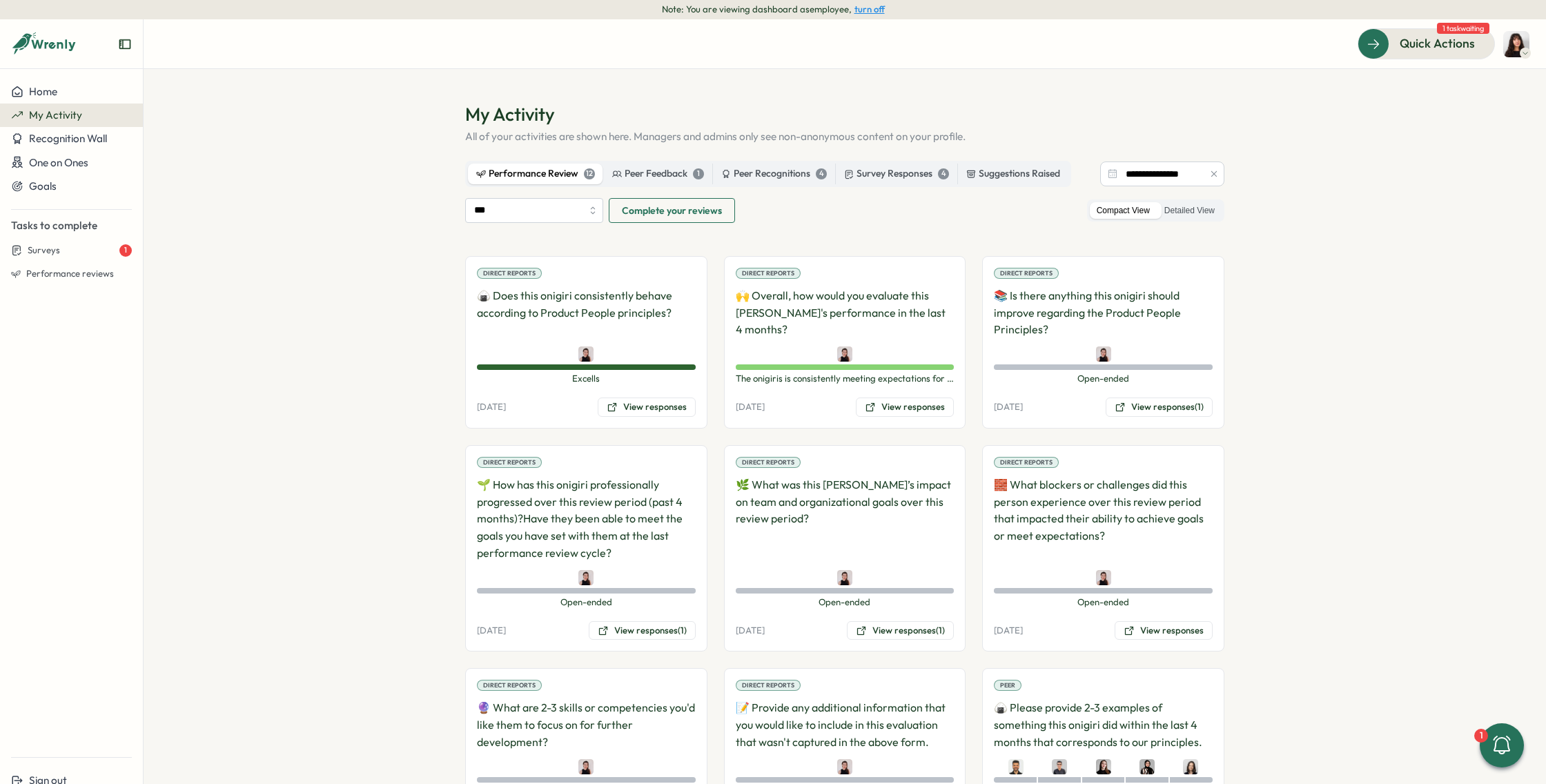
click at [1514, 43] on img at bounding box center [1517, 44] width 27 height 27
click at [1489, 114] on div "My Activity" at bounding box center [1493, 113] width 69 height 15
click at [662, 179] on div "Peer Feedback 1" at bounding box center [658, 174] width 92 height 15
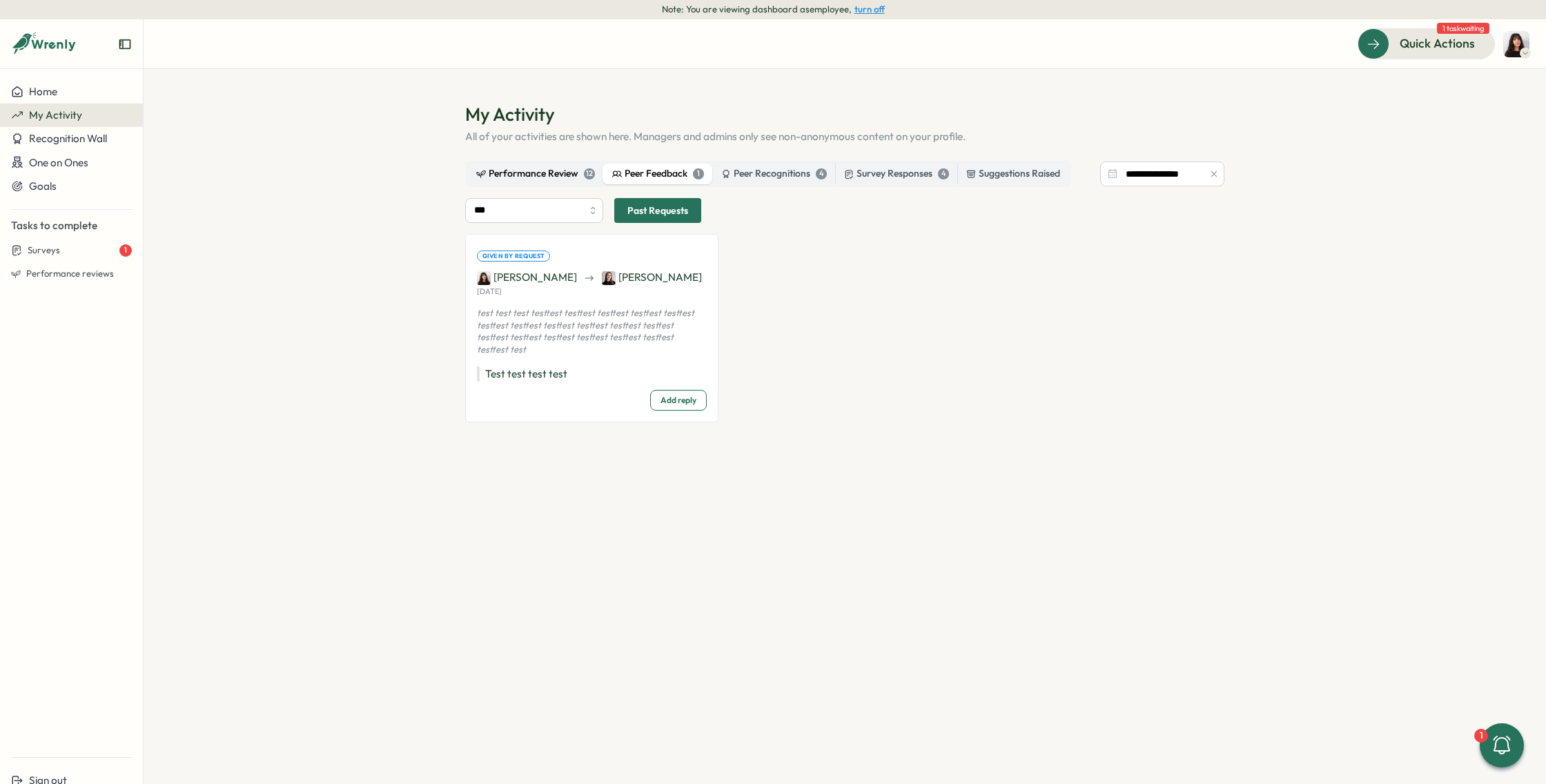
click at [553, 176] on div "Performance Review 12" at bounding box center [535, 174] width 119 height 15
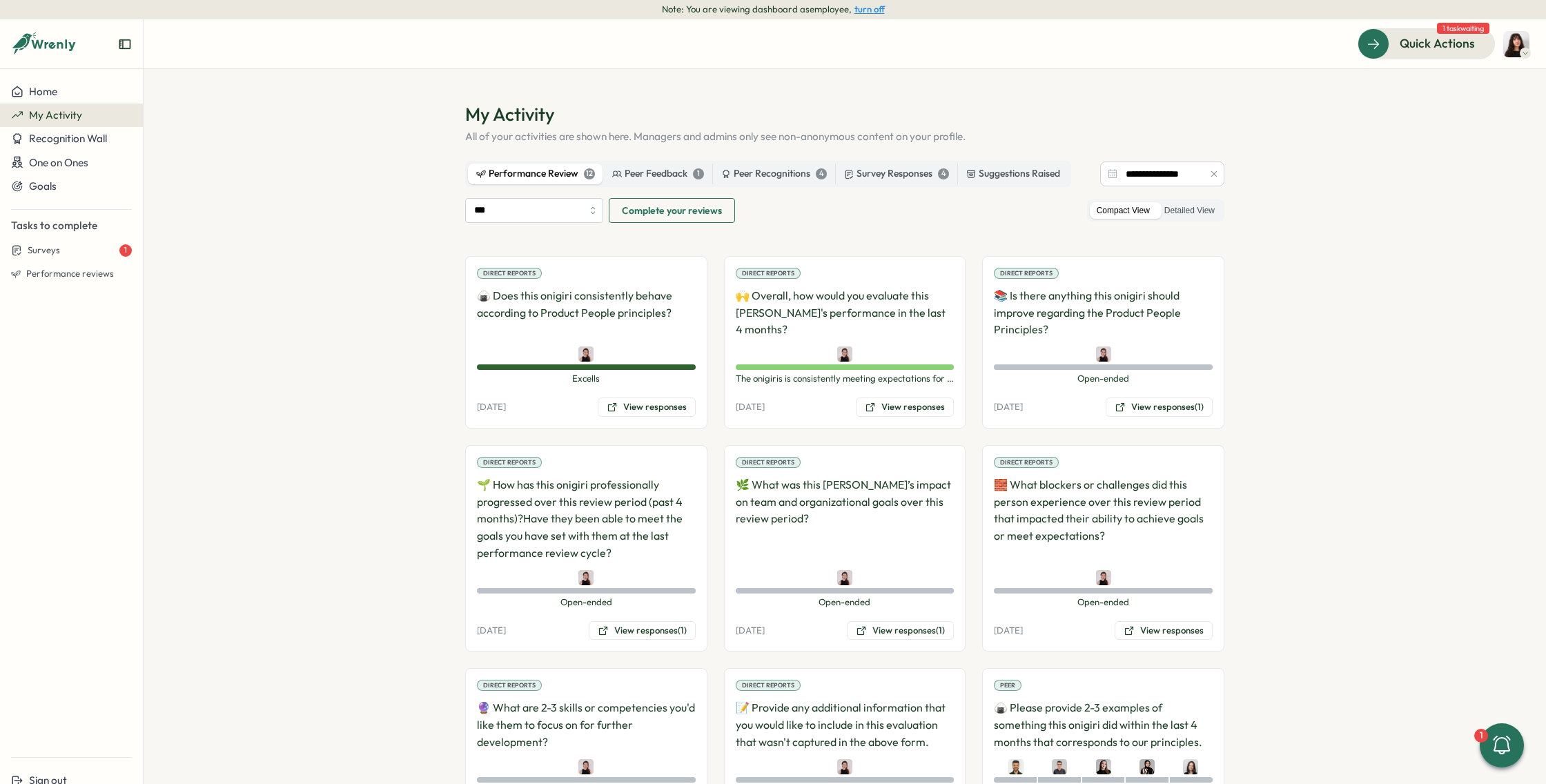
click at [1521, 52] on div at bounding box center [1525, 53] width 11 height 11
click at [878, 7] on button "turn off" at bounding box center [870, 10] width 30 height 10
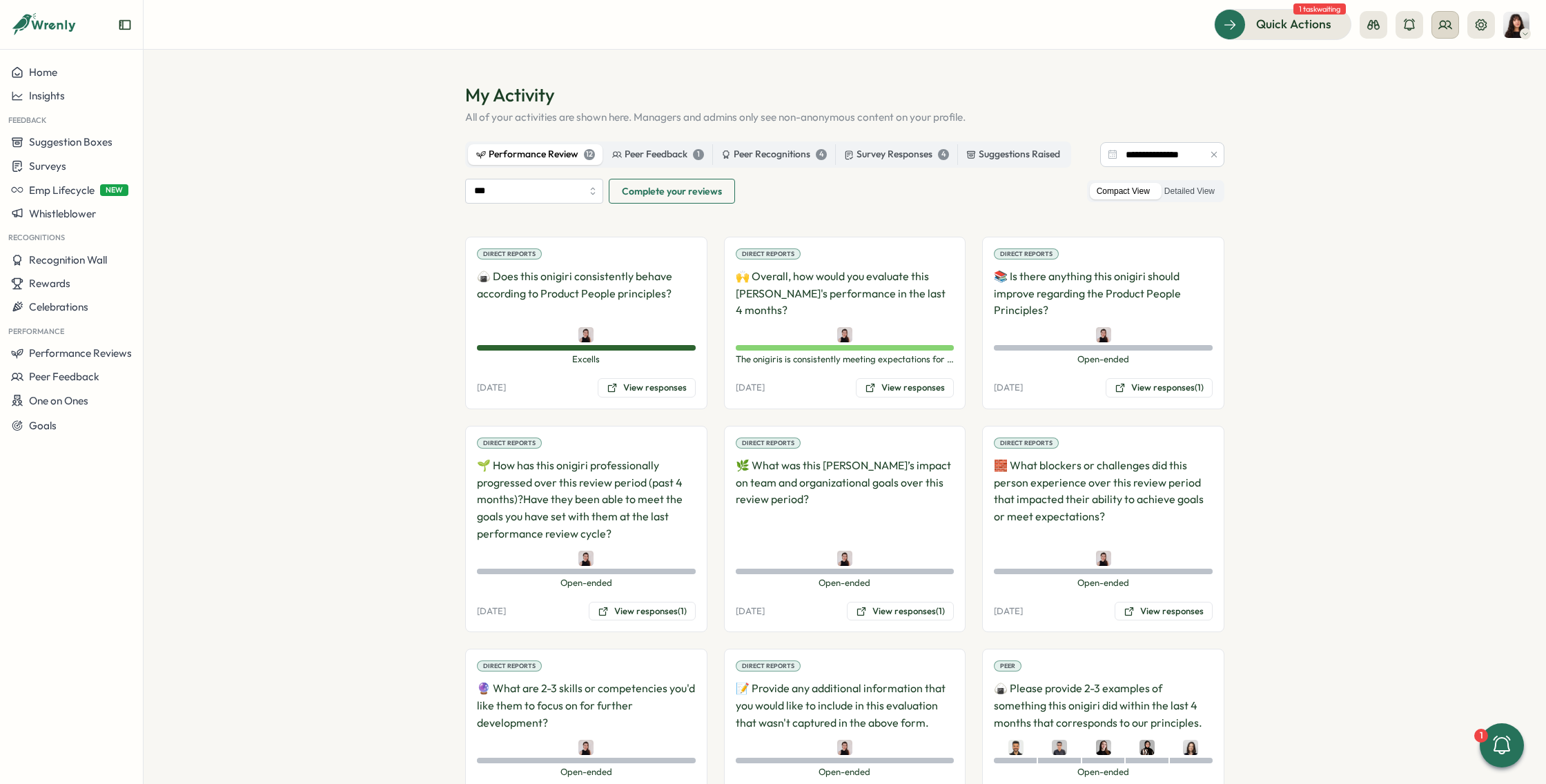
click at [1443, 30] on icon at bounding box center [1445, 24] width 14 height 14
click at [1447, 74] on div "Org Members" at bounding box center [1446, 68] width 87 height 15
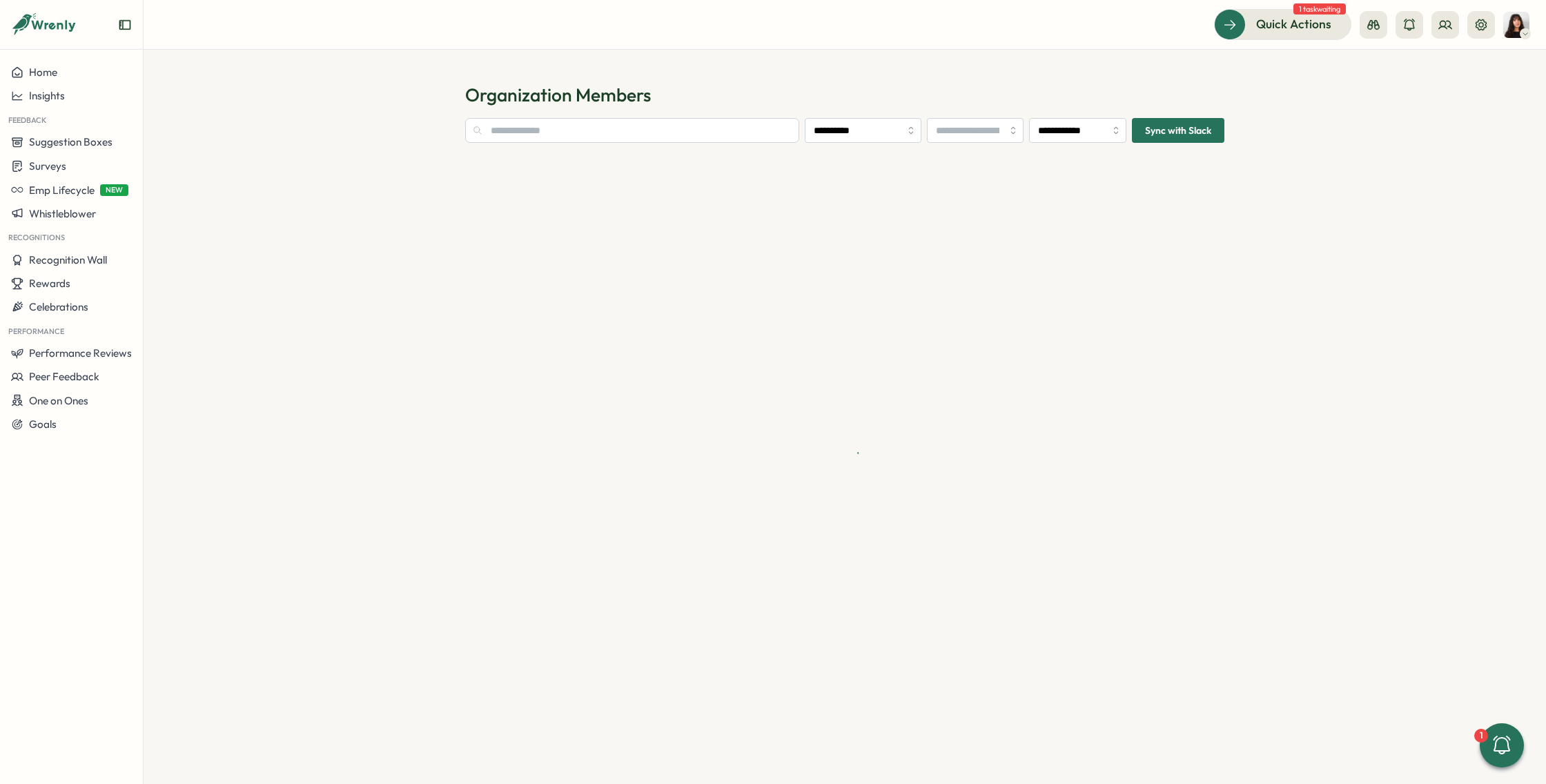
type input "**********"
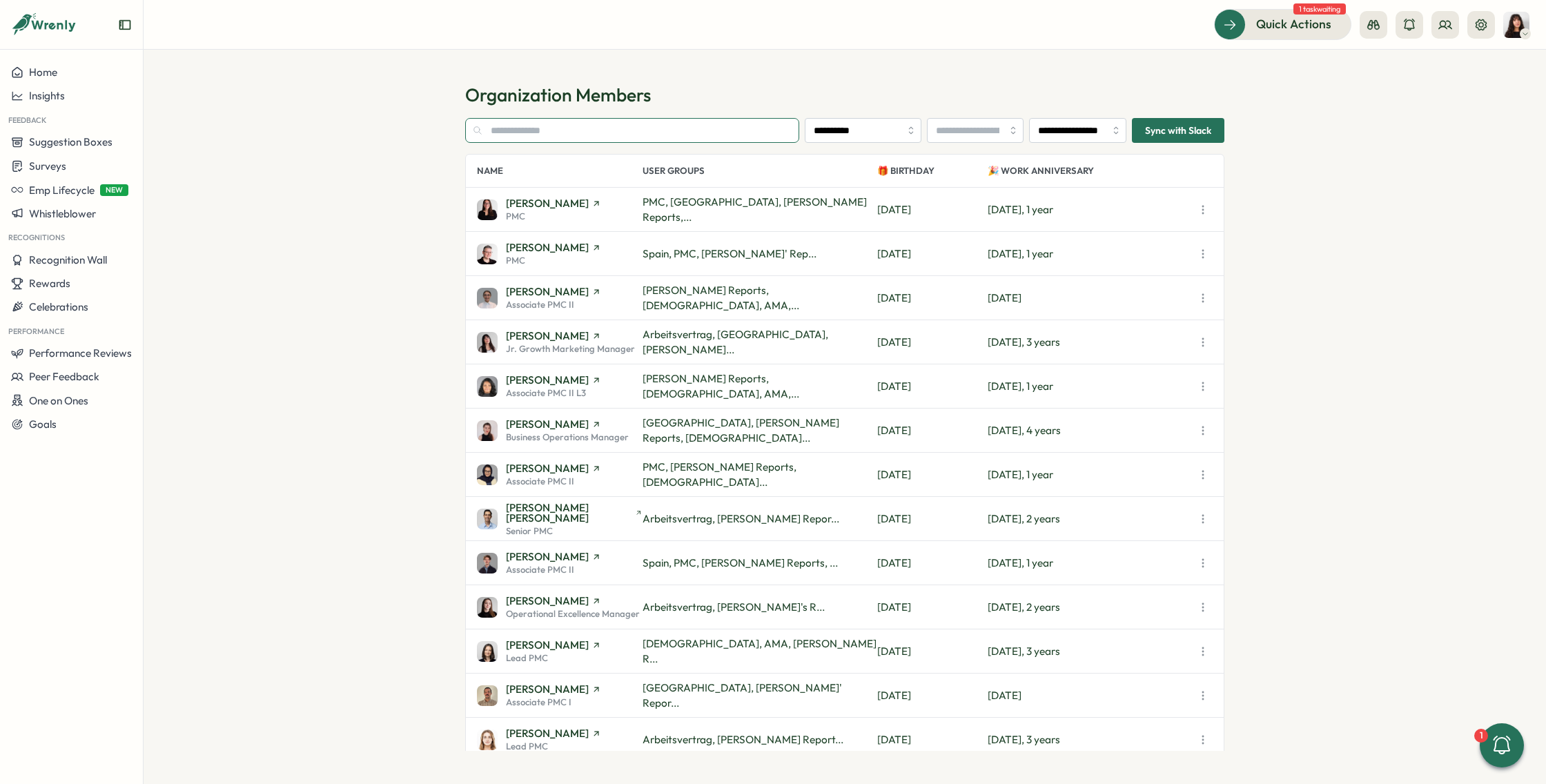
click at [545, 135] on input "text" at bounding box center [632, 130] width 334 height 25
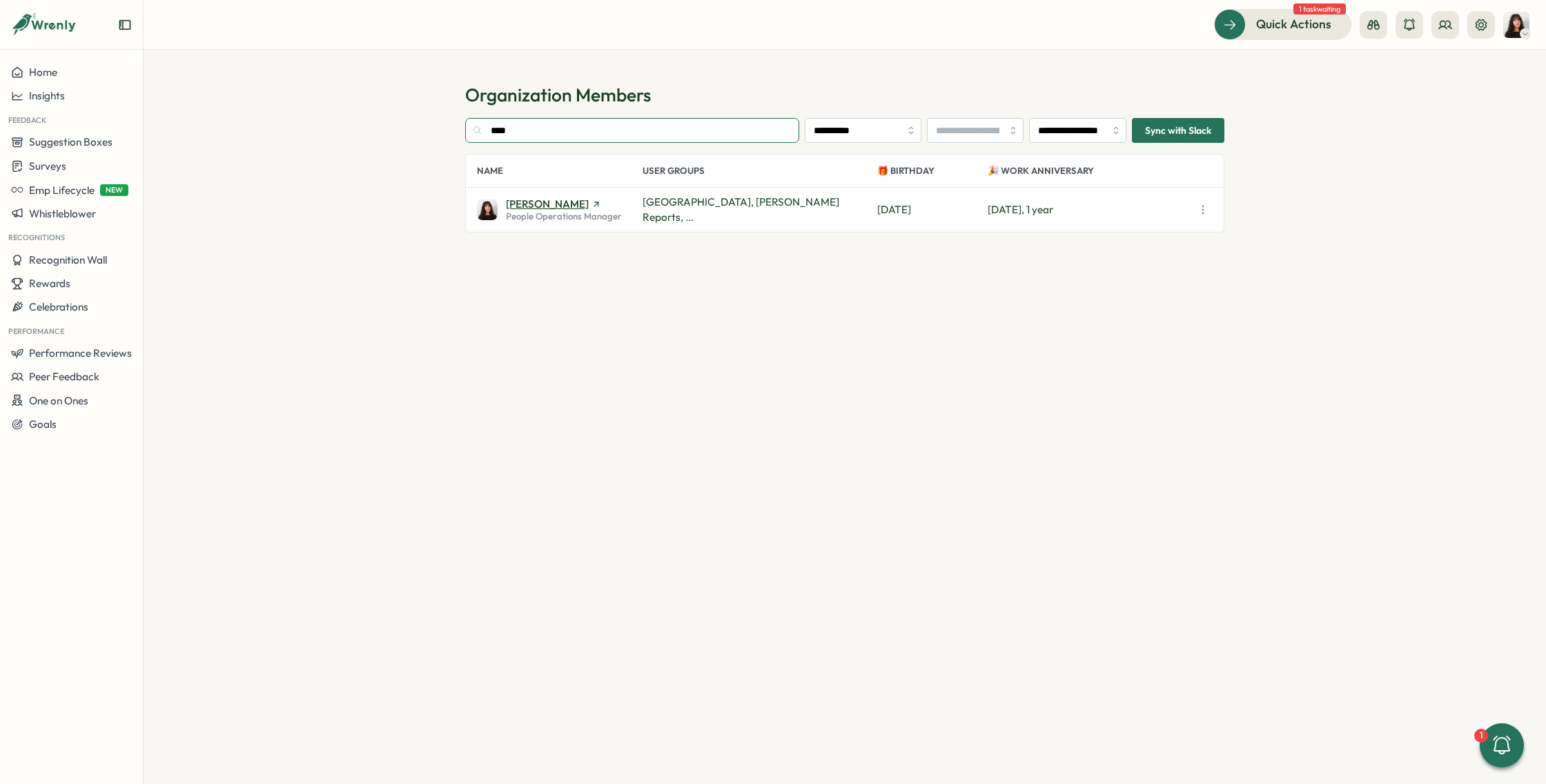
type input "****"
click at [539, 204] on span "Kelly Rosa" at bounding box center [548, 204] width 83 height 10
